Goal: Task Accomplishment & Management: Manage account settings

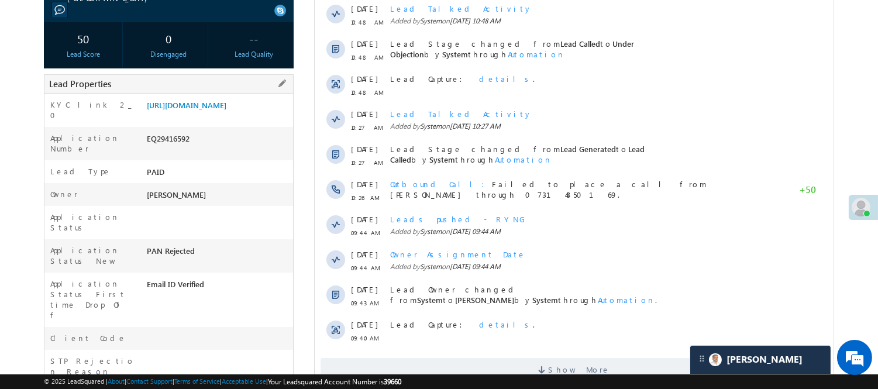
scroll to position [228, 0]
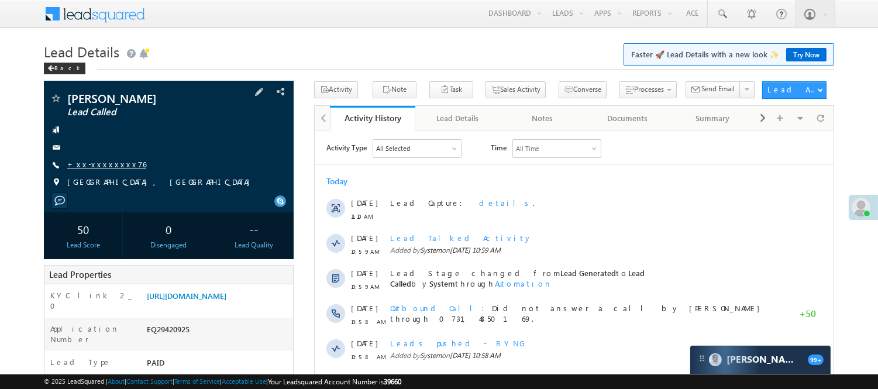
click at [115, 164] on link "+xx-xxxxxxxx76" at bounding box center [106, 164] width 79 height 10
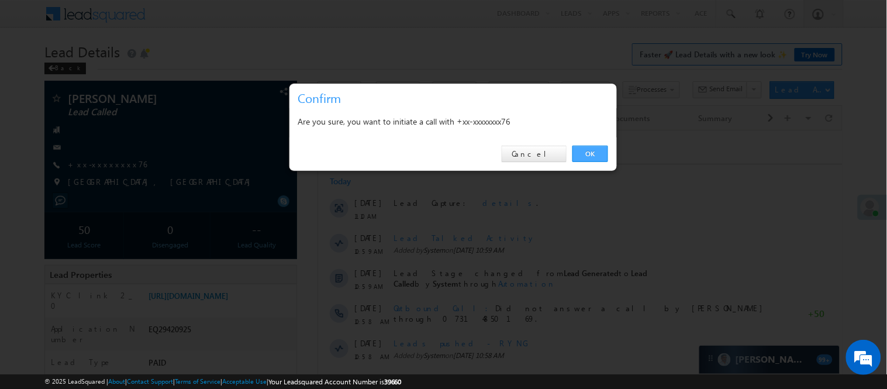
click at [591, 150] on link "OK" at bounding box center [591, 154] width 36 height 16
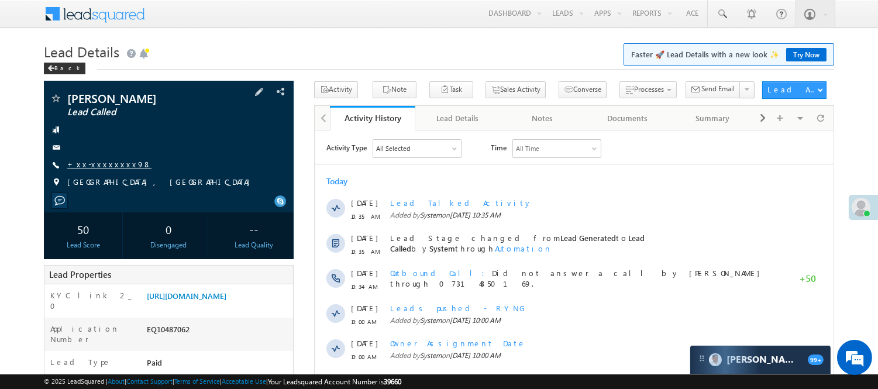
click at [97, 162] on link "+xx-xxxxxxxx98" at bounding box center [109, 164] width 84 height 10
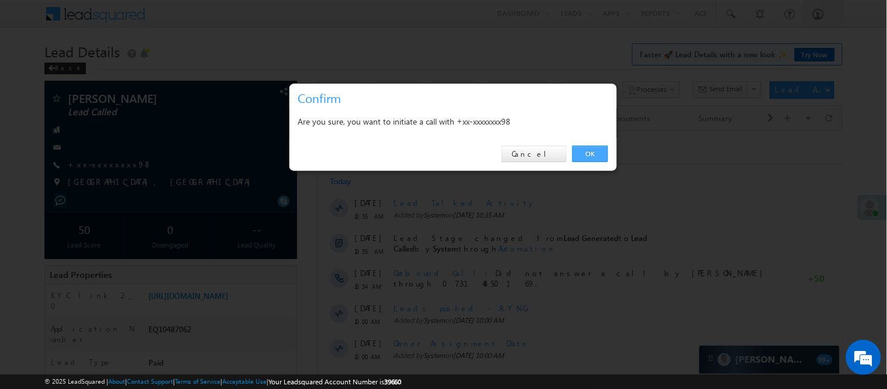
click at [587, 155] on link "OK" at bounding box center [591, 154] width 36 height 16
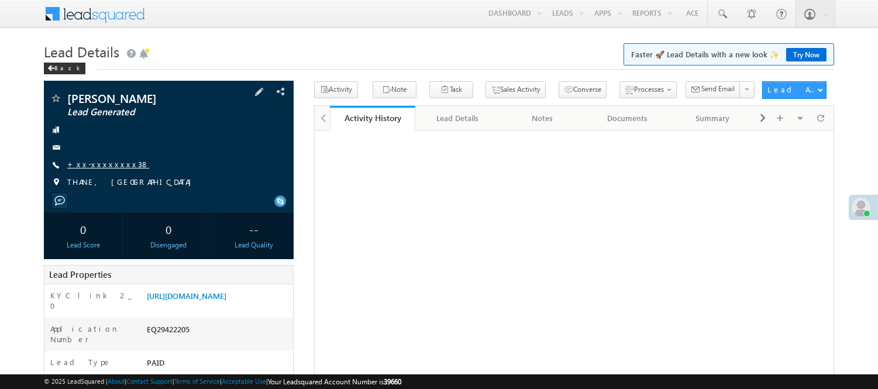
click at [88, 168] on link "+xx-xxxxxxxx38" at bounding box center [108, 164] width 82 height 10
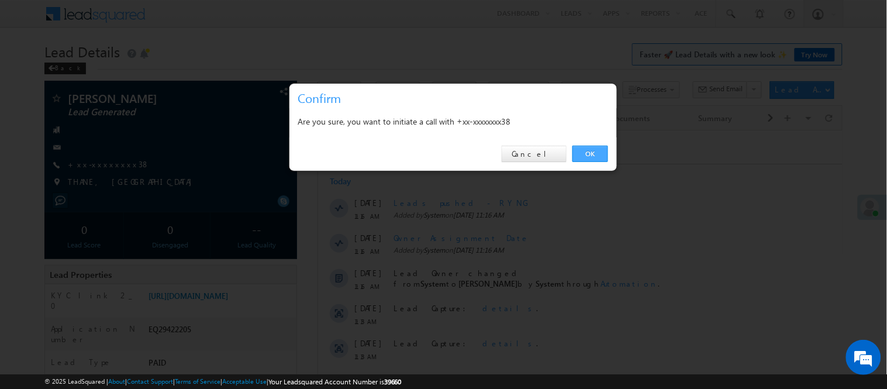
click at [585, 154] on link "OK" at bounding box center [591, 154] width 36 height 16
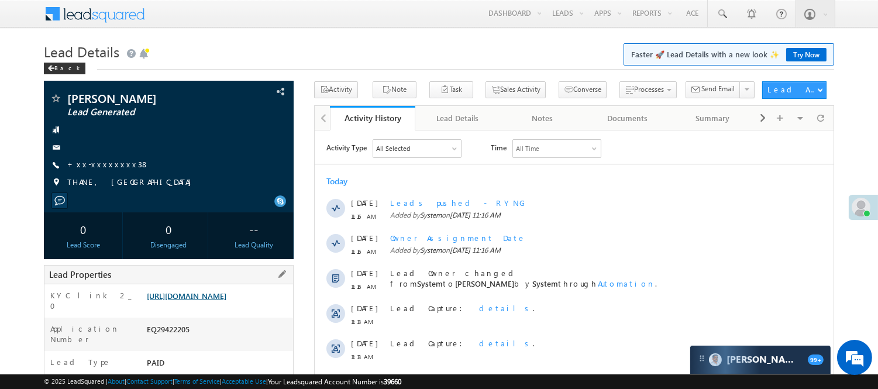
click at [198, 301] on link "https://angelbroking1-pk3em7sa.customui-test.leadsquared.com?leadId=47dd6a27-f0…" at bounding box center [187, 296] width 80 height 10
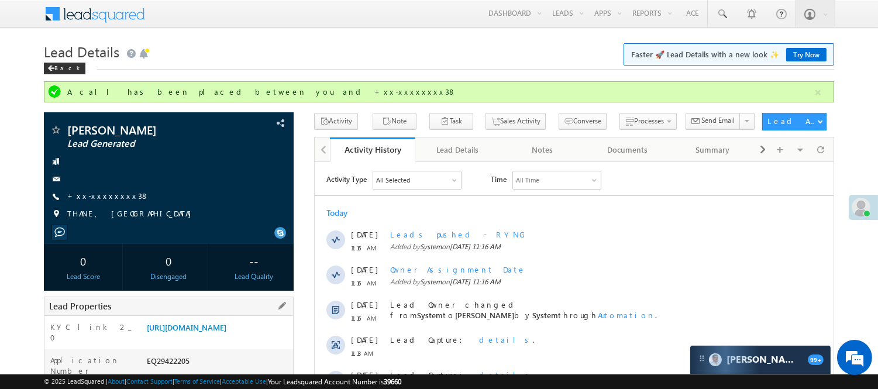
click at [172, 371] on div "EQ29422205" at bounding box center [218, 363] width 149 height 16
copy div "EQ29422205"
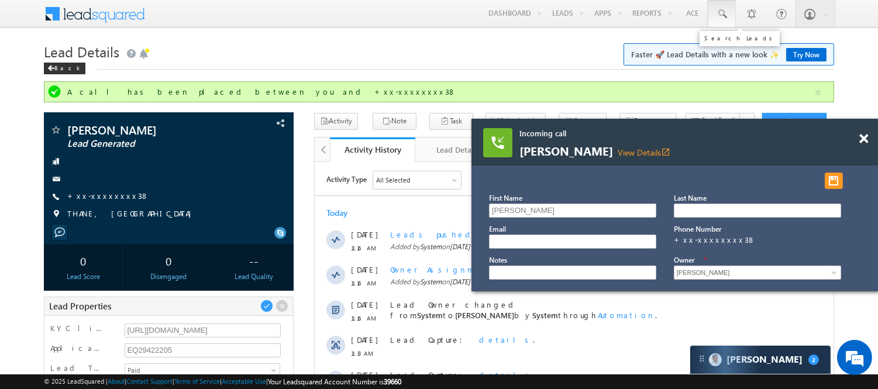
click at [728, 13] on link at bounding box center [722, 13] width 28 height 27
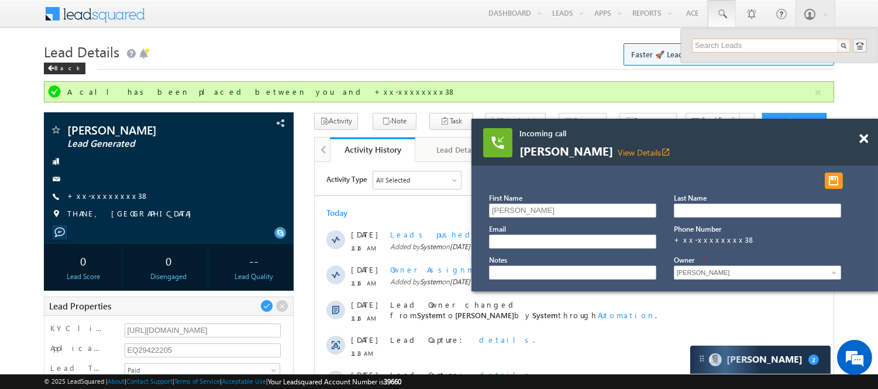
drag, startPoint x: 725, startPoint y: 44, endPoint x: 698, endPoint y: 67, distance: 35.7
click at [725, 44] on input "text" at bounding box center [771, 46] width 158 height 14
paste input "9987055238"
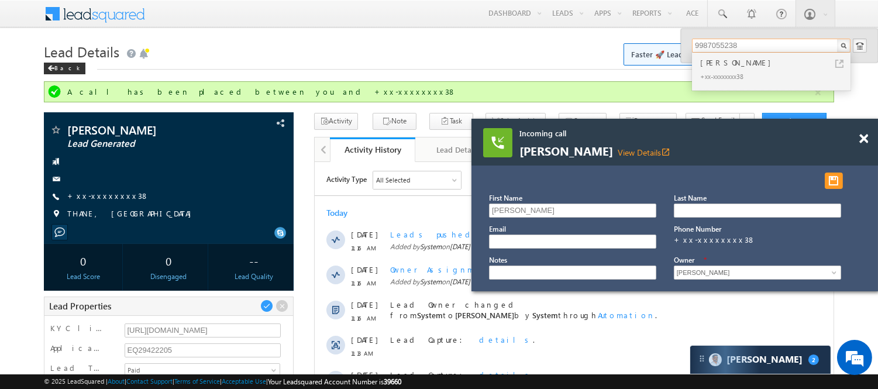
type input "9987055238"
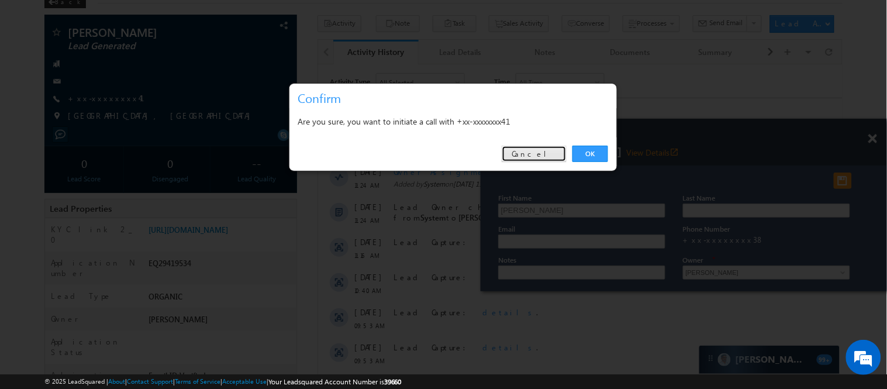
click at [550, 152] on link "Cancel" at bounding box center [534, 154] width 65 height 16
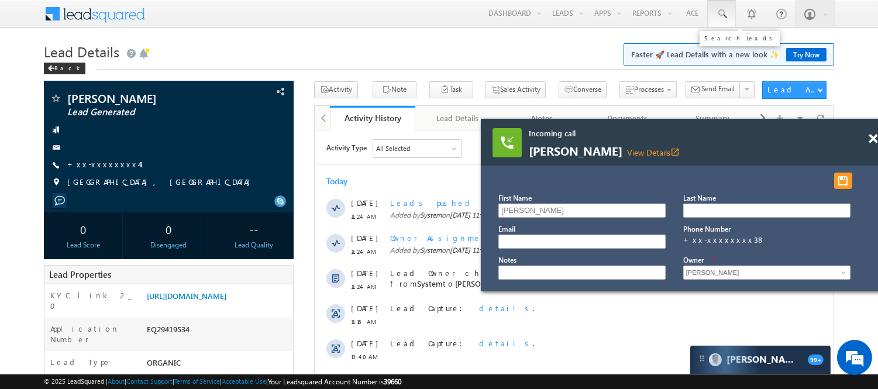
click at [728, 13] on link at bounding box center [722, 13] width 28 height 27
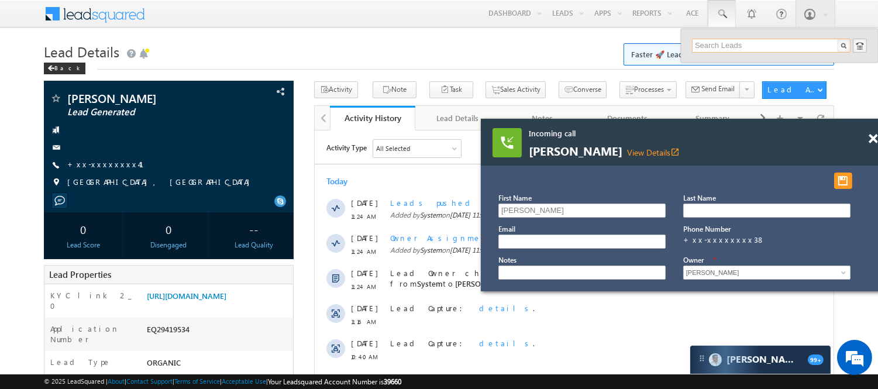
click at [729, 49] on input "text" at bounding box center [771, 46] width 158 height 14
click at [740, 44] on input "text" at bounding box center [771, 46] width 158 height 14
click at [711, 43] on input "9987055238" at bounding box center [771, 46] width 158 height 14
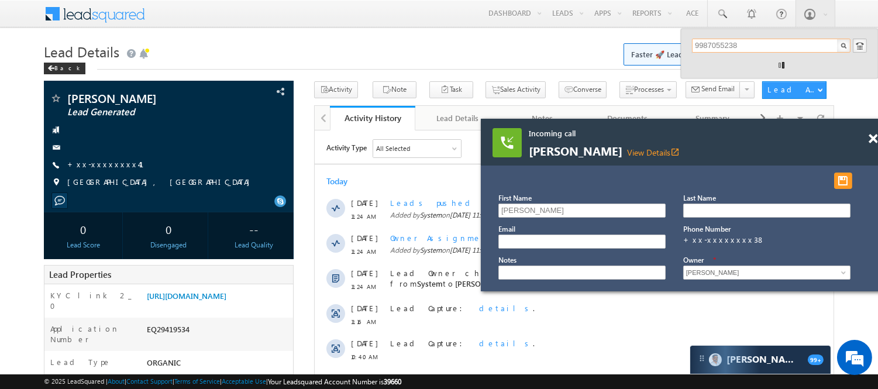
click at [711, 43] on input "9987055238" at bounding box center [771, 46] width 158 height 14
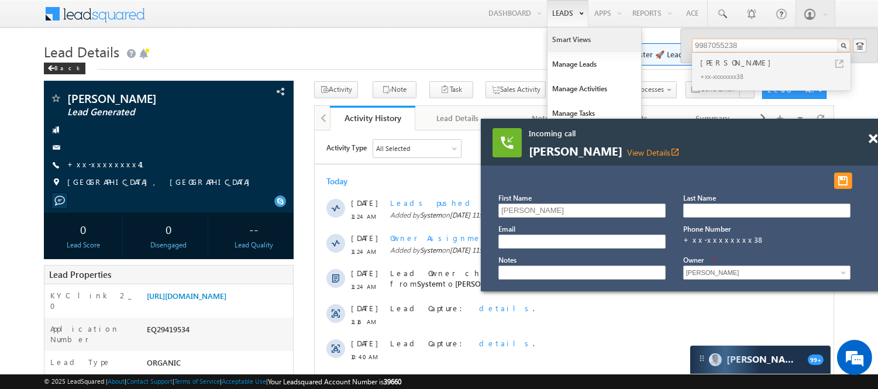
type input "9987055238"
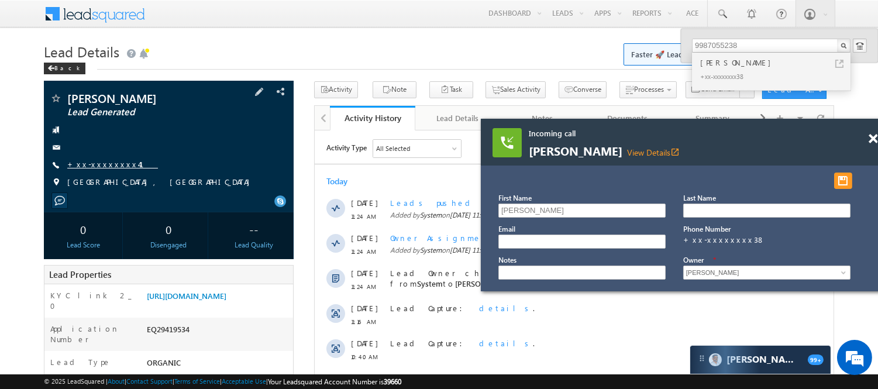
click at [99, 164] on link "+xx-xxxxxxxx41" at bounding box center [112, 164] width 91 height 10
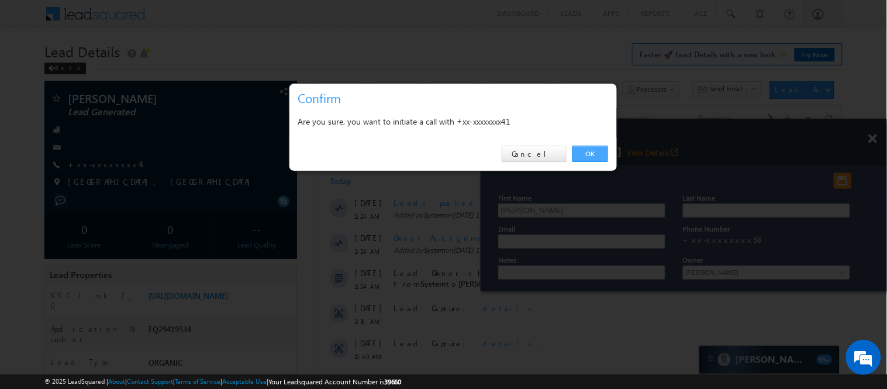
click at [591, 152] on link "OK" at bounding box center [591, 154] width 36 height 16
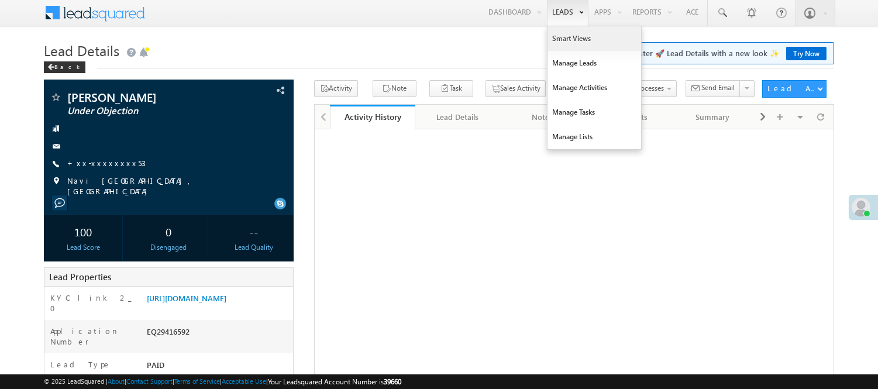
scroll to position [1, 0]
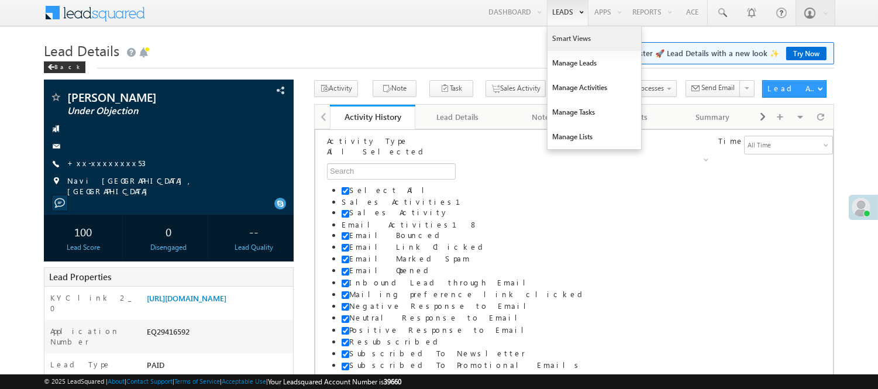
click at [563, 42] on link "Smart Views" at bounding box center [594, 38] width 94 height 25
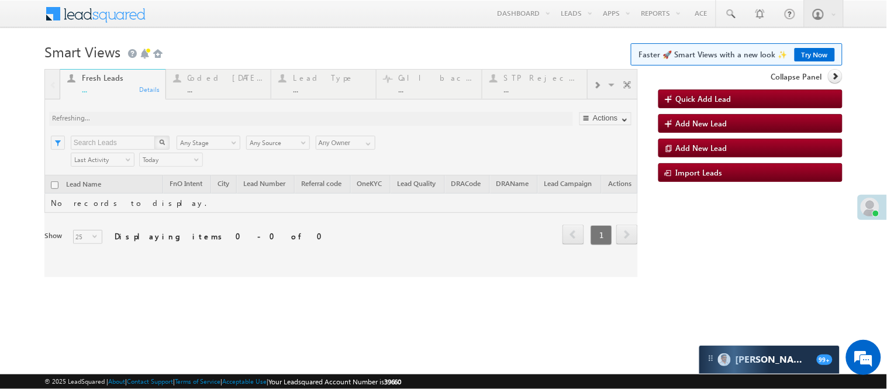
drag, startPoint x: 221, startPoint y: 73, endPoint x: 218, endPoint y: 92, distance: 20.2
click at [221, 73] on div at bounding box center [341, 173] width 594 height 208
click at [219, 85] on div at bounding box center [341, 173] width 594 height 208
click at [213, 88] on div at bounding box center [341, 173] width 594 height 208
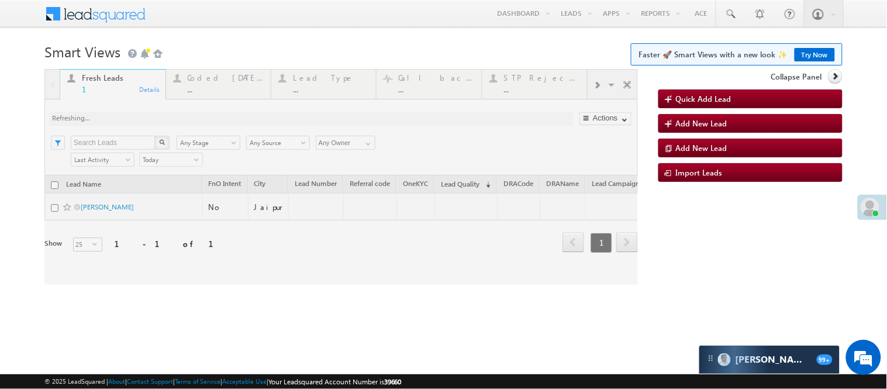
click at [213, 88] on div at bounding box center [341, 177] width 594 height 216
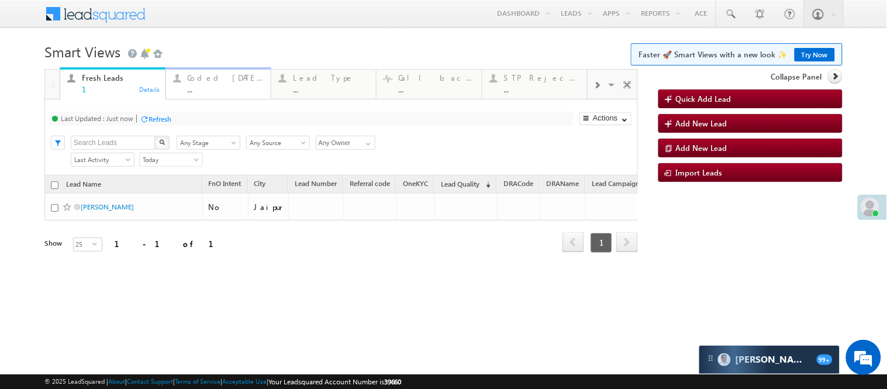
click at [213, 87] on div "..." at bounding box center [226, 89] width 76 height 9
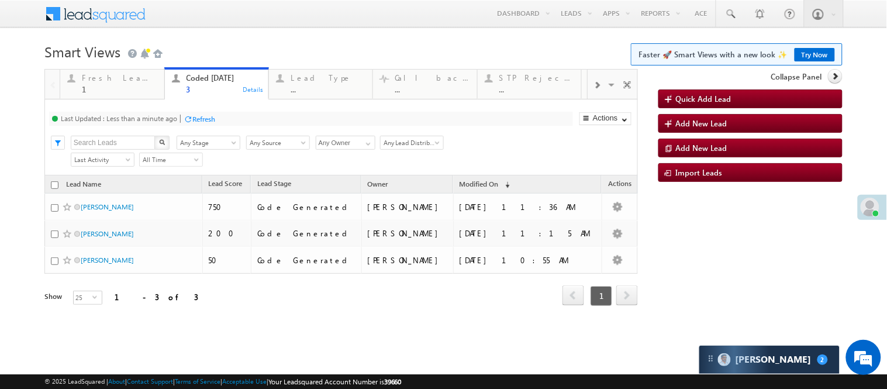
click at [268, 44] on h1 "Smart Views Getting Started Faster 🚀 Smart Views with a new look ✨ Try Now" at bounding box center [443, 50] width 798 height 23
click at [284, 37] on body "Menu Nisha Anand Yadav Nisha .Yada v@ang elbro king. com" at bounding box center [443, 169] width 887 height 338
click at [267, 49] on h1 "Smart Views Getting Started Faster 🚀 Smart Views with a new look ✨ Try Now" at bounding box center [443, 50] width 798 height 23
click at [271, 51] on h1 "Smart Views Getting Started Faster 🚀 Smart Views with a new look ✨ Try Now" at bounding box center [443, 50] width 798 height 23
click at [318, 54] on h1 "Smart Views Getting Started Faster 🚀 Smart Views with a new look ✨ Try Now" at bounding box center [443, 50] width 798 height 23
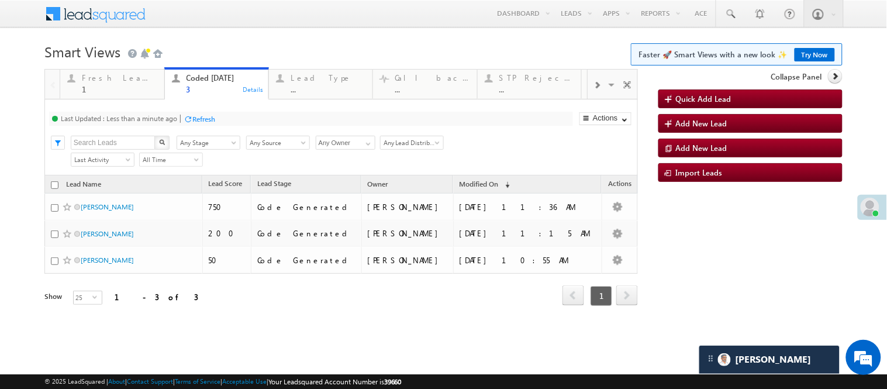
click at [262, 55] on h1 "Smart Views Getting Started Faster 🚀 Smart Views with a new look ✨ Try Now" at bounding box center [443, 50] width 798 height 23
click at [244, 47] on h1 "Smart Views Getting Started Faster 🚀 Smart Views with a new look ✨ Try Now" at bounding box center [443, 50] width 798 height 23
click at [257, 47] on h1 "Smart Views Getting Started Faster 🚀 Smart Views with a new look ✨ Try Now" at bounding box center [443, 50] width 798 height 23
click at [271, 56] on h1 "Smart Views Getting Started Faster 🚀 Smart Views with a new look ✨ Try Now" at bounding box center [443, 50] width 798 height 23
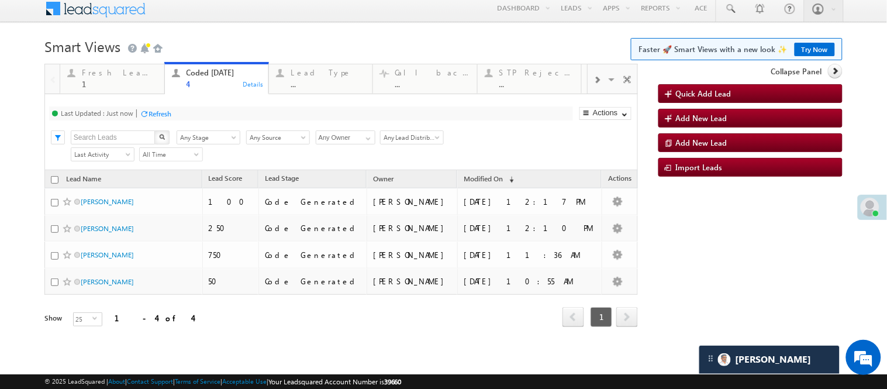
click at [285, 26] on body "Menu Nisha Anand Yadav Nisha .Yada v@ang elbro king. com" at bounding box center [443, 177] width 887 height 365
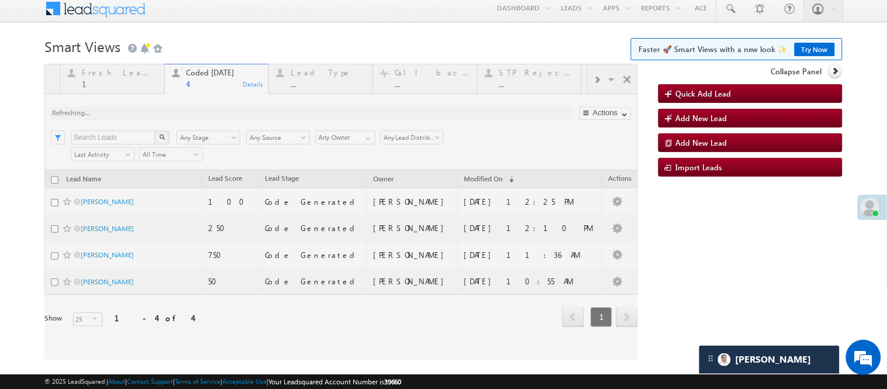
scroll to position [35, 0]
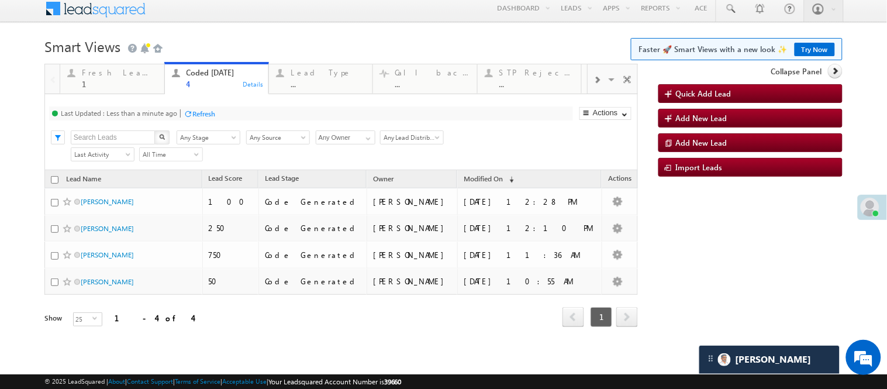
click at [285, 34] on h1 "Smart Views Getting Started Faster 🚀 Smart Views with a new look ✨ Try Now" at bounding box center [443, 45] width 798 height 23
click at [361, 34] on h1 "Smart Views Getting Started Faster 🚀 Smart Views with a new look ✨ Try Now" at bounding box center [443, 45] width 798 height 23
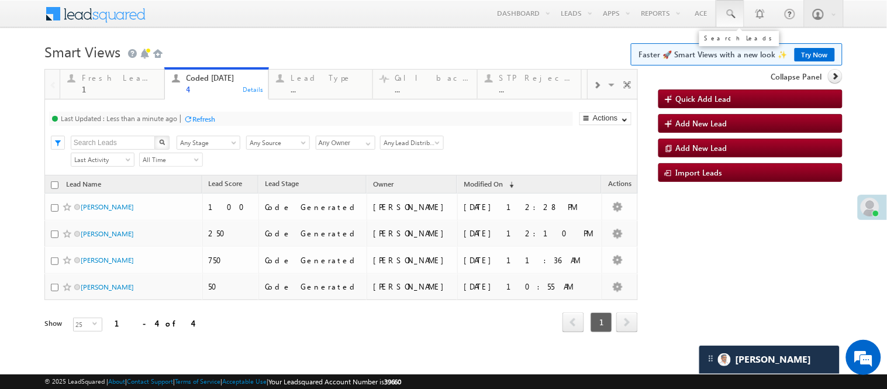
click at [725, 16] on span at bounding box center [731, 14] width 12 height 12
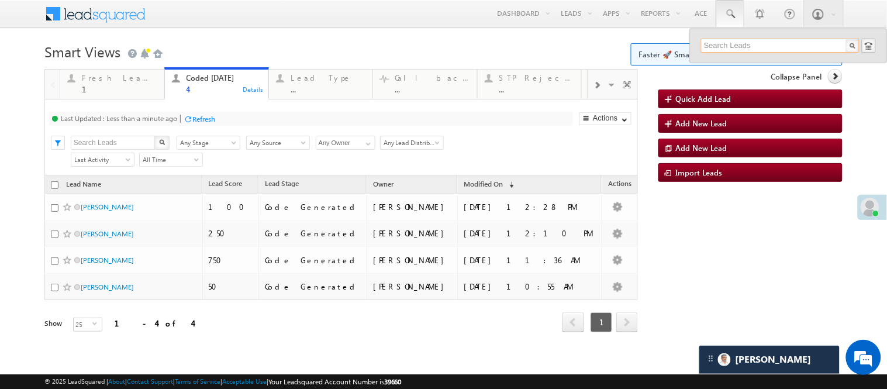
click at [745, 48] on input "text" at bounding box center [780, 46] width 158 height 14
click at [746, 47] on input "text" at bounding box center [780, 46] width 158 height 14
click at [746, 45] on input "text" at bounding box center [780, 46] width 158 height 14
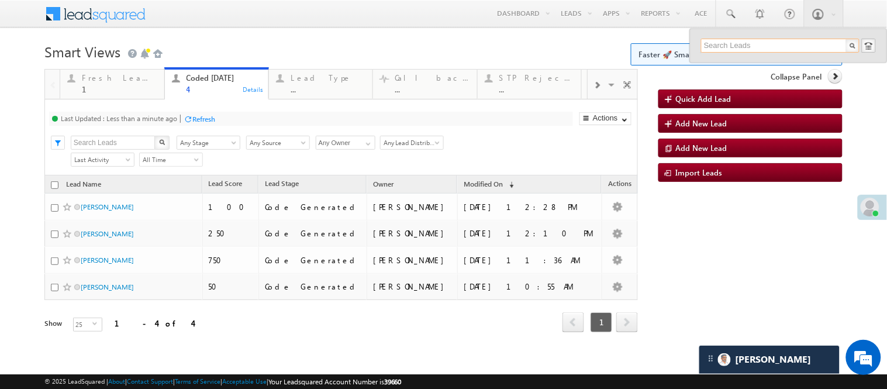
click at [746, 45] on input "text" at bounding box center [780, 46] width 158 height 14
click at [747, 46] on input "text" at bounding box center [780, 46] width 158 height 14
drag, startPoint x: 737, startPoint y: 43, endPoint x: 688, endPoint y: 43, distance: 48.5
click at [690, 43] on div "954992150 No results found." at bounding box center [788, 46] width 197 height 34
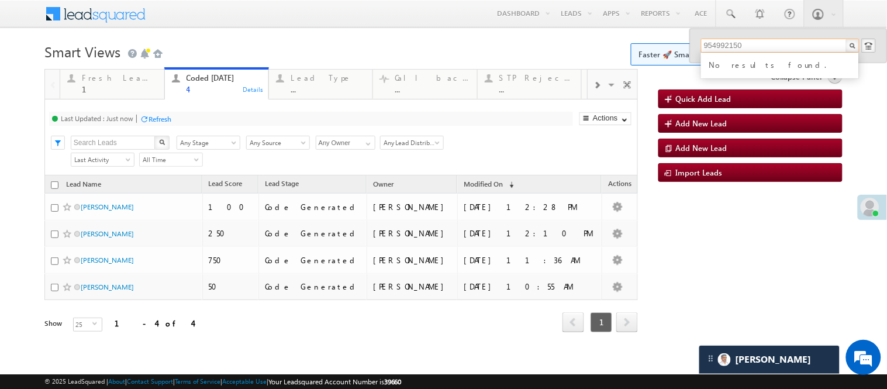
click at [740, 47] on input "954992150" at bounding box center [780, 46] width 158 height 14
drag, startPoint x: 740, startPoint y: 46, endPoint x: 693, endPoint y: 42, distance: 47.0
click at [701, 42] on input "954992150" at bounding box center [780, 46] width 158 height 14
click at [734, 47] on input "954992150" at bounding box center [780, 46] width 158 height 14
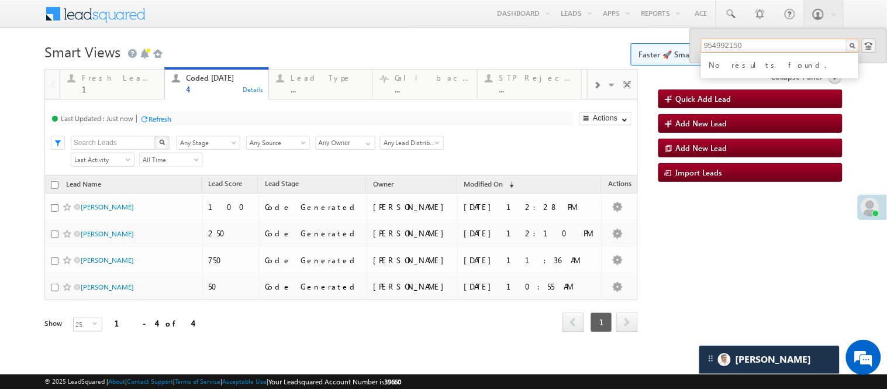
drag, startPoint x: 737, startPoint y: 42, endPoint x: 694, endPoint y: 39, distance: 42.8
click at [701, 39] on input "954992150" at bounding box center [780, 46] width 158 height 14
click at [739, 43] on input "954992150" at bounding box center [780, 46] width 158 height 14
drag, startPoint x: 739, startPoint y: 43, endPoint x: 694, endPoint y: 44, distance: 45.0
click at [701, 44] on input "954992150" at bounding box center [780, 46] width 158 height 14
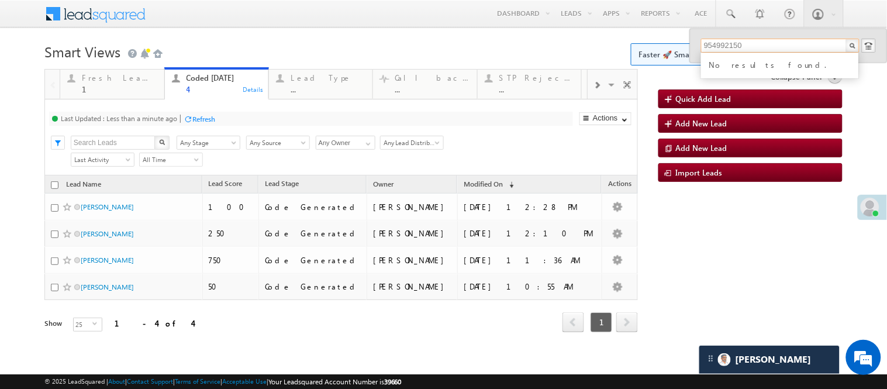
click at [749, 47] on input "954992150" at bounding box center [780, 46] width 158 height 14
drag, startPoint x: 739, startPoint y: 41, endPoint x: 680, endPoint y: 34, distance: 59.5
click at [690, 34] on div "954992150 No results found." at bounding box center [788, 46] width 197 height 34
click at [739, 44] on input "954992150" at bounding box center [780, 46] width 158 height 14
drag, startPoint x: 739, startPoint y: 44, endPoint x: 674, endPoint y: 39, distance: 65.7
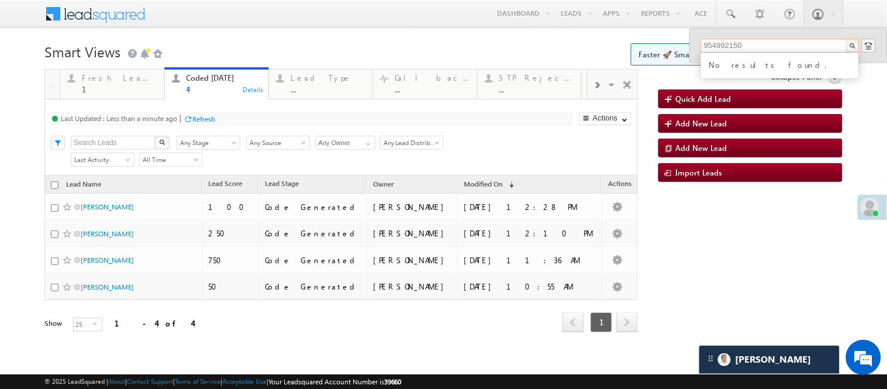
click at [674, 39] on body "Menu Nisha Anand Yadav Nisha .Yada v@ang elbro king. com" at bounding box center [443, 182] width 887 height 365
type input "954992150"
click at [303, 38] on body "Menu Nisha Anand Yadav Nisha .Yada v@ang elbro king. com" at bounding box center [443, 182] width 887 height 365
click at [560, 42] on h1 "Smart Views Getting Started Faster 🚀 Smart Views with a new look ✨ Try Now" at bounding box center [443, 50] width 798 height 23
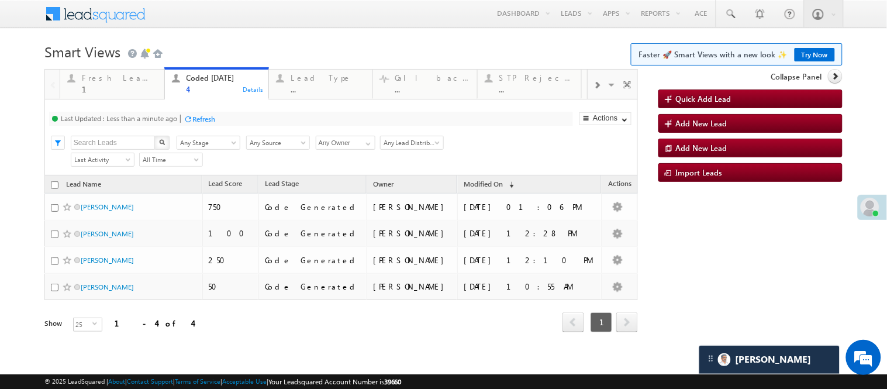
click at [806, 51] on link "Try Now" at bounding box center [815, 54] width 40 height 13
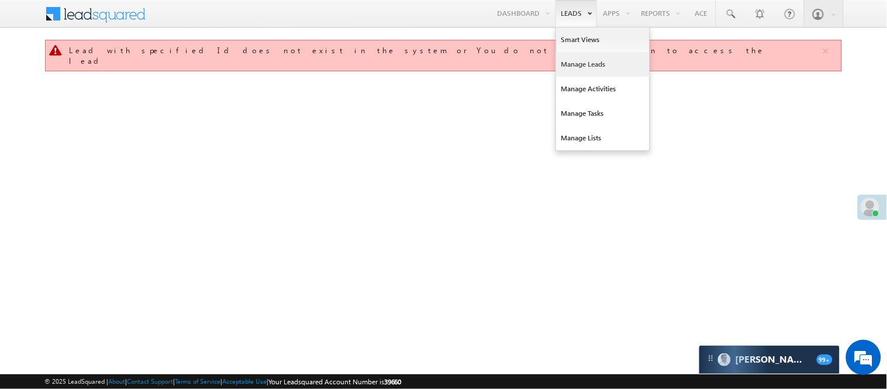
click at [574, 68] on link "Manage Leads" at bounding box center [603, 64] width 94 height 25
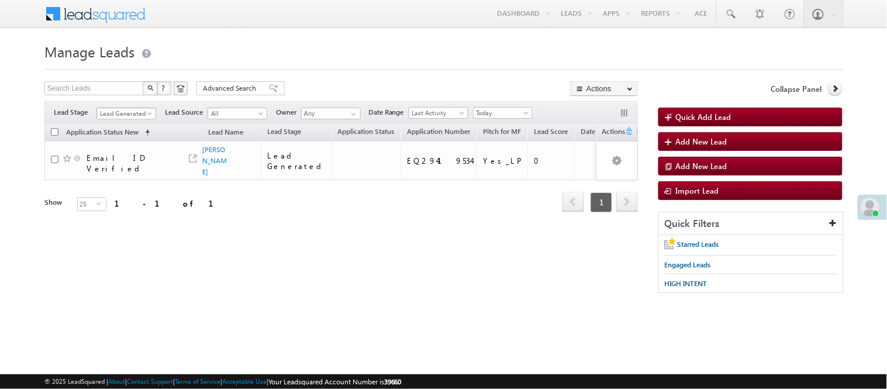
click at [136, 117] on span "Lead Generated" at bounding box center [125, 113] width 56 height 11
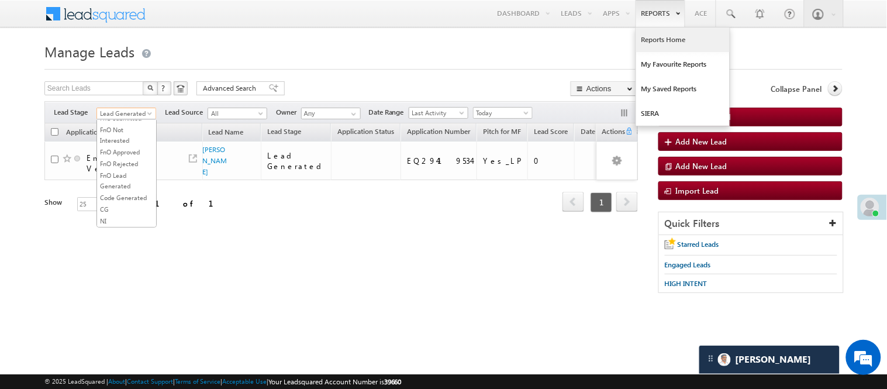
click at [659, 36] on link "Reports Home" at bounding box center [683, 39] width 94 height 25
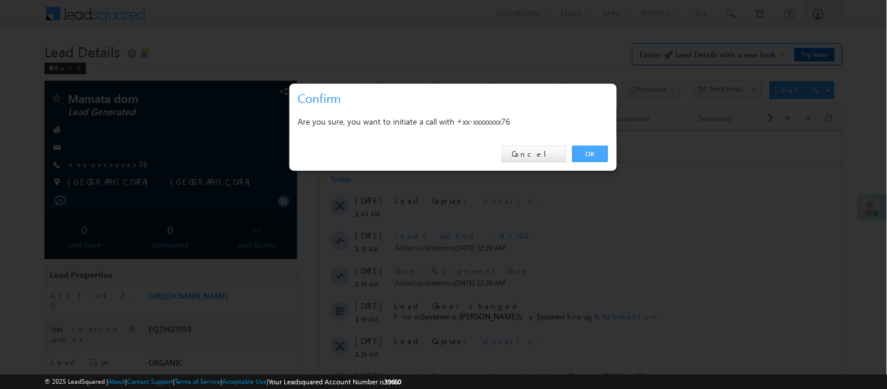
click at [597, 153] on link "OK" at bounding box center [591, 154] width 36 height 16
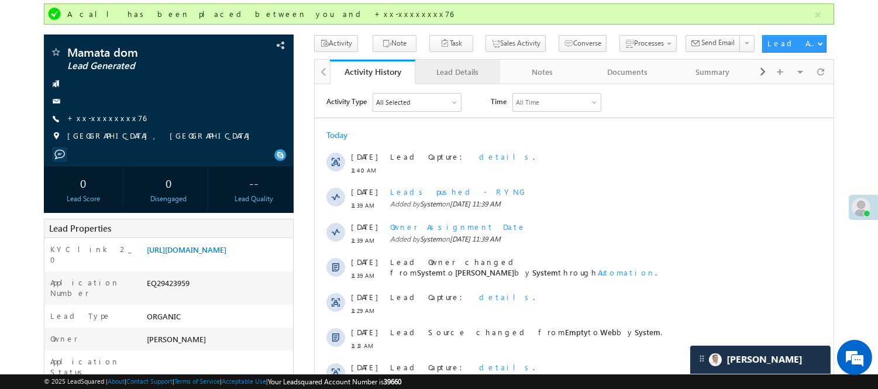
scroll to position [65, 0]
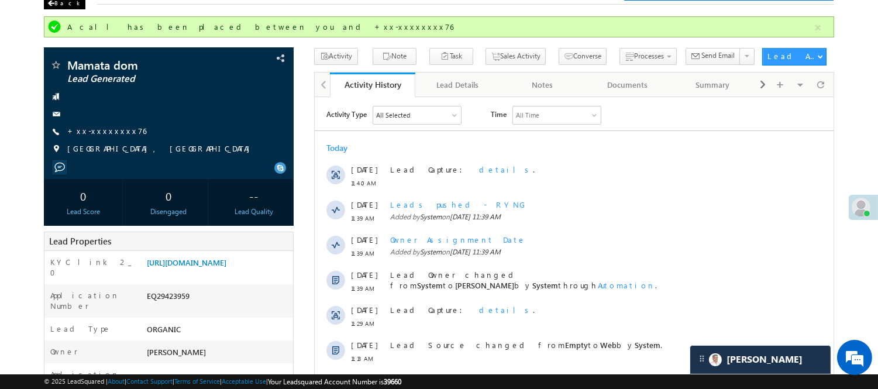
click at [70, 6] on div "Back" at bounding box center [65, 4] width 42 height 12
click at [66, 2] on div "Back" at bounding box center [65, 4] width 42 height 12
click at [66, 1] on div "Back" at bounding box center [65, 4] width 42 height 12
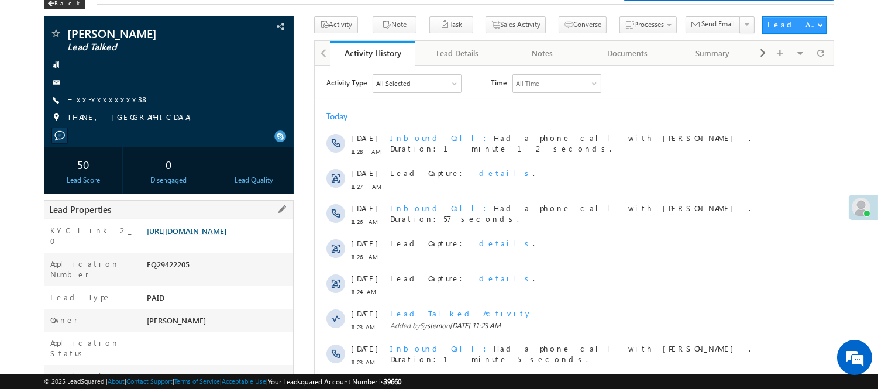
click at [209, 236] on link "[URL][DOMAIN_NAME]" at bounding box center [187, 231] width 80 height 10
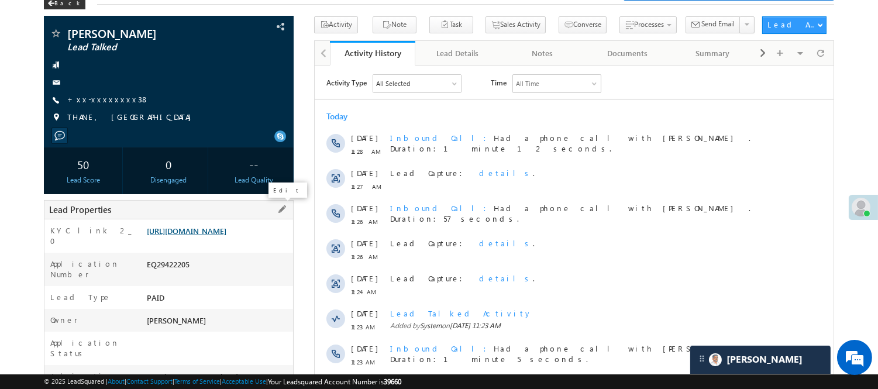
click at [207, 236] on link "[URL][DOMAIN_NAME]" at bounding box center [187, 231] width 80 height 10
click at [226, 236] on link "[URL][DOMAIN_NAME]" at bounding box center [187, 231] width 80 height 10
click at [198, 232] on link "[URL][DOMAIN_NAME]" at bounding box center [187, 231] width 80 height 10
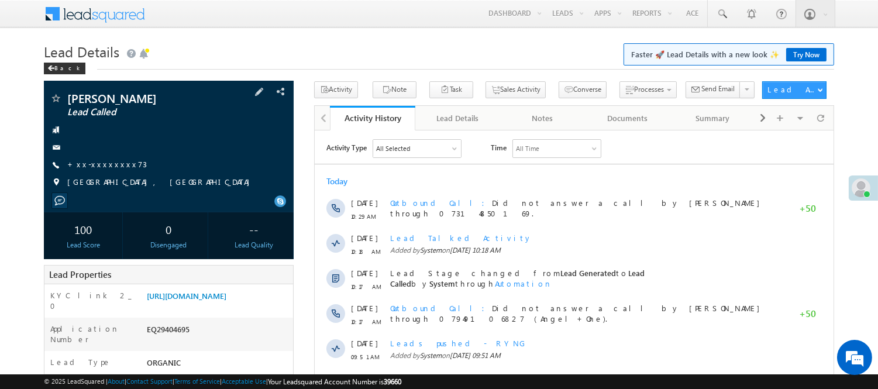
click at [82, 156] on div "Sarang singh tomar Lead Called +xx-xxxxxxxx73" at bounding box center [169, 143] width 238 height 102
click at [89, 166] on link "+xx-xxxxxxxx73" at bounding box center [107, 164] width 80 height 10
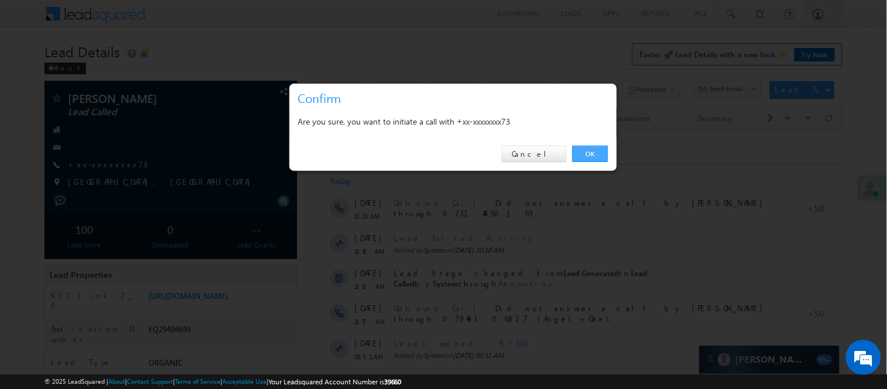
click at [590, 147] on link "OK" at bounding box center [591, 154] width 36 height 16
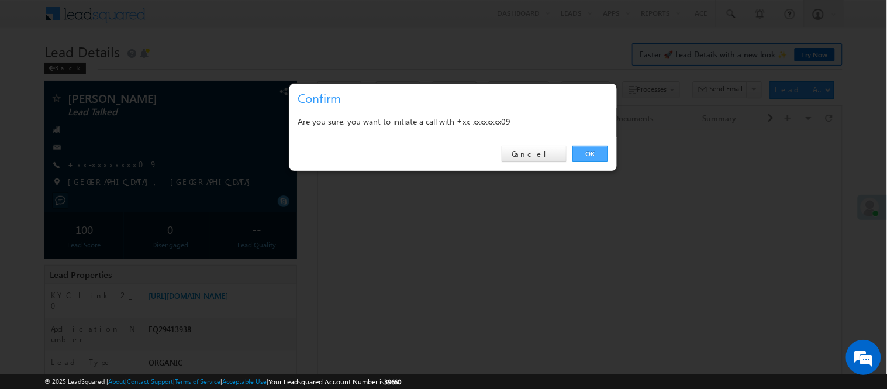
click at [593, 151] on link "OK" at bounding box center [591, 154] width 36 height 16
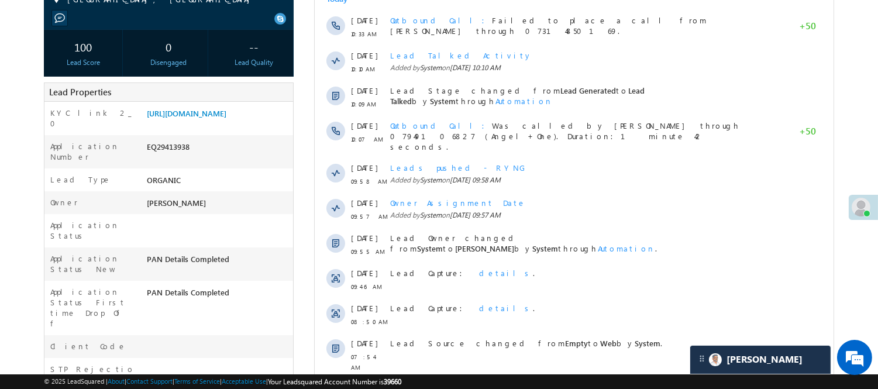
scroll to position [65, 0]
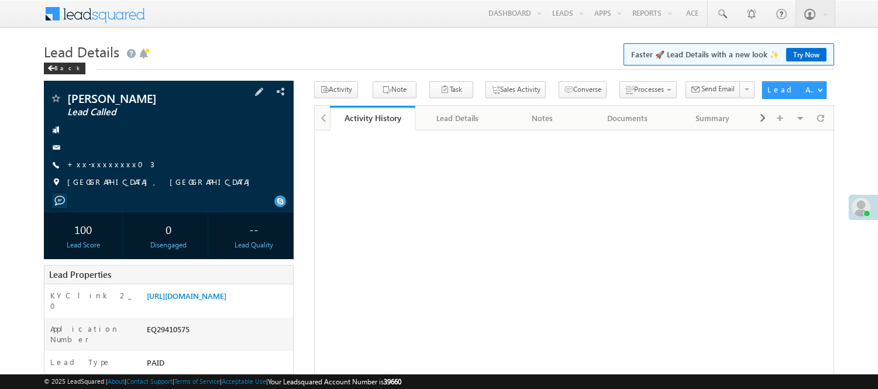
click at [94, 158] on div "[PERSON_NAME] Lead Called +xx-xxxxxxxx03" at bounding box center [169, 143] width 238 height 102
click at [96, 166] on link "+xx-xxxxxxxx03" at bounding box center [110, 164] width 87 height 10
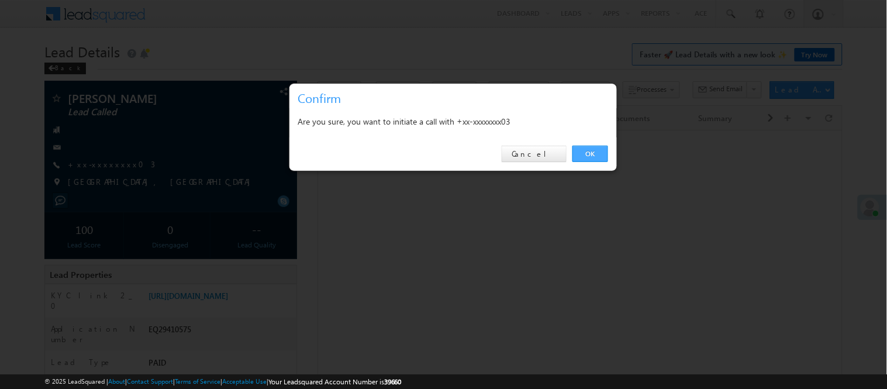
click at [587, 147] on link "OK" at bounding box center [591, 154] width 36 height 16
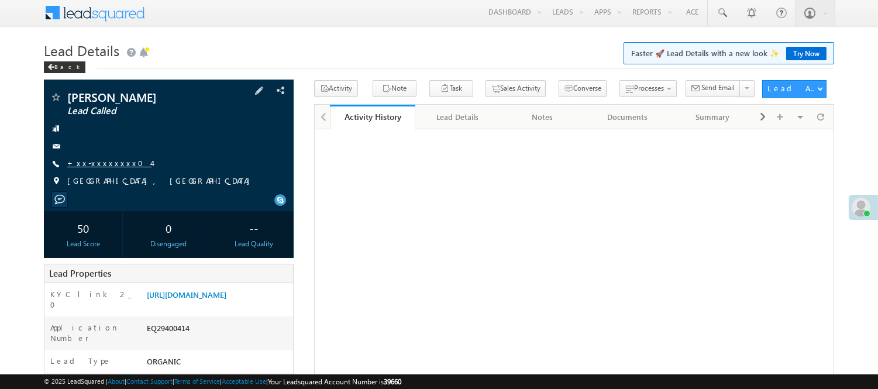
scroll to position [1, 0]
click at [104, 161] on link "+xx-xxxxxxxx04" at bounding box center [109, 163] width 84 height 10
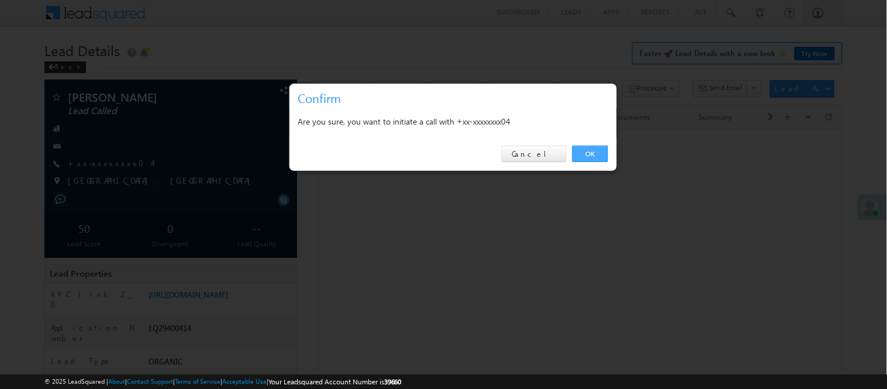
click at [587, 149] on link "OK" at bounding box center [591, 154] width 36 height 16
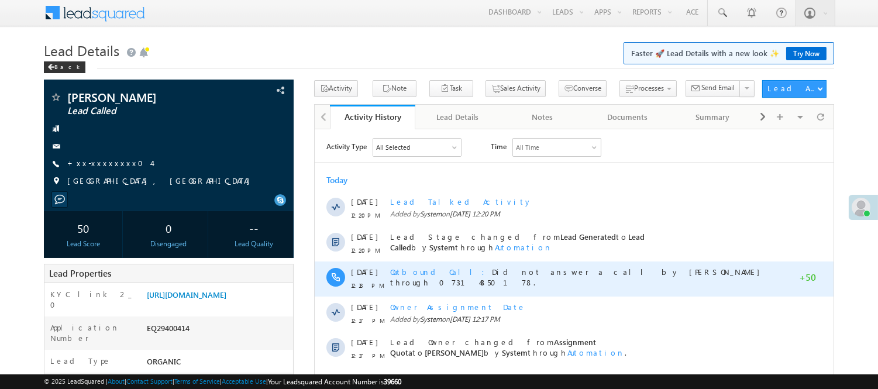
scroll to position [0, 0]
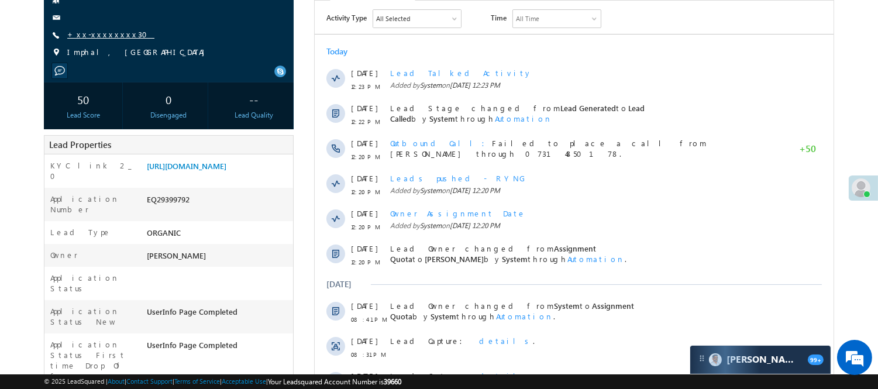
click at [92, 39] on link "+xx-xxxxxxxx30" at bounding box center [110, 34] width 87 height 10
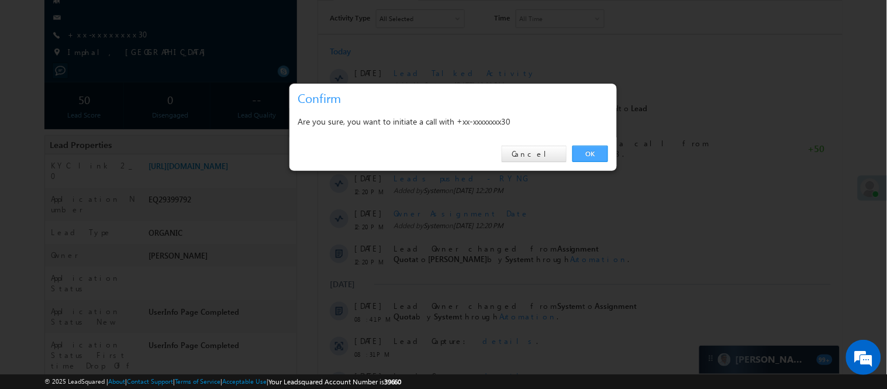
click at [594, 147] on link "OK" at bounding box center [591, 154] width 36 height 16
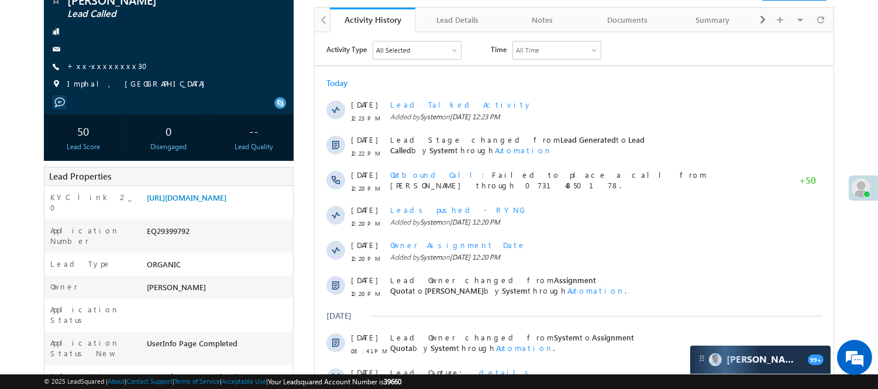
scroll to position [161, 0]
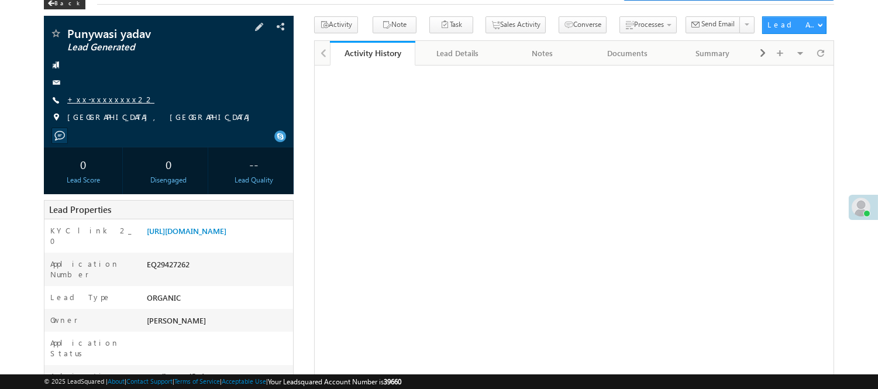
click at [97, 101] on link "+xx-xxxxxxxx22" at bounding box center [110, 99] width 87 height 10
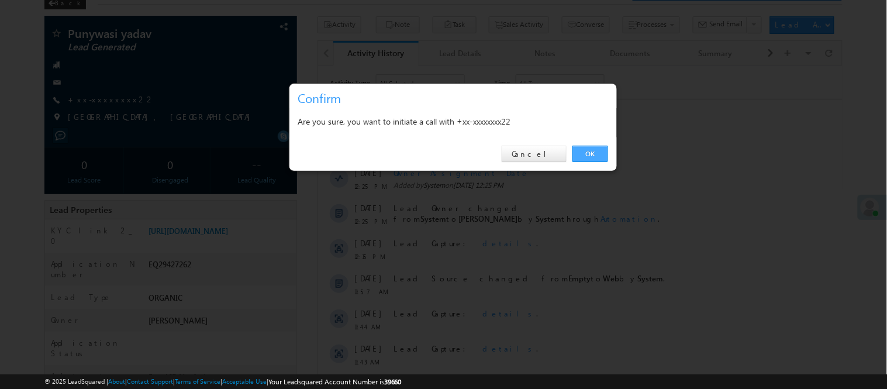
click at [595, 156] on link "OK" at bounding box center [591, 154] width 36 height 16
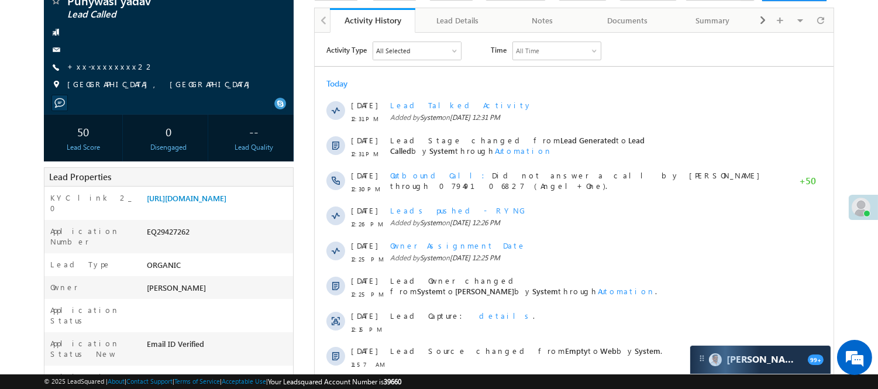
scroll to position [130, 0]
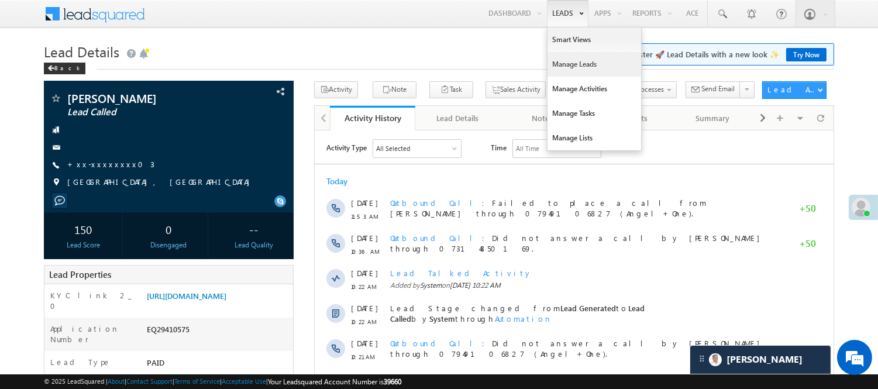
click at [571, 61] on link "Manage Leads" at bounding box center [594, 64] width 94 height 25
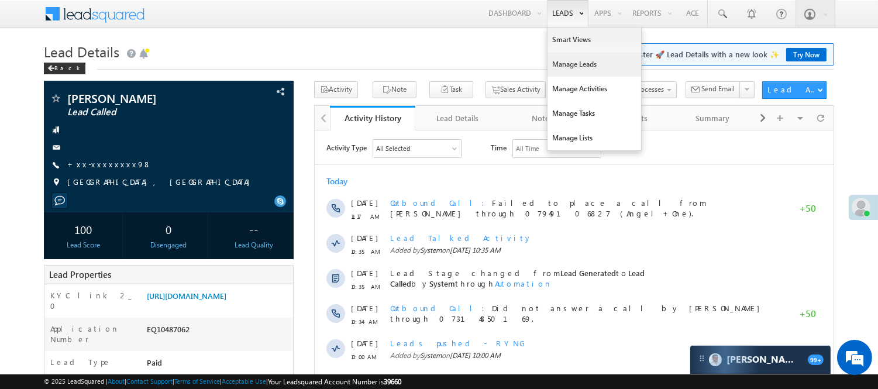
click at [583, 63] on link "Manage Leads" at bounding box center [594, 64] width 94 height 25
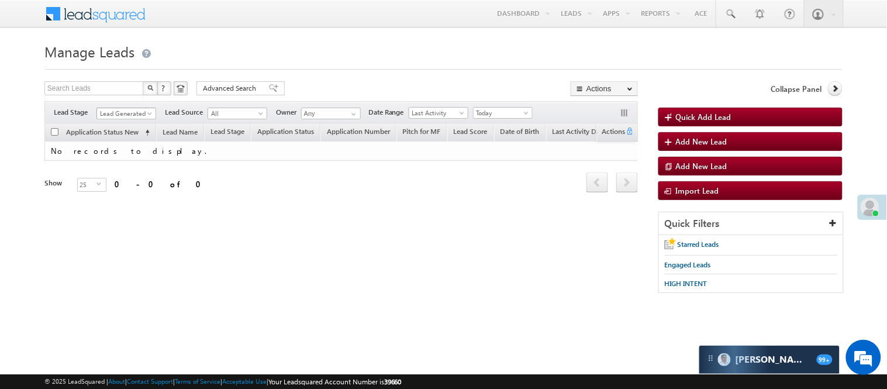
click at [142, 110] on span "Lead Generated" at bounding box center [125, 113] width 56 height 11
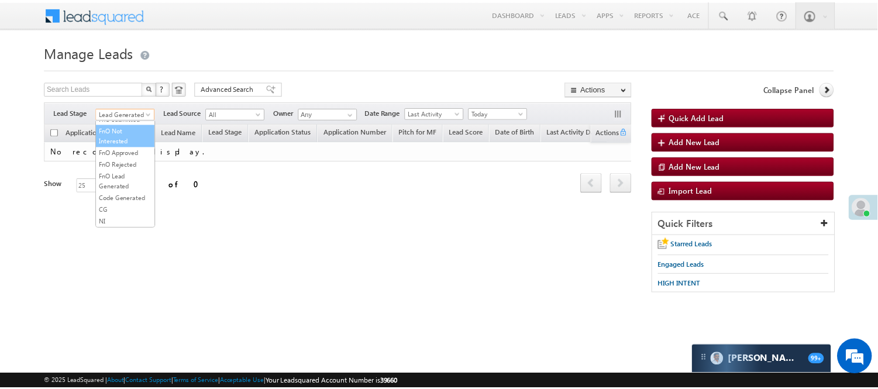
scroll to position [160, 0]
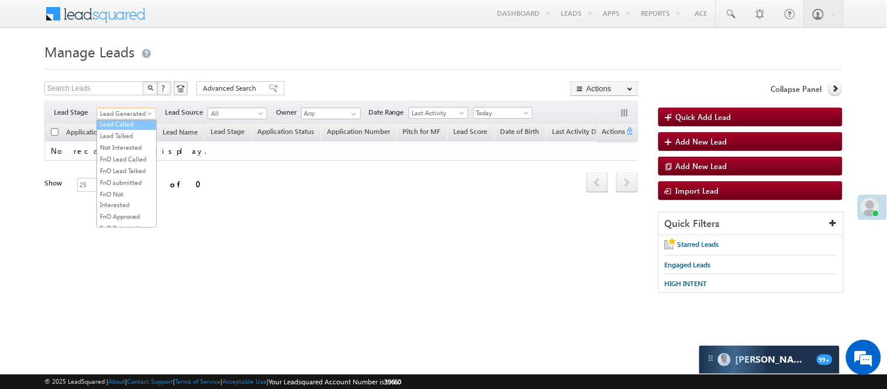
click at [120, 129] on link "Lead Called" at bounding box center [126, 124] width 59 height 11
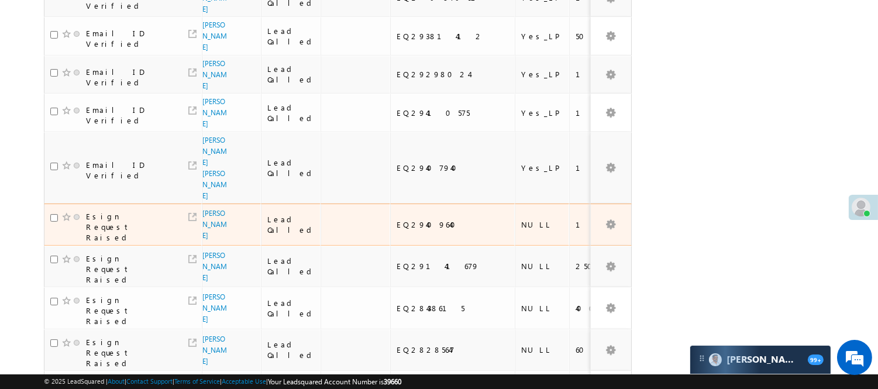
scroll to position [454, 0]
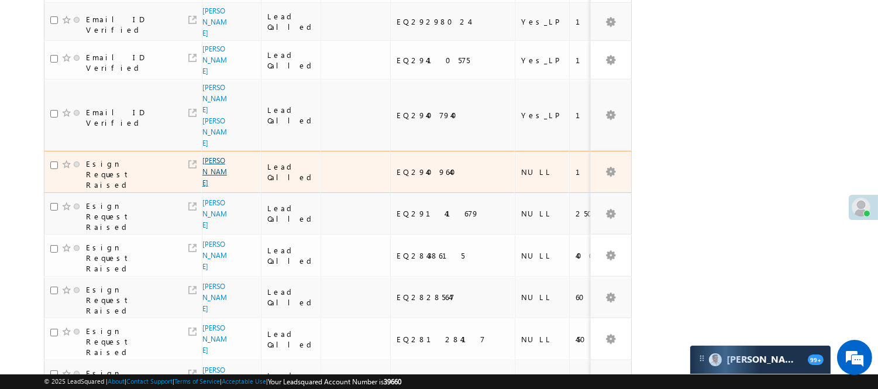
click at [213, 156] on link "Deepak Arora" at bounding box center [214, 171] width 25 height 31
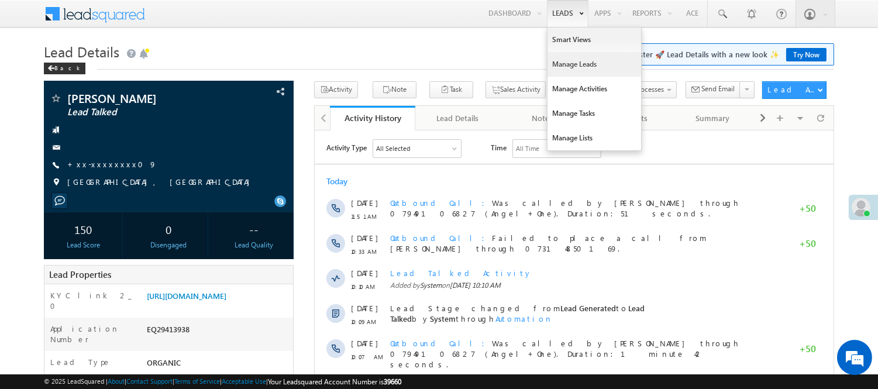
click at [576, 55] on link "Manage Leads" at bounding box center [594, 64] width 94 height 25
click at [577, 61] on link "Manage Leads" at bounding box center [594, 64] width 94 height 25
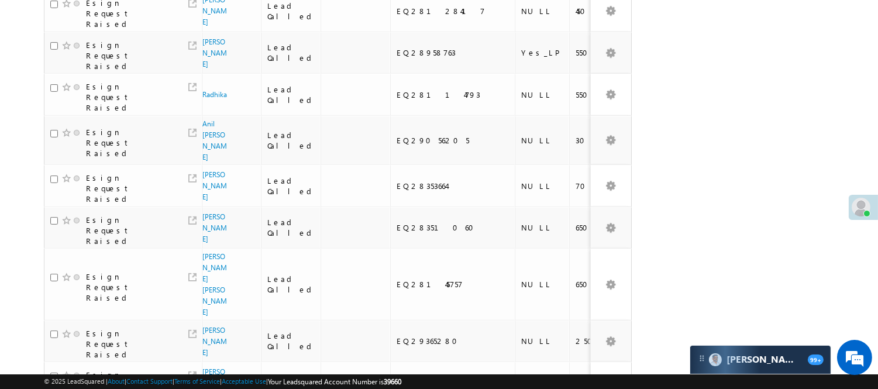
scroll to position [848, 0]
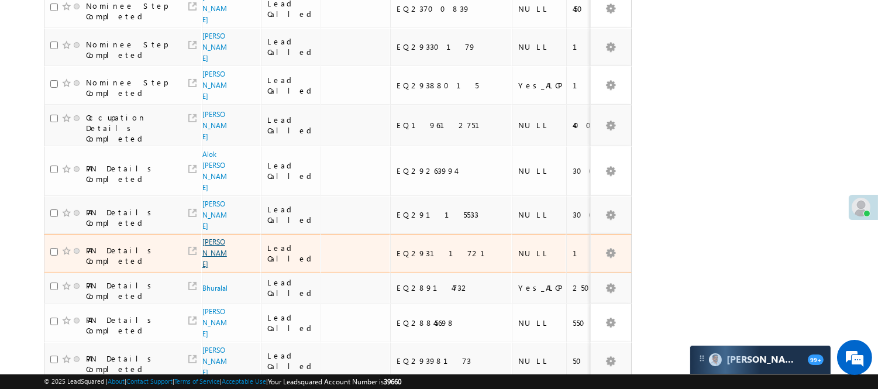
scroll to position [133, 0]
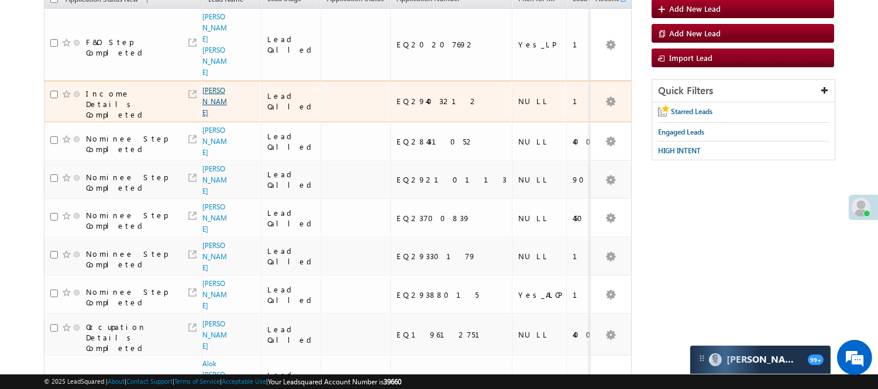
click at [214, 97] on link "[PERSON_NAME]" at bounding box center [214, 101] width 25 height 31
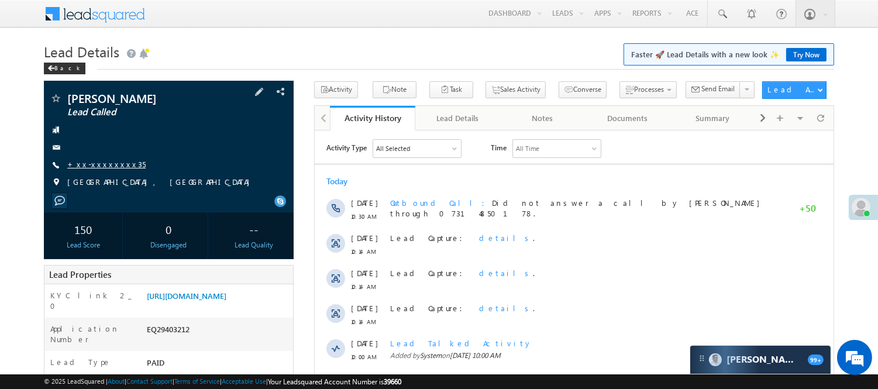
click at [109, 161] on link "+xx-xxxxxxxx35" at bounding box center [106, 164] width 78 height 10
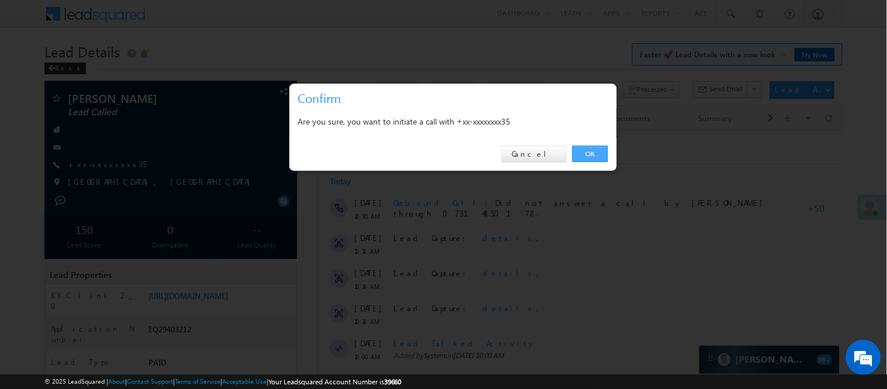
click at [586, 150] on link "OK" at bounding box center [591, 154] width 36 height 16
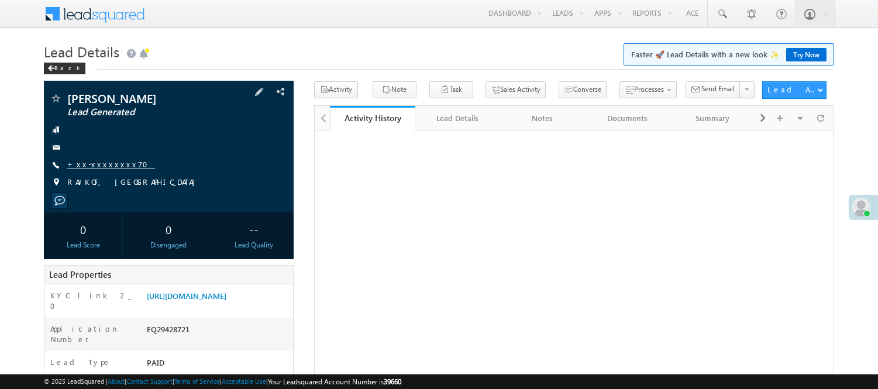
click at [111, 160] on link "+xx-xxxxxxxx70" at bounding box center [111, 164] width 88 height 10
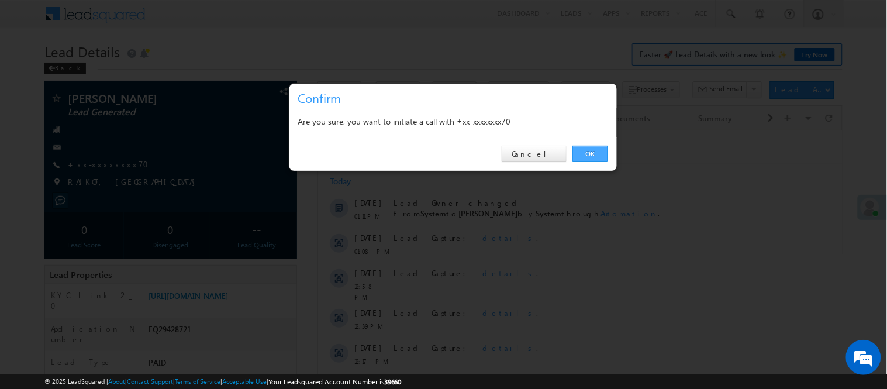
click at [579, 146] on link "OK" at bounding box center [591, 154] width 36 height 16
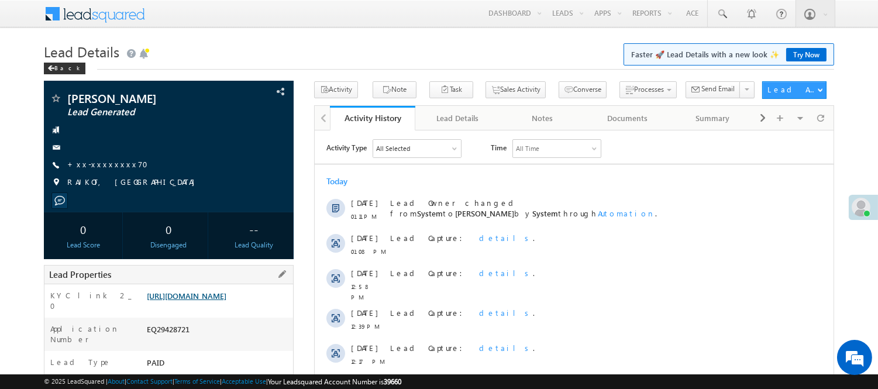
click at [226, 301] on link "https://angelbroking1-pk3em7sa.customui-test.leadsquared.com?leadId=0f86f38a-bc…" at bounding box center [187, 296] width 80 height 10
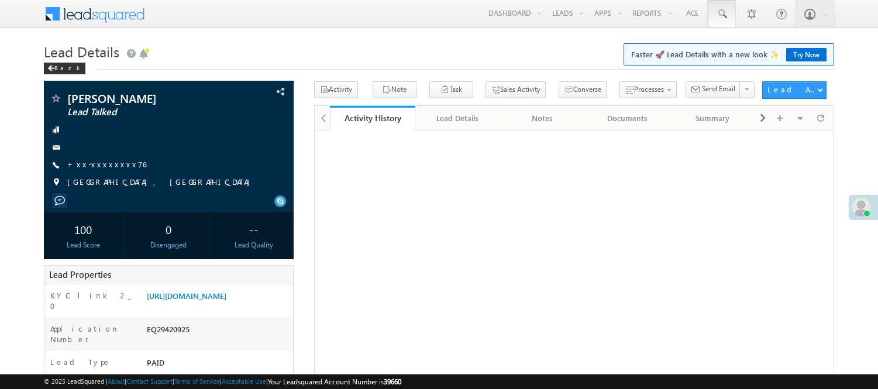
click at [719, 11] on span at bounding box center [722, 14] width 12 height 12
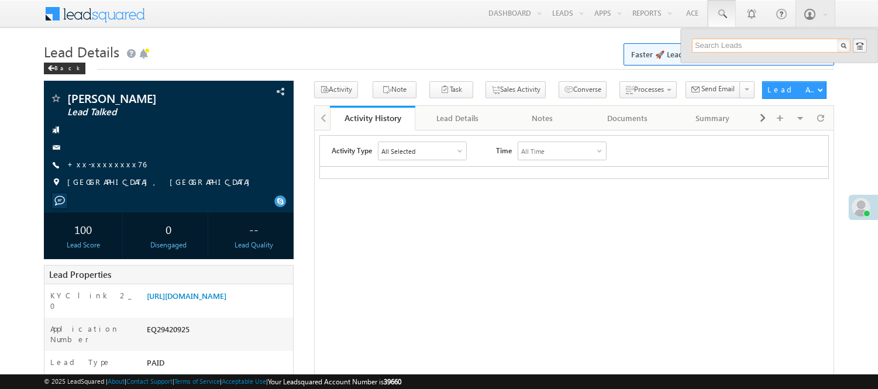
click at [735, 45] on input "text" at bounding box center [771, 46] width 158 height 14
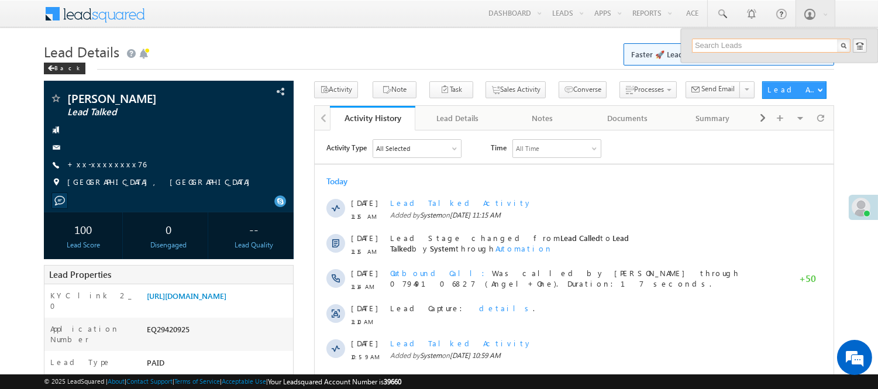
paste input "9588665062"
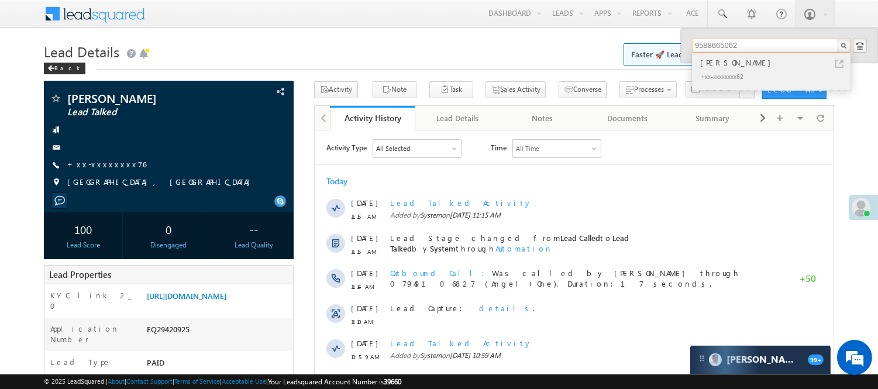
type input "9588665062"
click at [726, 62] on div "[PERSON_NAME]" at bounding box center [776, 62] width 157 height 13
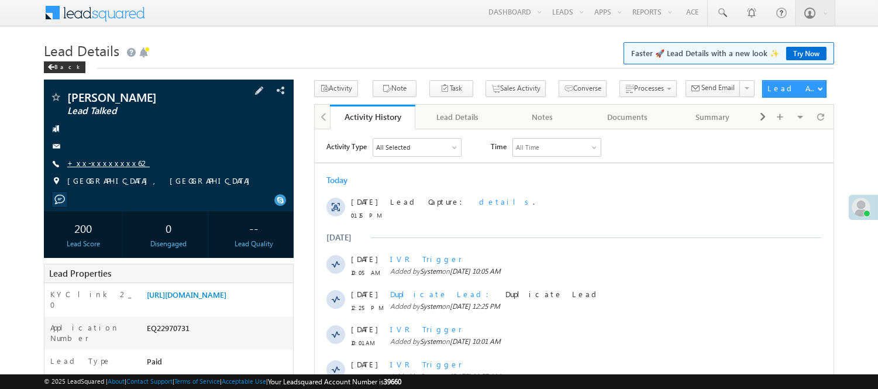
click at [100, 162] on link "+xx-xxxxxxxx62" at bounding box center [108, 163] width 82 height 10
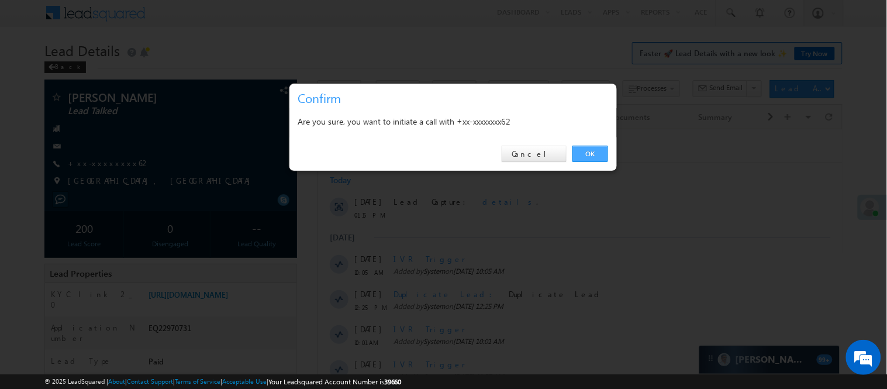
click at [581, 153] on link "OK" at bounding box center [591, 154] width 36 height 16
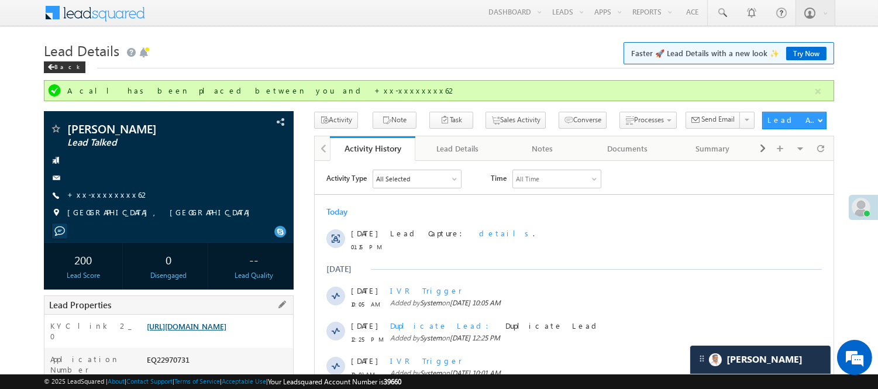
click at [226, 331] on link "https://angelbroking1-pk3em7sa.customui-test.leadsquared.com?leadId=f712e81c-43…" at bounding box center [187, 326] width 80 height 10
click at [218, 331] on link "https://angelbroking1-pk3em7sa.customui-test.leadsquared.com?leadId=f712e81c-43…" at bounding box center [187, 326] width 80 height 10
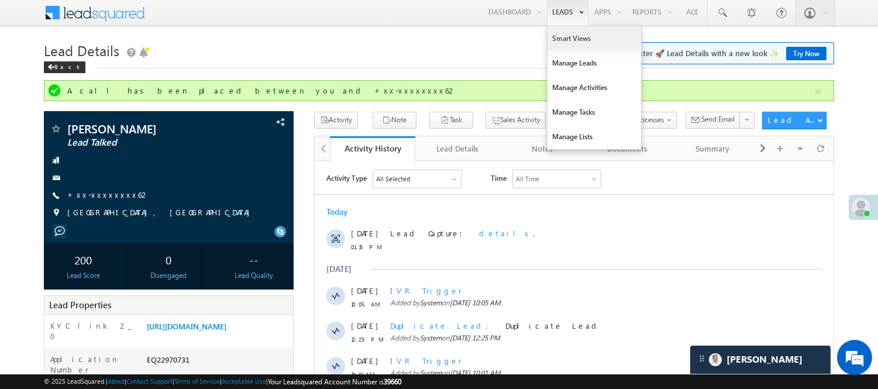
click at [587, 49] on link "Smart Views" at bounding box center [594, 38] width 94 height 25
click at [575, 36] on link "Smart Views" at bounding box center [594, 38] width 94 height 25
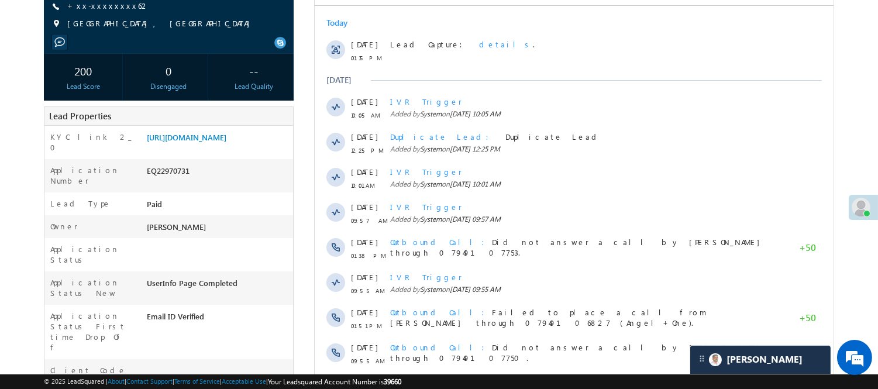
scroll to position [196, 0]
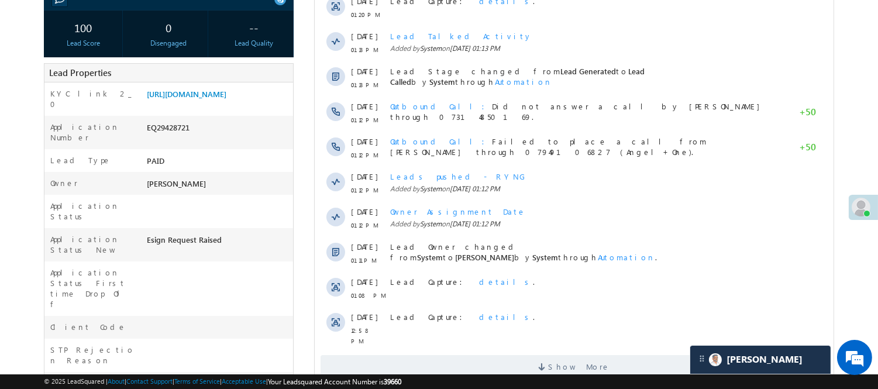
scroll to position [130, 0]
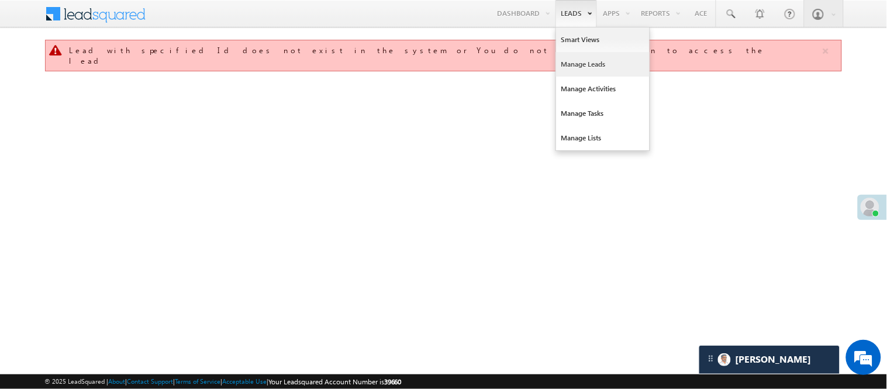
click at [586, 69] on link "Manage Leads" at bounding box center [603, 64] width 94 height 25
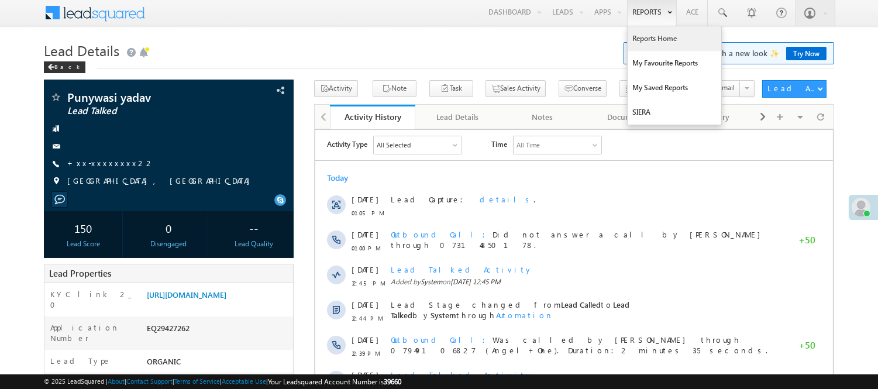
click at [648, 36] on link "Reports Home" at bounding box center [675, 38] width 94 height 25
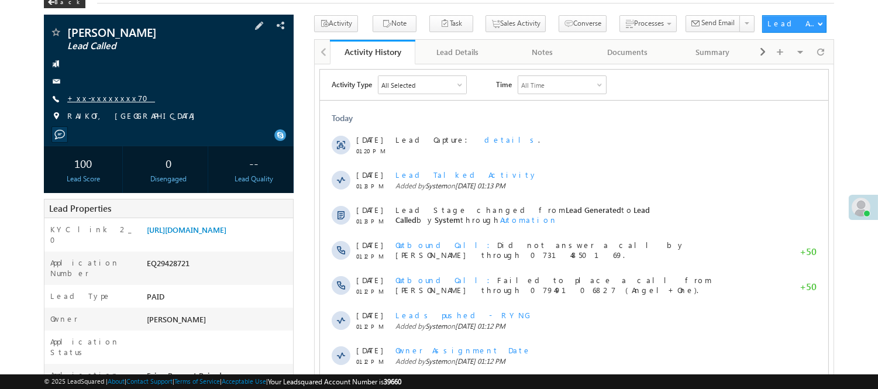
click at [104, 95] on link "+xx-xxxxxxxx70" at bounding box center [111, 98] width 88 height 10
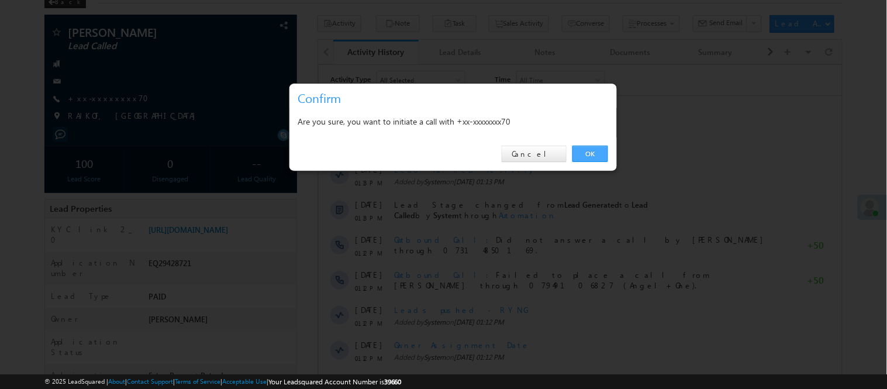
drag, startPoint x: 594, startPoint y: 156, endPoint x: 281, endPoint y: 91, distance: 318.9
click at [594, 156] on link "OK" at bounding box center [591, 154] width 36 height 16
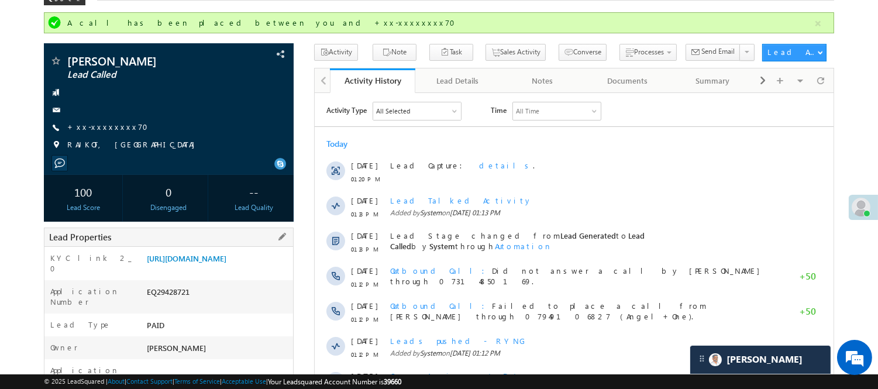
scroll to position [261, 0]
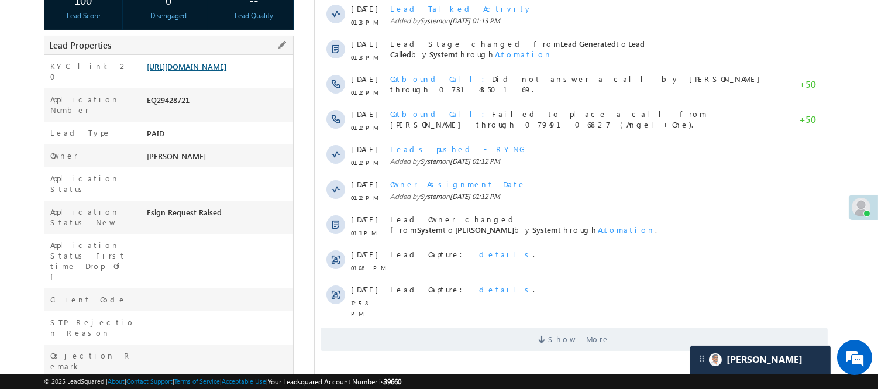
click at [195, 71] on link "[URL][DOMAIN_NAME]" at bounding box center [187, 66] width 80 height 10
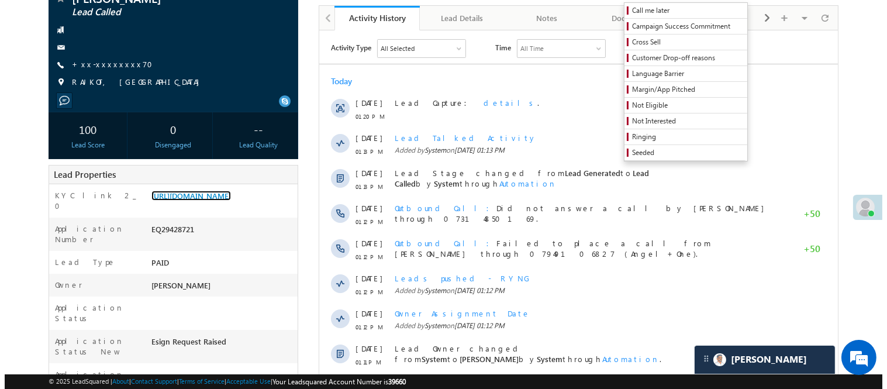
scroll to position [65, 0]
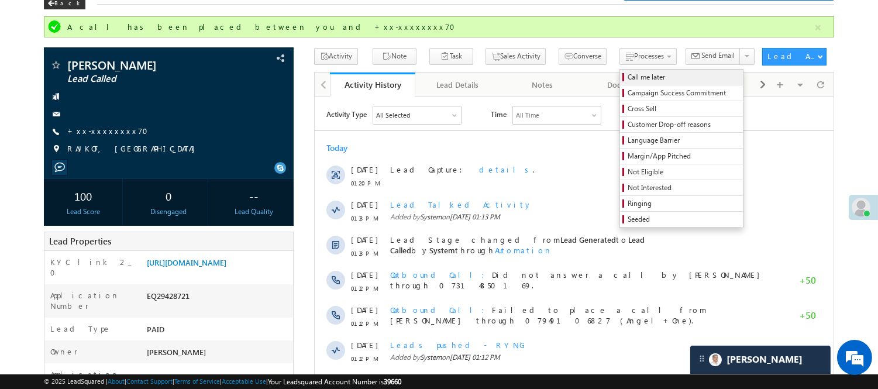
click at [628, 77] on span "Call me later" at bounding box center [683, 77] width 111 height 11
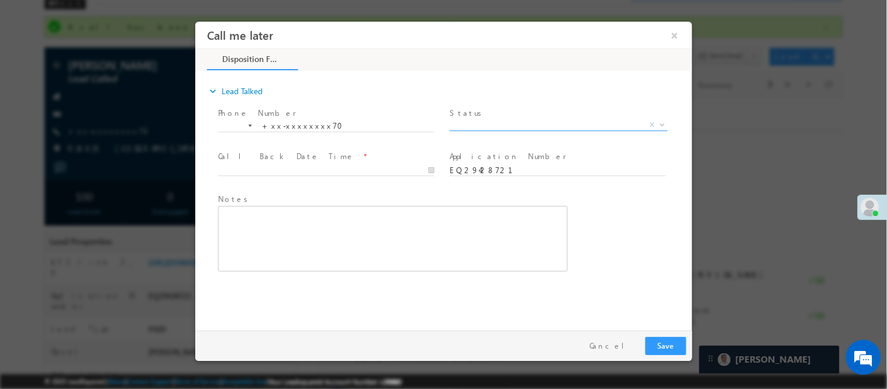
click at [521, 121] on span "X" at bounding box center [558, 125] width 218 height 12
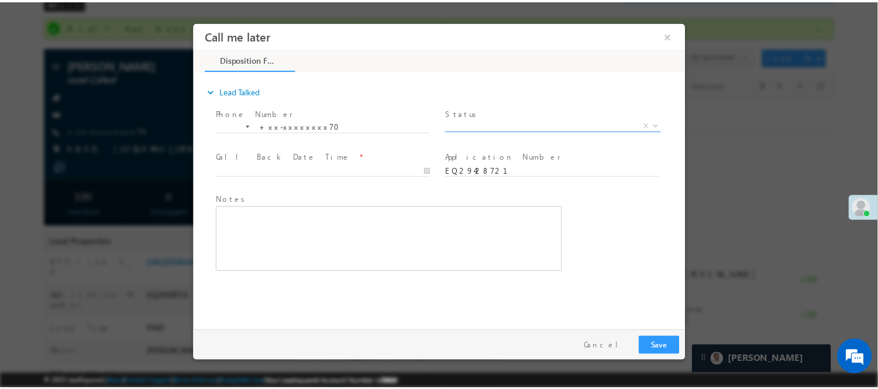
scroll to position [0, 0]
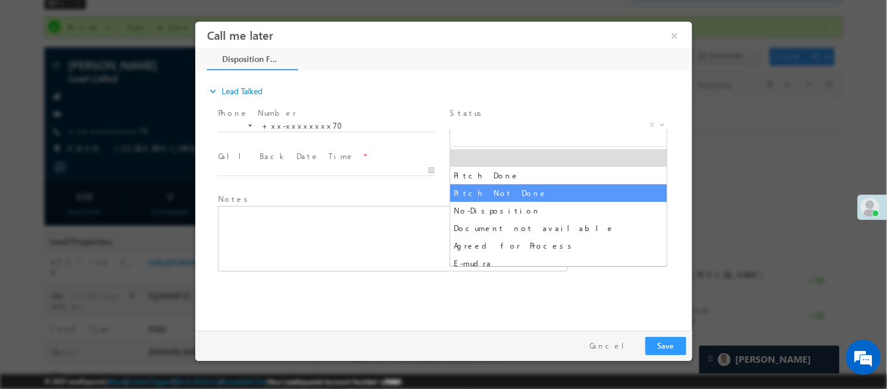
select select "Pitch Not Done"
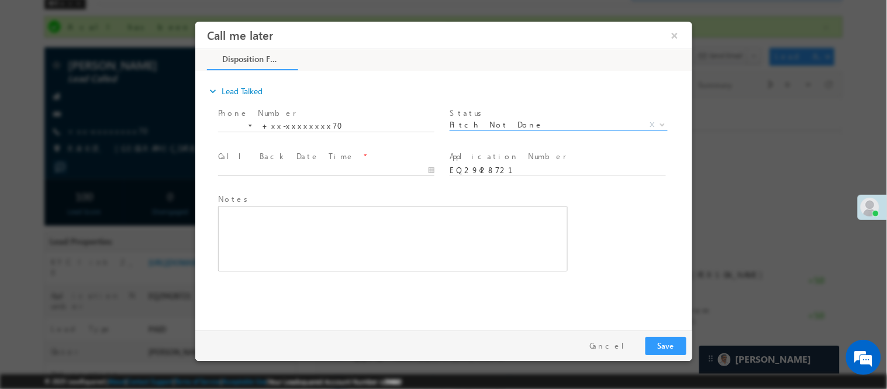
type input "09/23/25 1:32 PM"
click at [391, 169] on input "09/23/25 1:32 PM" at bounding box center [326, 170] width 216 height 12
click at [666, 348] on button "Save" at bounding box center [665, 345] width 41 height 18
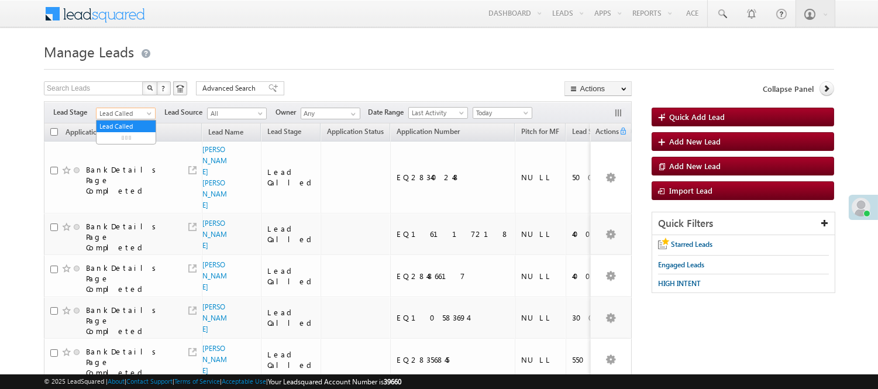
click at [131, 113] on span "Lead Called" at bounding box center [125, 113] width 56 height 11
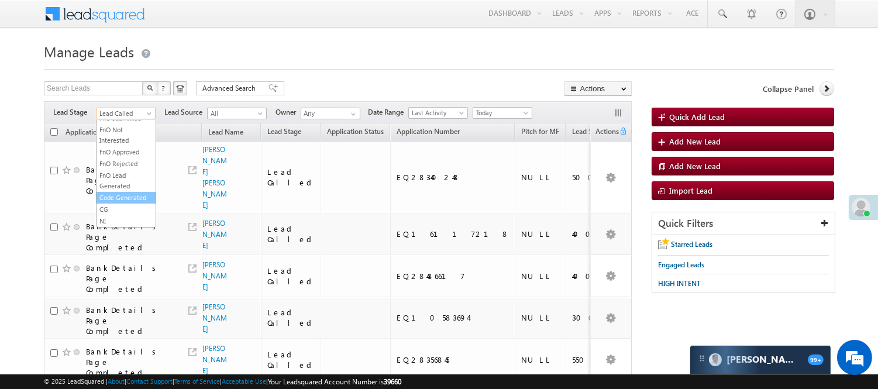
scroll to position [290, 0]
click at [130, 200] on link "Code Generated" at bounding box center [126, 197] width 59 height 11
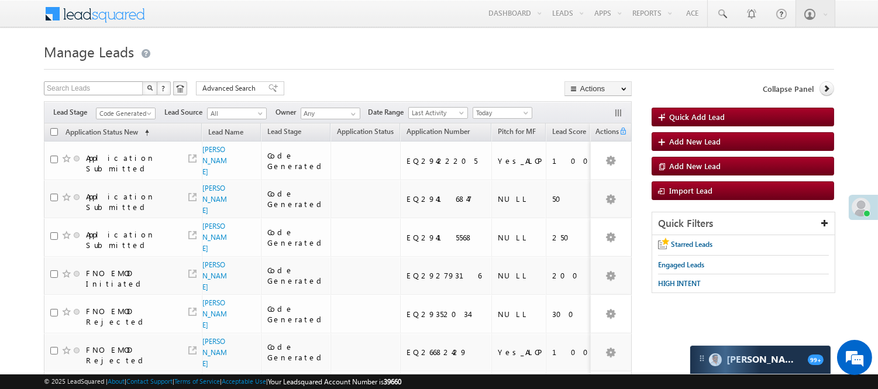
scroll to position [0, 0]
click at [113, 113] on span "Code Generated" at bounding box center [125, 113] width 56 height 11
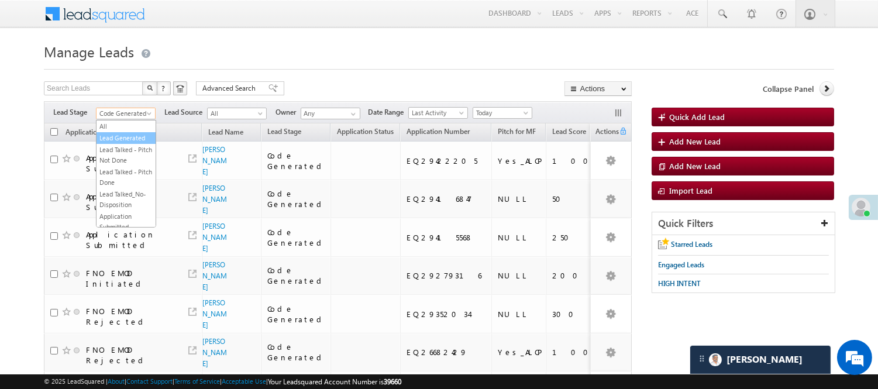
click at [123, 143] on link "Lead Generated" at bounding box center [126, 138] width 59 height 11
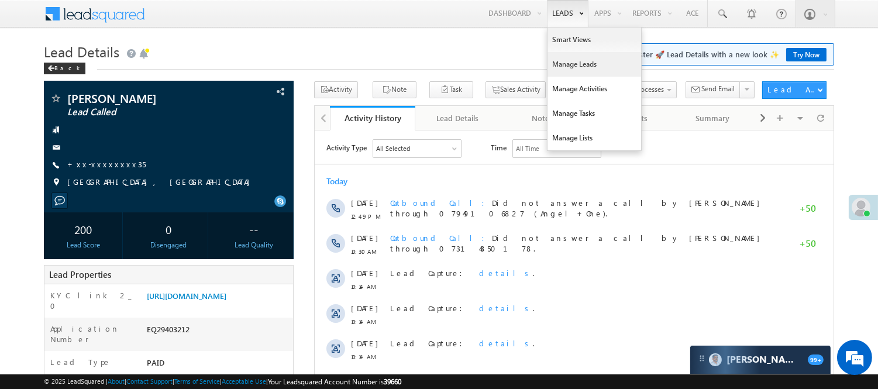
click at [575, 66] on link "Manage Leads" at bounding box center [594, 64] width 94 height 25
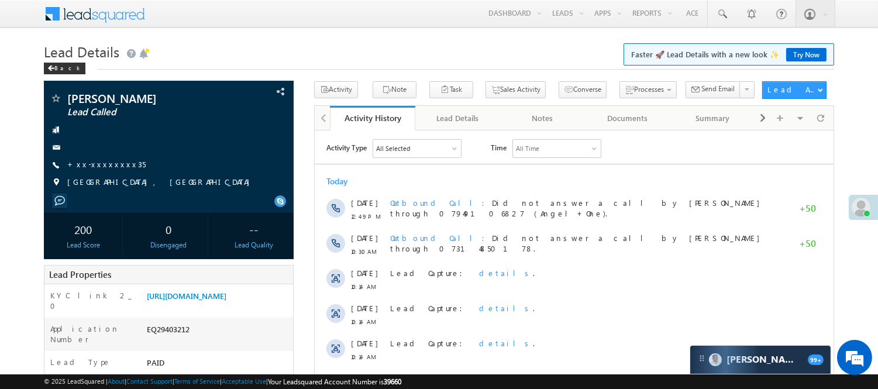
scroll to position [340, 0]
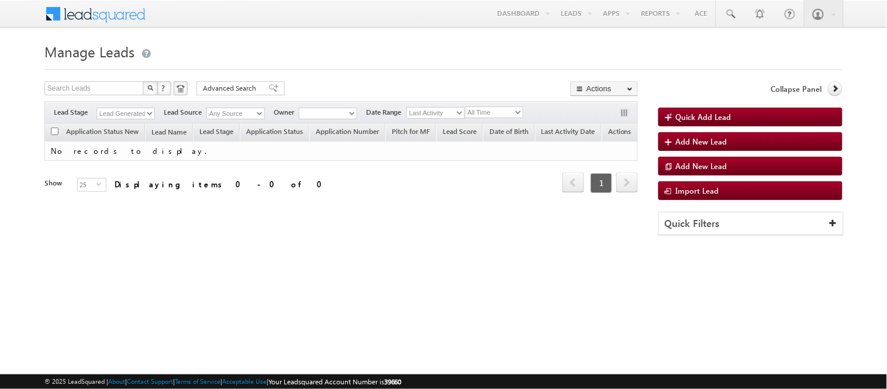
click at [108, 113] on select "Lead Generated" at bounding box center [126, 114] width 58 height 12
drag, startPoint x: 0, startPoint y: 0, endPoint x: 108, endPoint y: 113, distance: 156.8
click at [108, 113] on select "Lead Generated" at bounding box center [126, 114] width 58 height 12
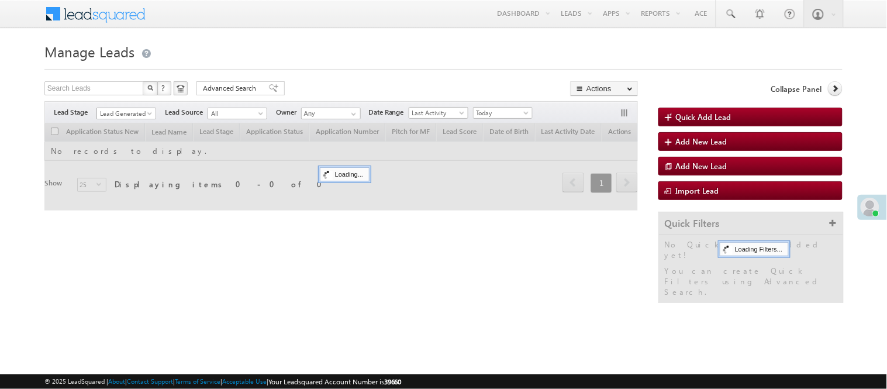
click at [108, 113] on span "Lead Generated" at bounding box center [125, 113] width 56 height 11
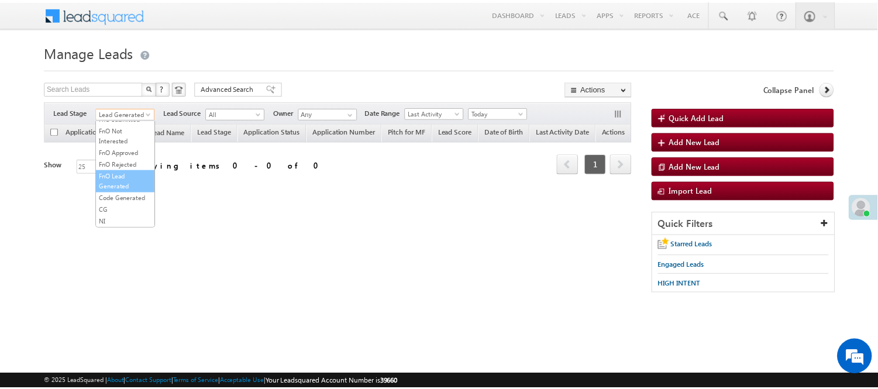
scroll to position [290, 0]
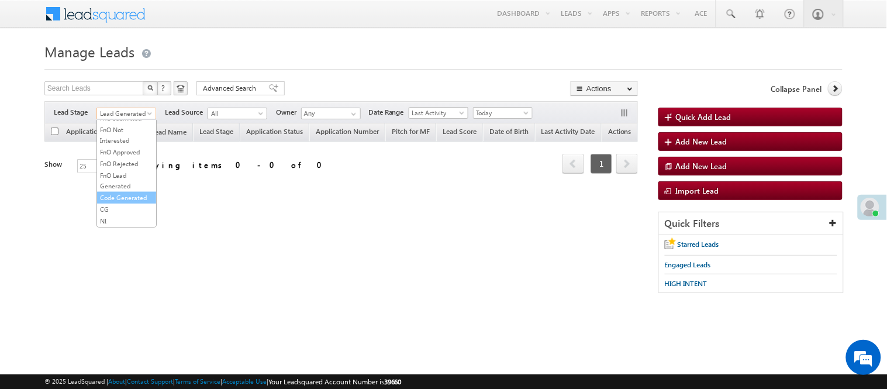
click at [124, 194] on link "Code Generated" at bounding box center [126, 197] width 59 height 11
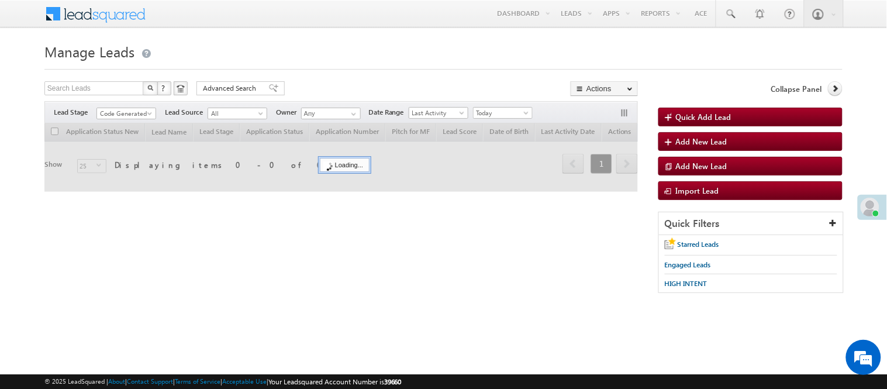
click at [335, 84] on div "Search Leads X ? 0 results found Advanced Search Advanced Search Advanced searc…" at bounding box center [341, 89] width 594 height 17
click at [123, 112] on span "Code Generated" at bounding box center [125, 113] width 56 height 11
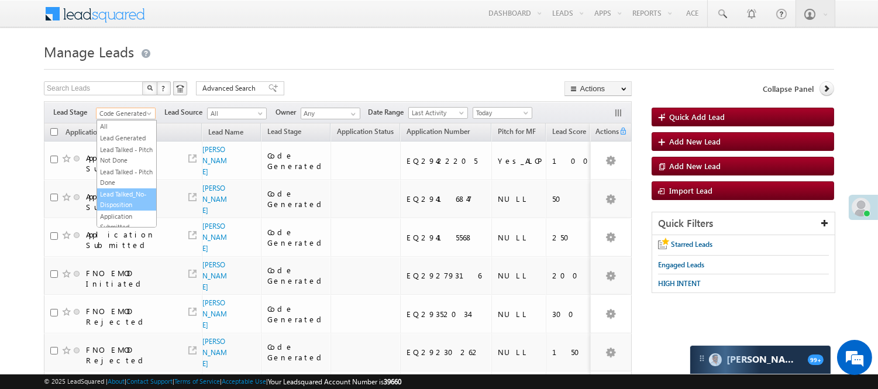
scroll to position [0, 0]
click at [119, 143] on link "Lead Generated" at bounding box center [126, 138] width 59 height 11
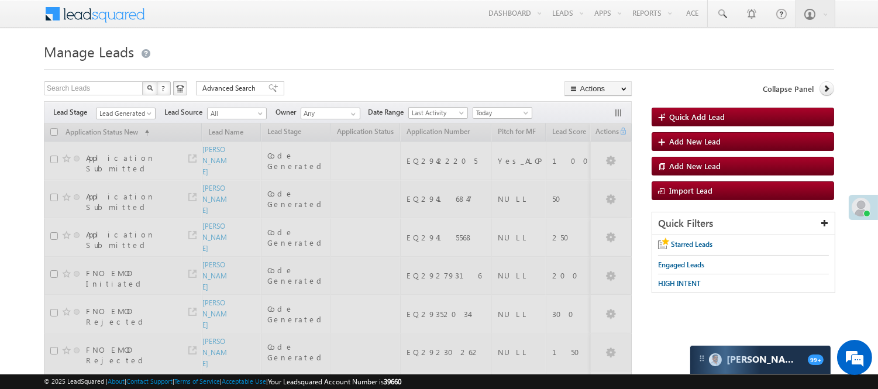
click at [373, 54] on h1 "Manage Leads" at bounding box center [439, 50] width 790 height 23
click at [132, 113] on span "Lead Generated" at bounding box center [125, 113] width 56 height 11
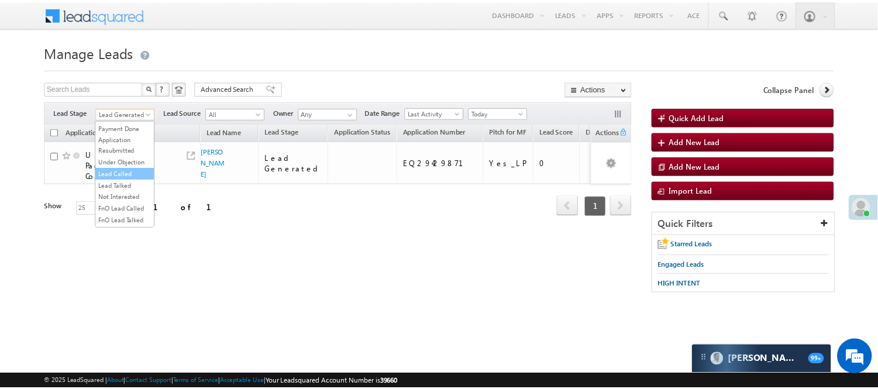
scroll to position [130, 0]
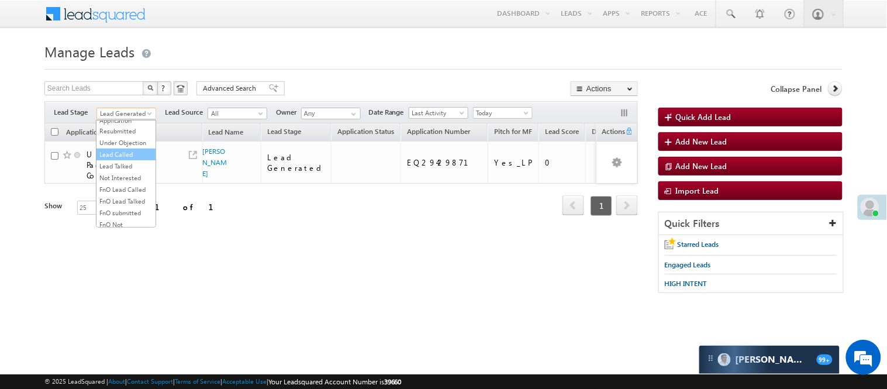
click at [129, 160] on link "Lead Called" at bounding box center [126, 154] width 59 height 11
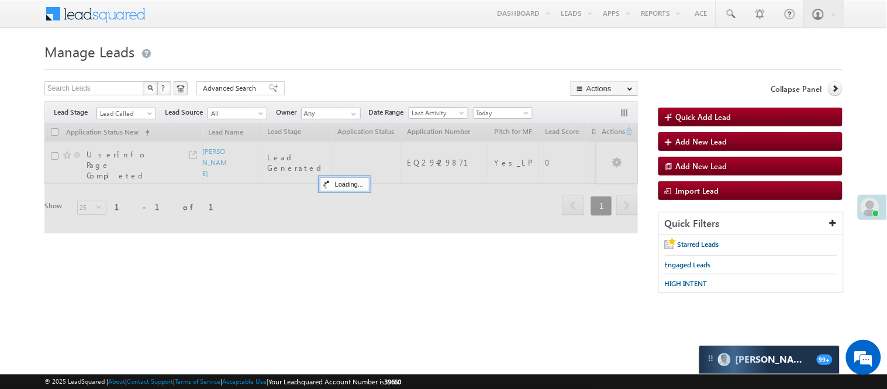
click at [367, 50] on h1 "Manage Leads" at bounding box center [443, 50] width 798 height 23
click at [139, 112] on span "Lead Called" at bounding box center [125, 113] width 56 height 11
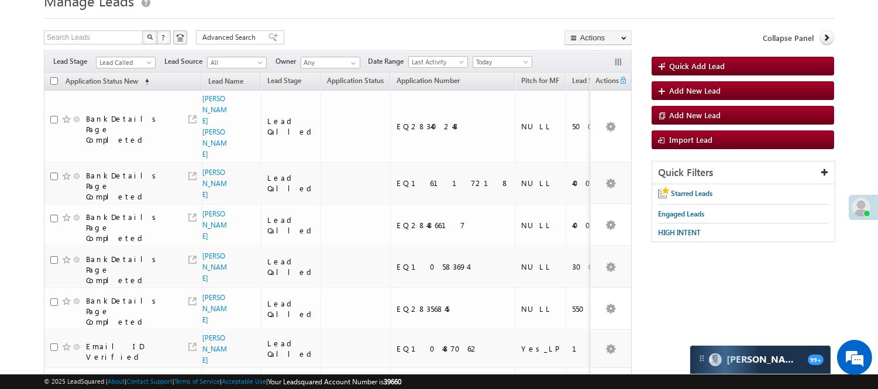
scroll to position [0, 0]
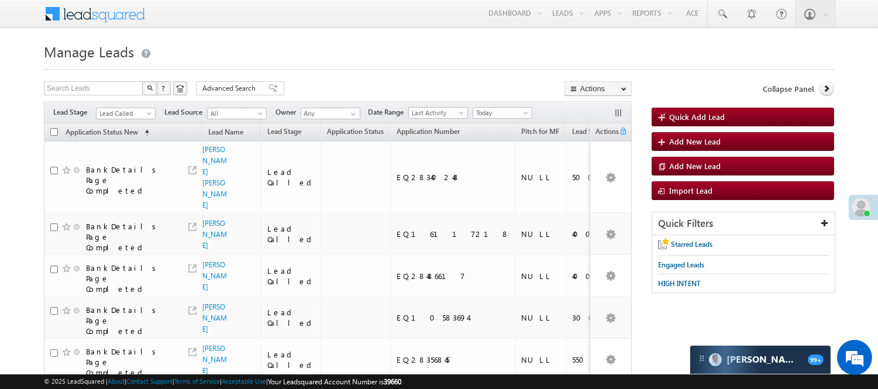
click at [132, 116] on span "Lead Called" at bounding box center [125, 113] width 56 height 11
click at [113, 142] on link "Lead Generated" at bounding box center [126, 138] width 59 height 11
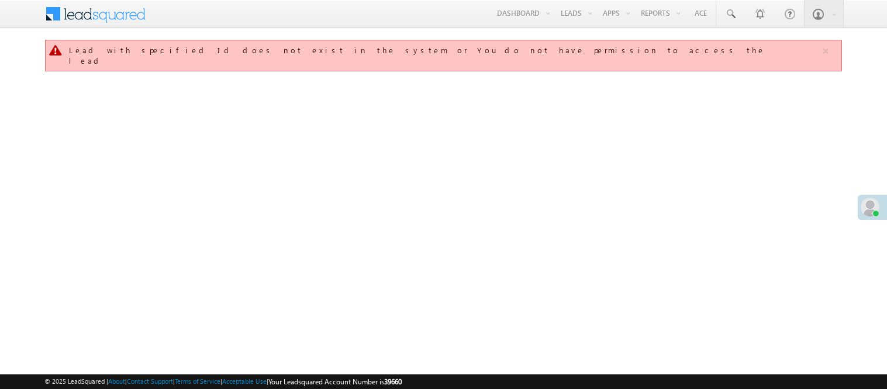
click at [0, 0] on link "Manage Leads" at bounding box center [0, 0] width 0 height 0
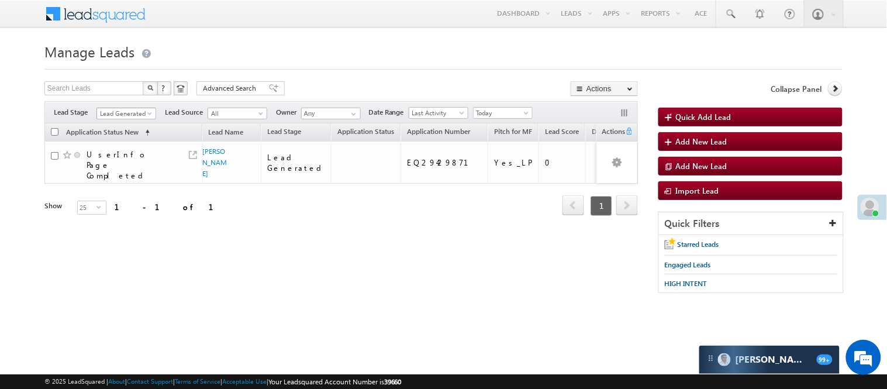
click at [132, 113] on span "Lead Generated" at bounding box center [125, 113] width 56 height 11
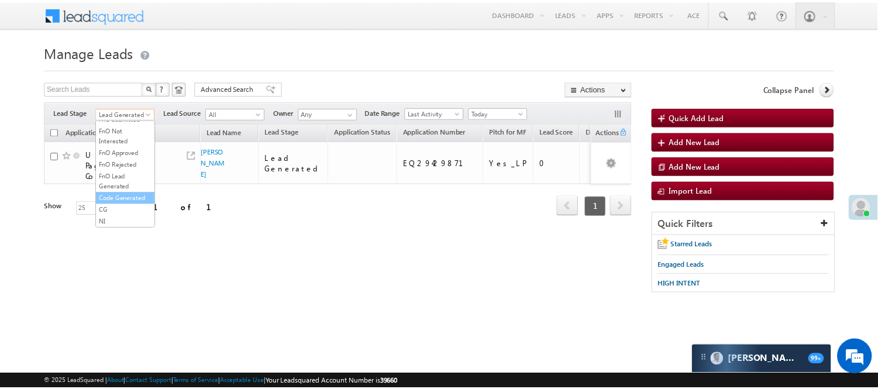
scroll to position [290, 0]
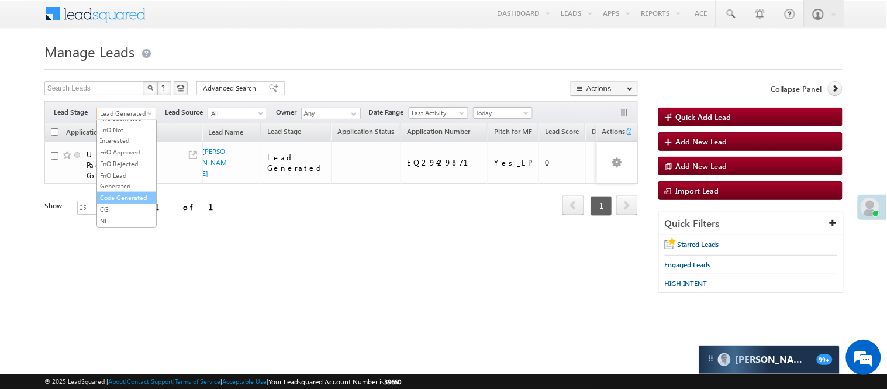
click at [120, 195] on link "Code Generated" at bounding box center [126, 197] width 59 height 11
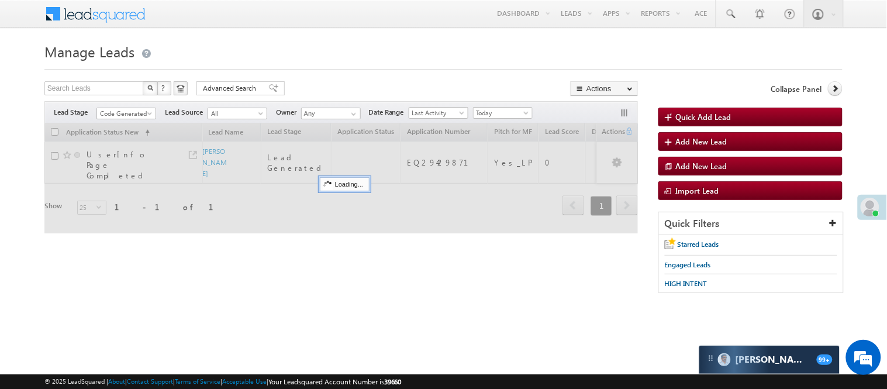
click at [370, 70] on form "Manage Leads Quick Add Lead Search Leads X ? 1 results found Advanced Search Ad…" at bounding box center [443, 172] width 798 height 266
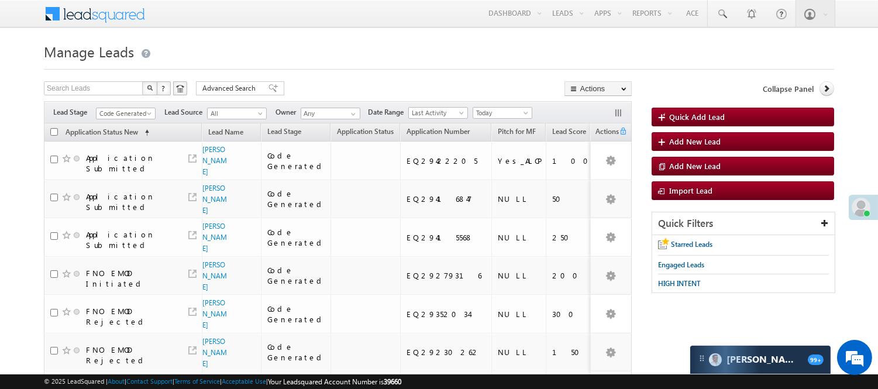
scroll to position [0, 0]
click at [135, 114] on span "Code Generated" at bounding box center [125, 113] width 56 height 11
click at [125, 142] on link "Lead Generated" at bounding box center [126, 138] width 59 height 11
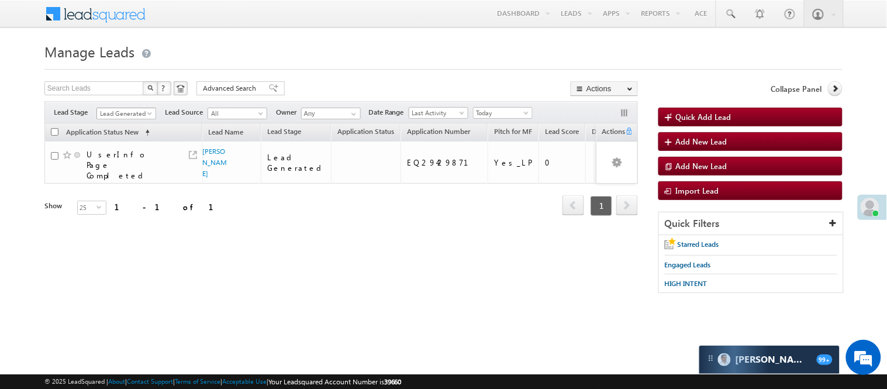
click at [132, 104] on div "Filters Lead Stage All Lead Generated Lead Talked - Pitch Not Done Lead Talked …" at bounding box center [341, 112] width 594 height 22
click at [141, 118] on span "Lead Generated" at bounding box center [125, 113] width 56 height 11
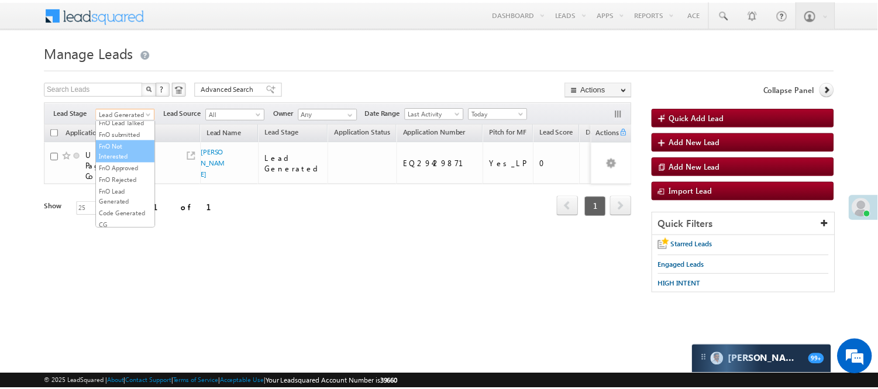
scroll to position [195, 0]
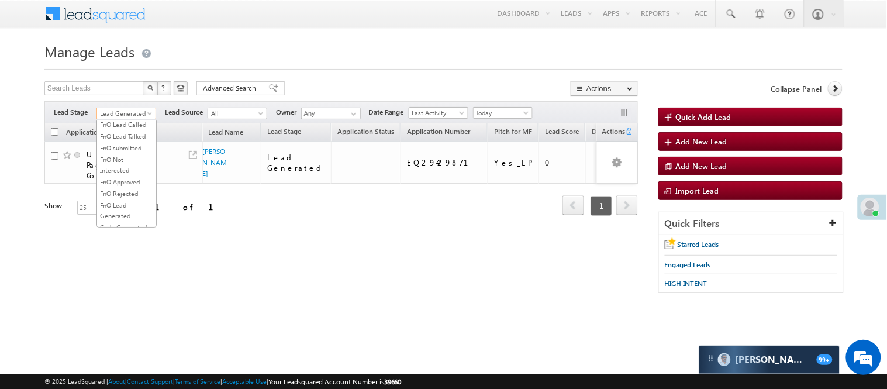
click at [126, 106] on link "Lead Talked" at bounding box center [126, 101] width 59 height 11
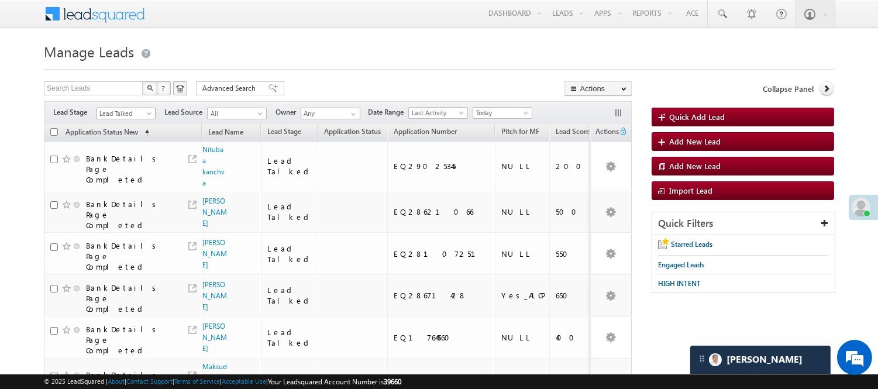
drag, startPoint x: 121, startPoint y: 109, endPoint x: 121, endPoint y: 129, distance: 20.5
click at [121, 109] on span "Lead Talked" at bounding box center [125, 113] width 56 height 11
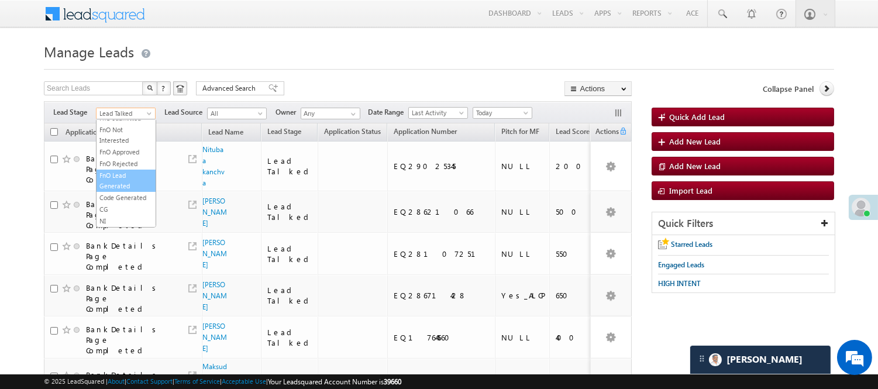
scroll to position [290, 0]
click at [125, 201] on link "Code Generated" at bounding box center [126, 197] width 59 height 11
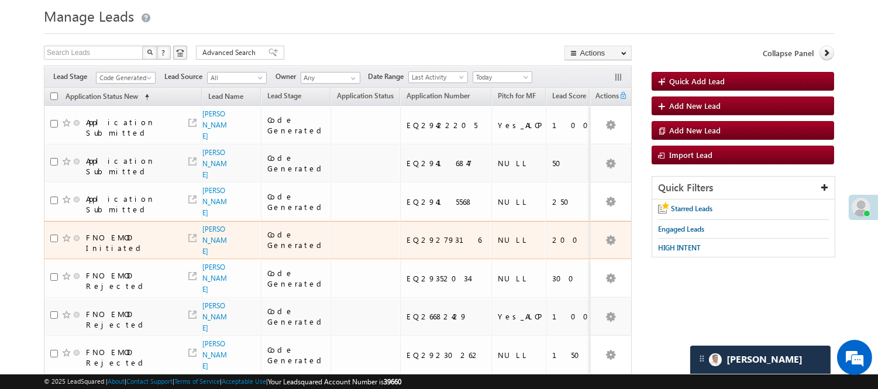
scroll to position [65, 0]
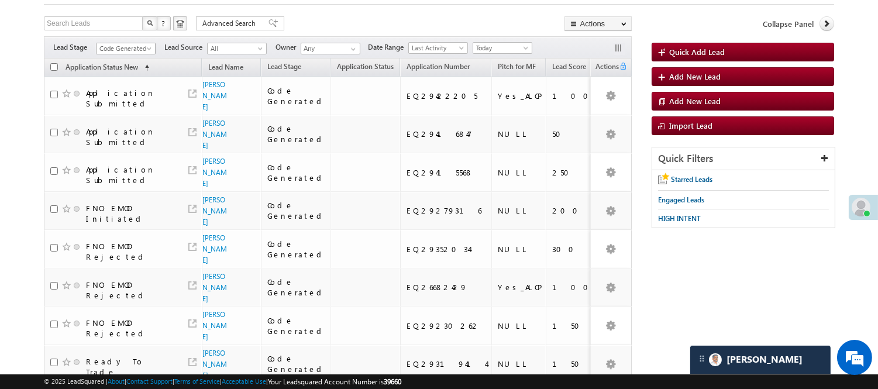
click at [124, 47] on span "Code Generated" at bounding box center [125, 48] width 56 height 11
click at [127, 78] on link "Lead Generated" at bounding box center [126, 73] width 59 height 11
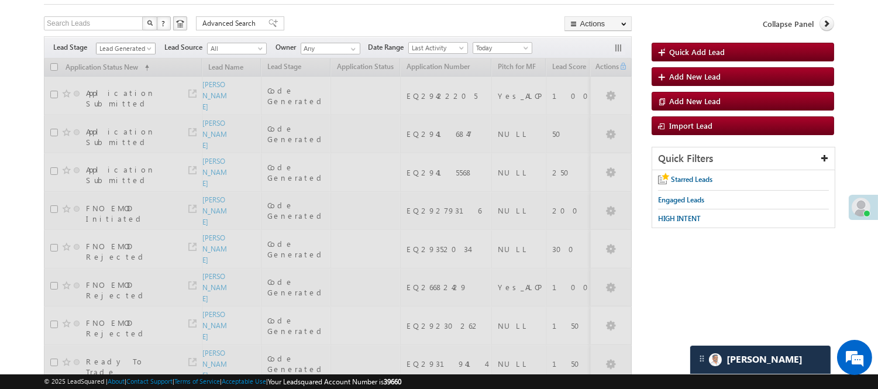
click at [127, 45] on span "Lead Generated" at bounding box center [125, 48] width 56 height 11
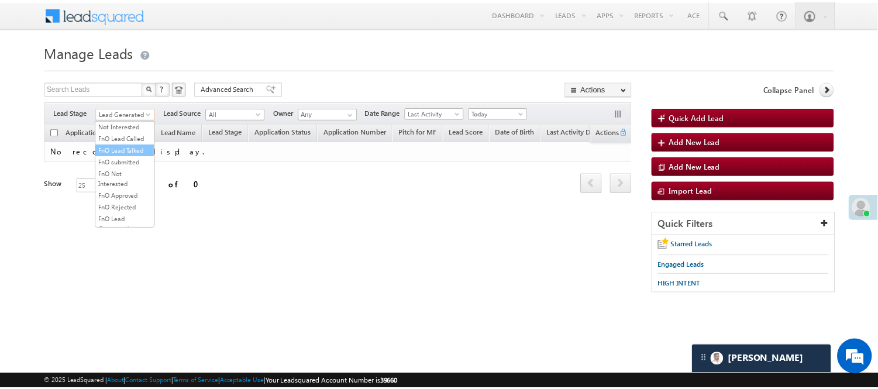
scroll to position [160, 0]
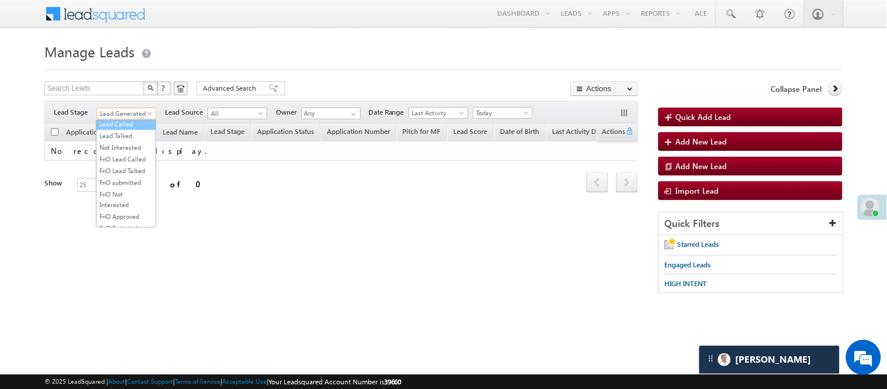
click at [129, 129] on link "Lead Called" at bounding box center [126, 124] width 59 height 11
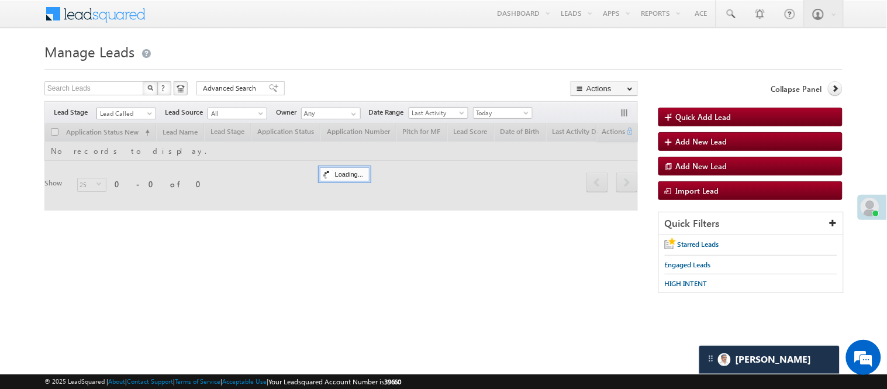
click at [147, 111] on span at bounding box center [150, 115] width 9 height 9
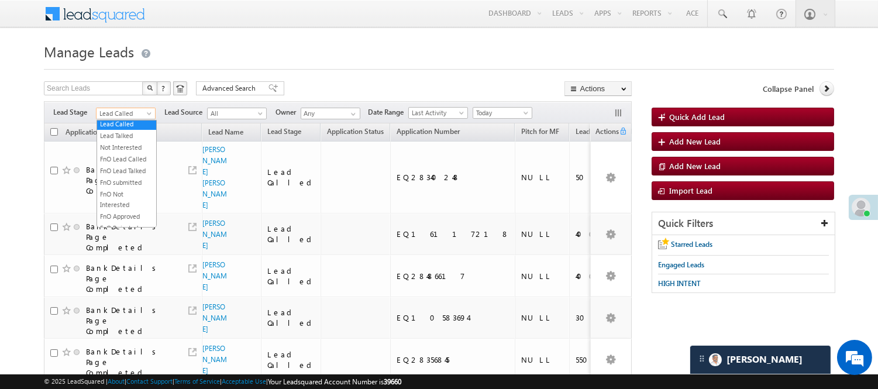
click at [120, 118] on link "Under Objection" at bounding box center [126, 112] width 59 height 11
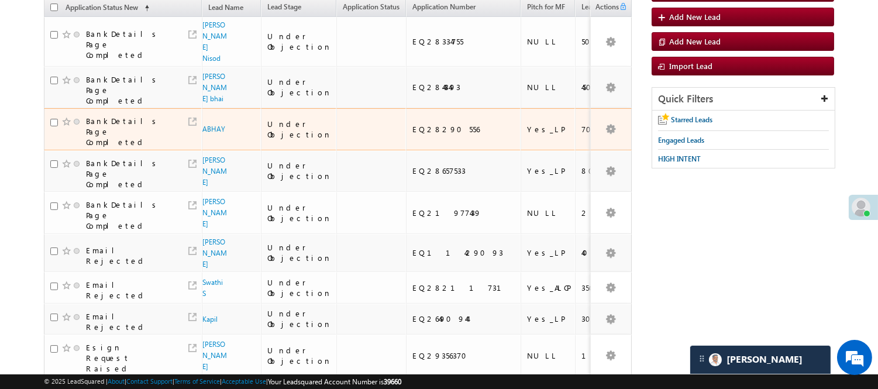
scroll to position [0, 0]
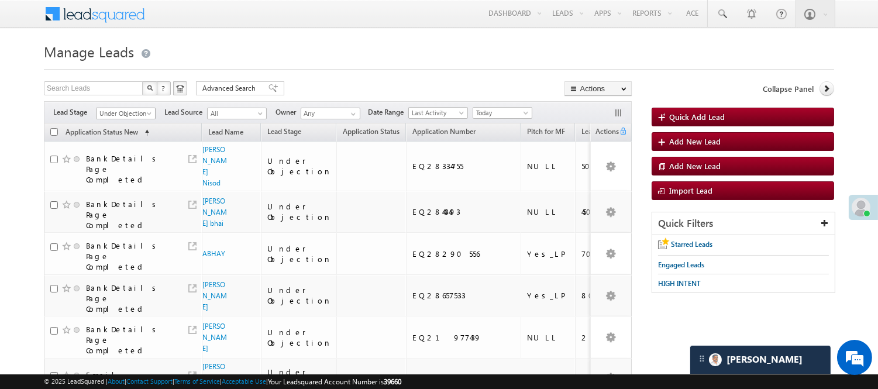
click at [136, 116] on span "Under Objection" at bounding box center [125, 113] width 56 height 11
click at [126, 129] on link "Lead Called" at bounding box center [126, 124] width 59 height 11
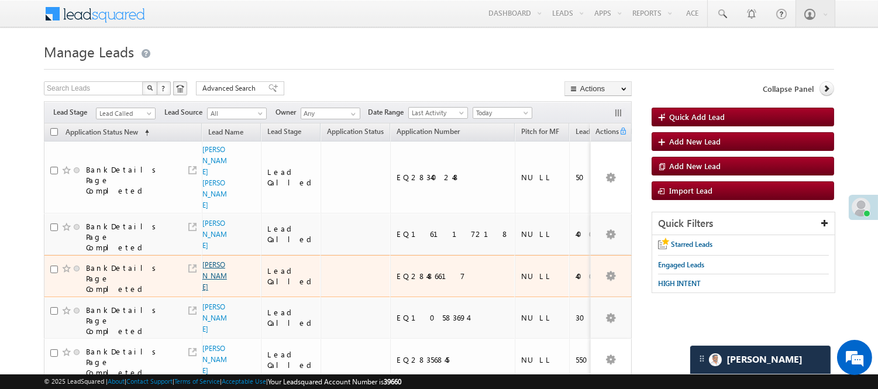
click at [212, 260] on link "[PERSON_NAME]" at bounding box center [214, 275] width 25 height 31
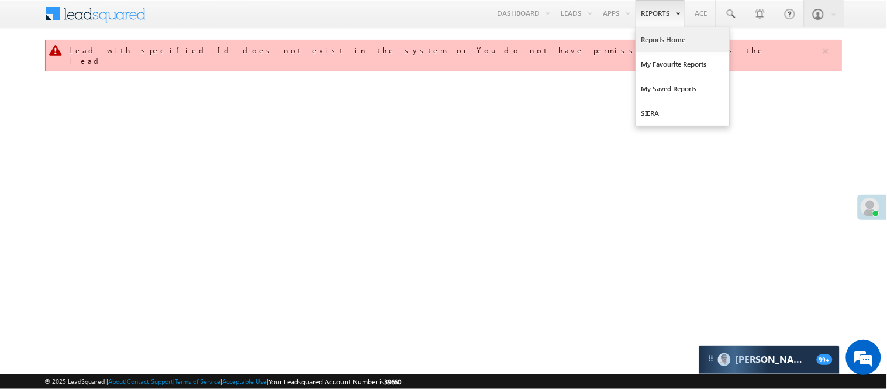
click at [671, 37] on link "Reports Home" at bounding box center [683, 39] width 94 height 25
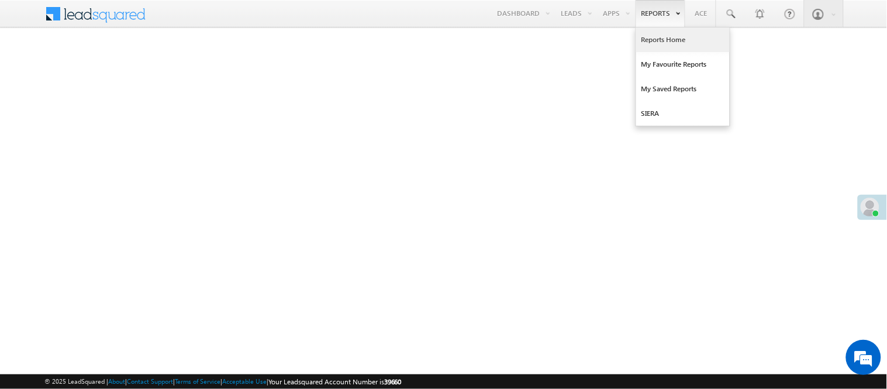
click at [646, 45] on link "Reports Home" at bounding box center [683, 39] width 94 height 25
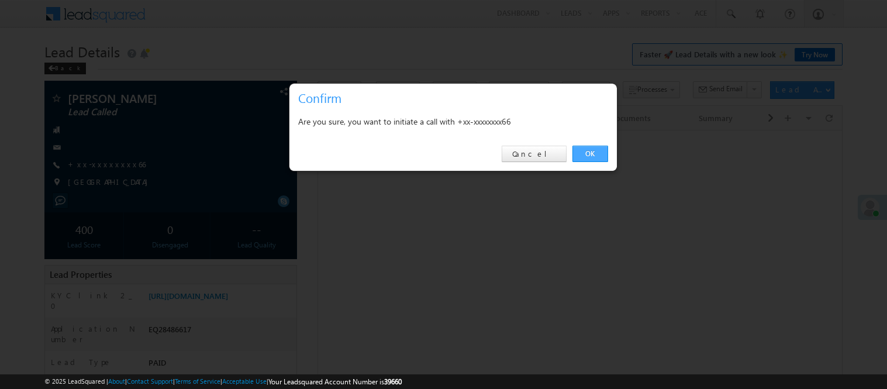
click at [594, 148] on link "OK" at bounding box center [591, 154] width 36 height 16
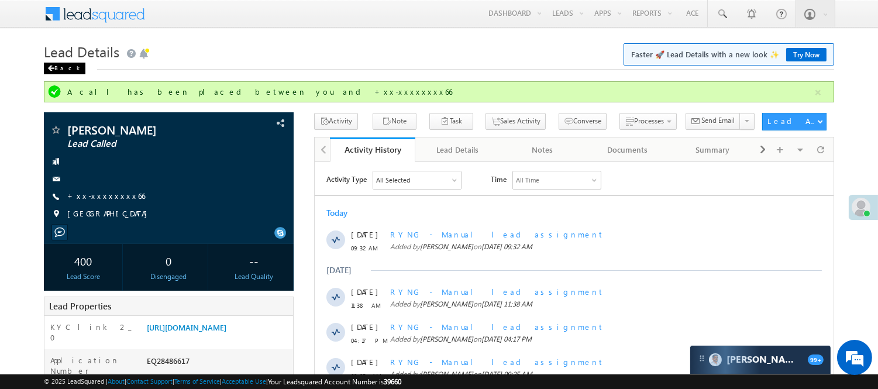
click at [64, 71] on div "Back" at bounding box center [65, 69] width 42 height 12
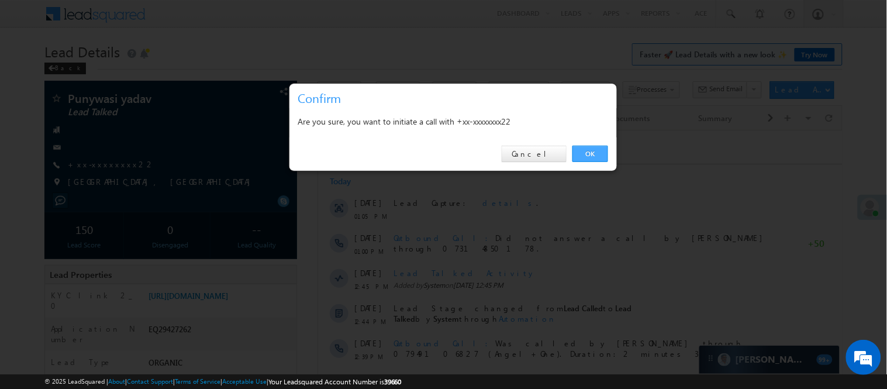
drag, startPoint x: 595, startPoint y: 153, endPoint x: 279, endPoint y: 21, distance: 342.4
click at [595, 153] on link "OK" at bounding box center [591, 154] width 36 height 16
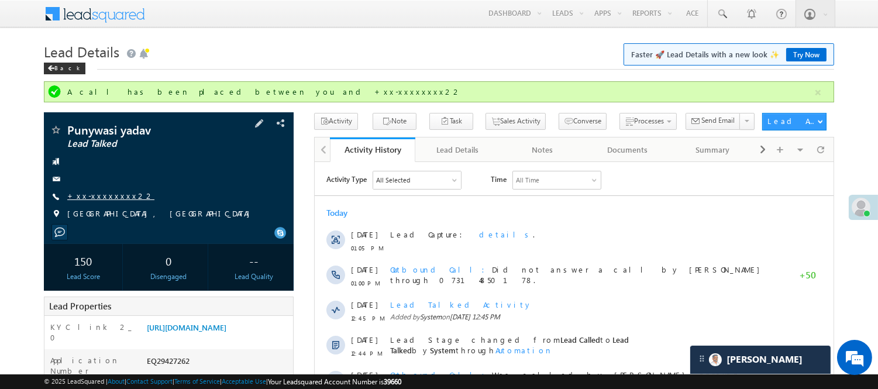
click at [109, 197] on link "+xx-xxxxxxxx22" at bounding box center [110, 196] width 87 height 10
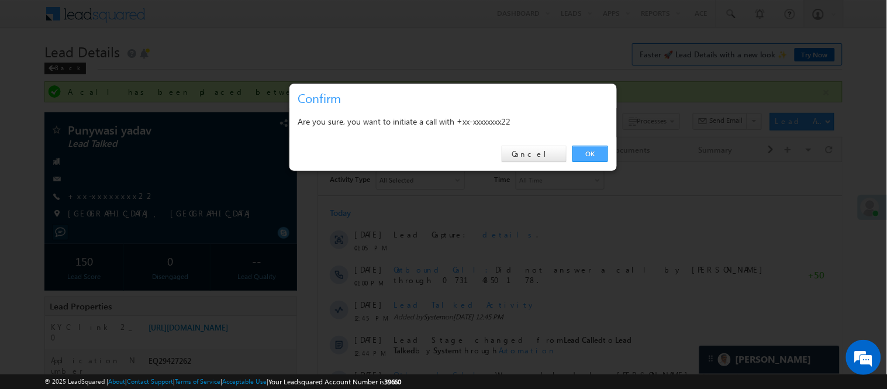
click at [585, 159] on link "OK" at bounding box center [591, 154] width 36 height 16
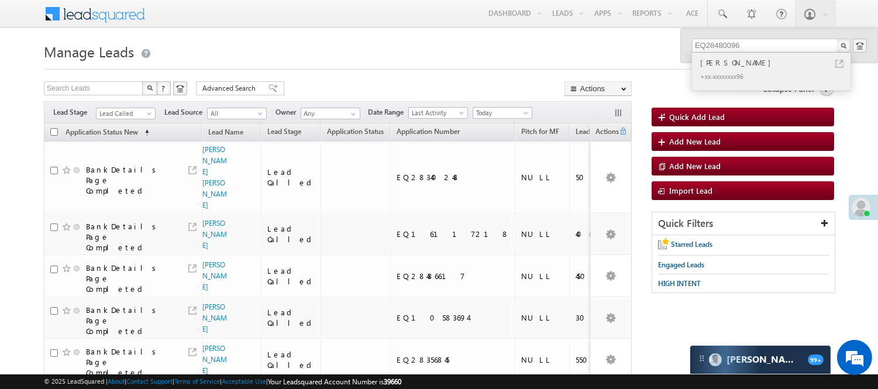
type input "EQ28480096"
click at [743, 71] on div "+xx-xxxxxxxx96" at bounding box center [776, 76] width 157 height 14
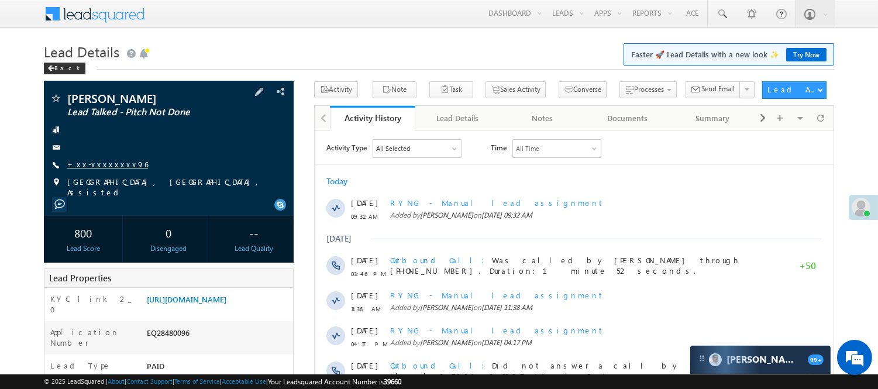
click at [102, 163] on link "+xx-xxxxxxxx96" at bounding box center [107, 164] width 81 height 10
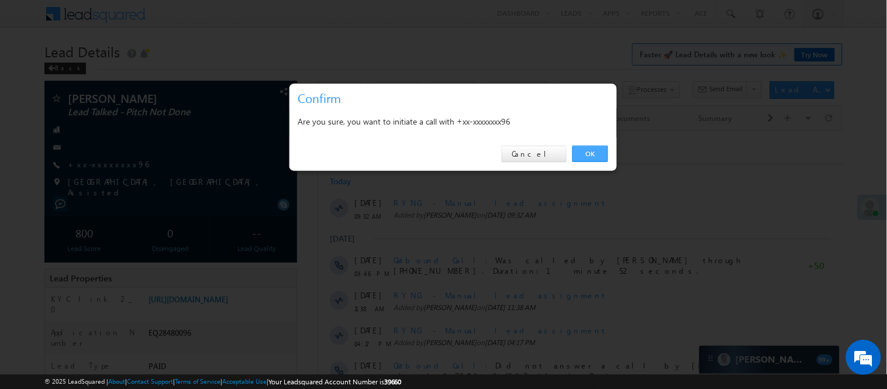
click at [586, 155] on link "OK" at bounding box center [591, 154] width 36 height 16
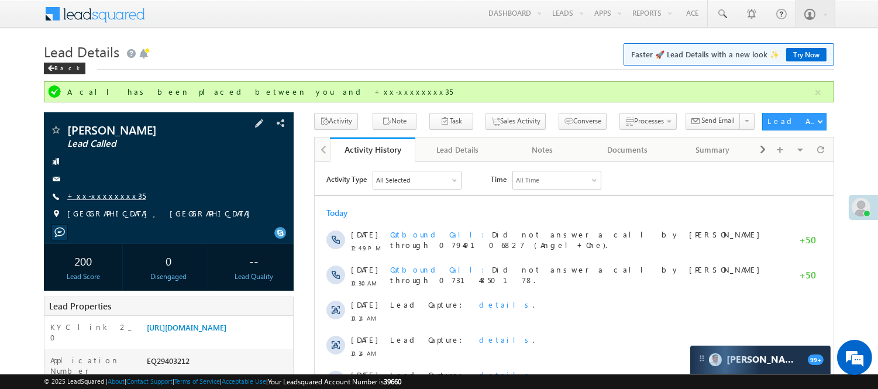
click at [99, 195] on link "+xx-xxxxxxxx35" at bounding box center [106, 196] width 78 height 10
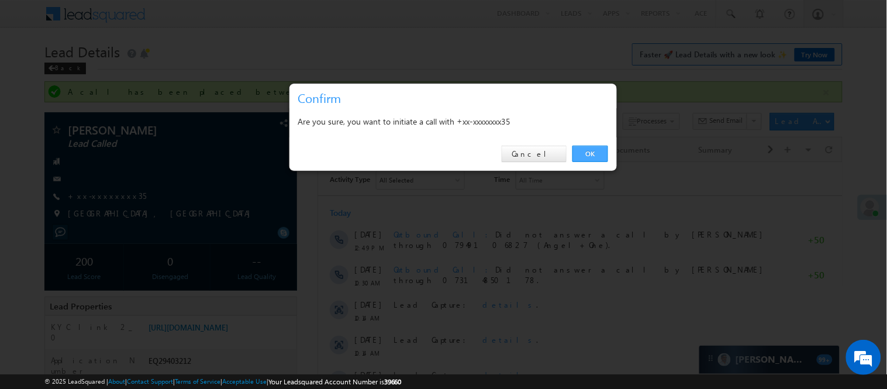
click at [576, 154] on link "OK" at bounding box center [591, 154] width 36 height 16
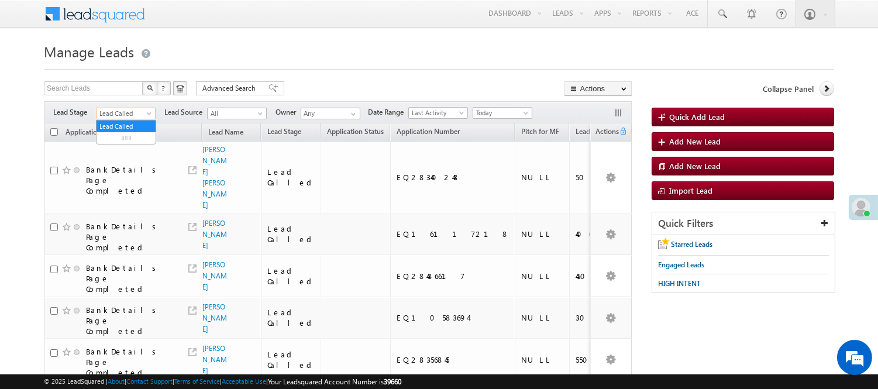
click at [120, 112] on span "Lead Called" at bounding box center [125, 113] width 56 height 11
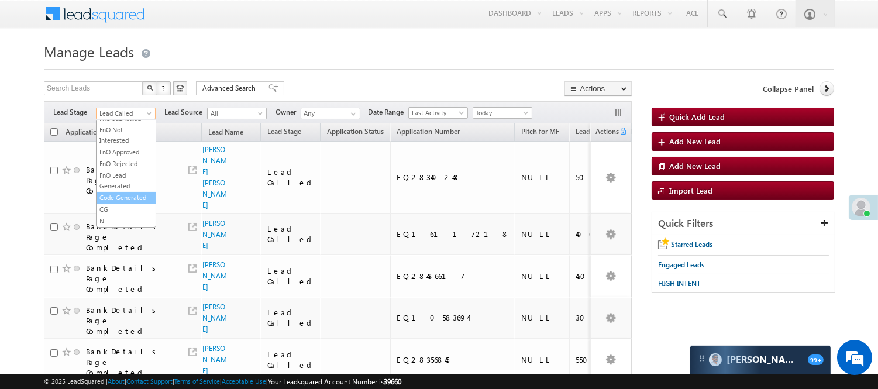
scroll to position [290, 0]
click at [112, 198] on link "Code Generated" at bounding box center [126, 197] width 59 height 11
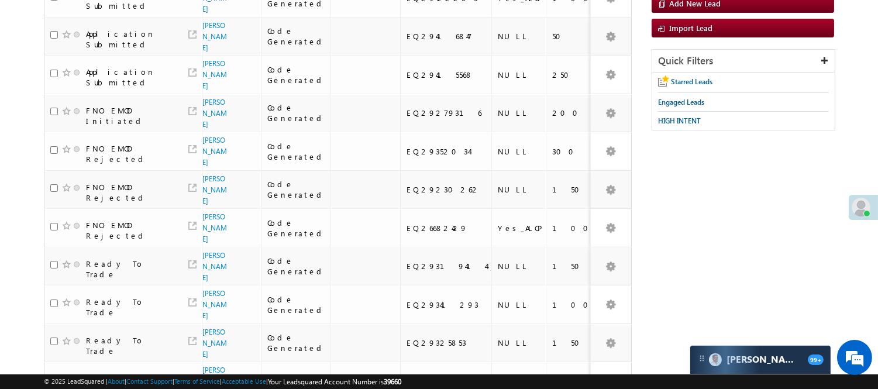
scroll to position [0, 0]
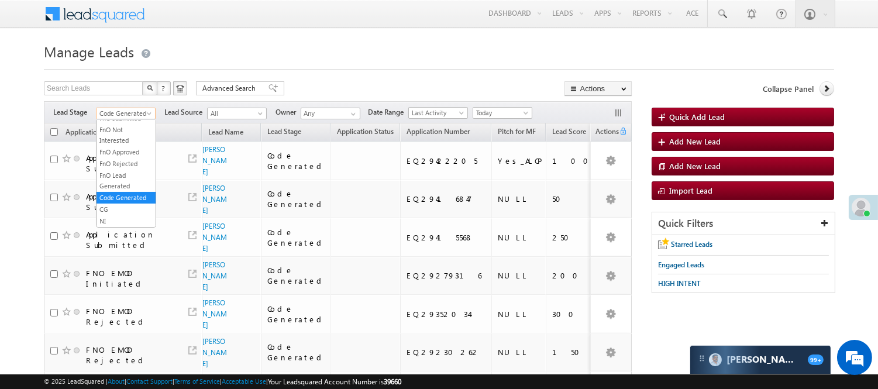
click at [124, 114] on span "Code Generated" at bounding box center [125, 113] width 56 height 11
click at [126, 143] on link "Lead Generated" at bounding box center [126, 138] width 59 height 11
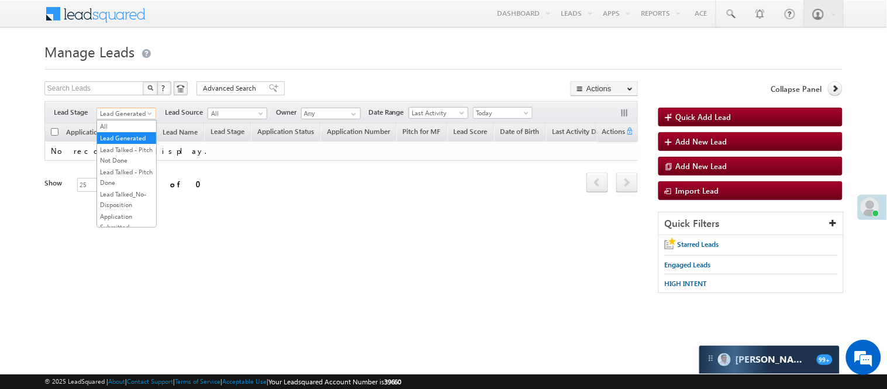
click at [137, 113] on span "Lead Generated" at bounding box center [125, 113] width 56 height 11
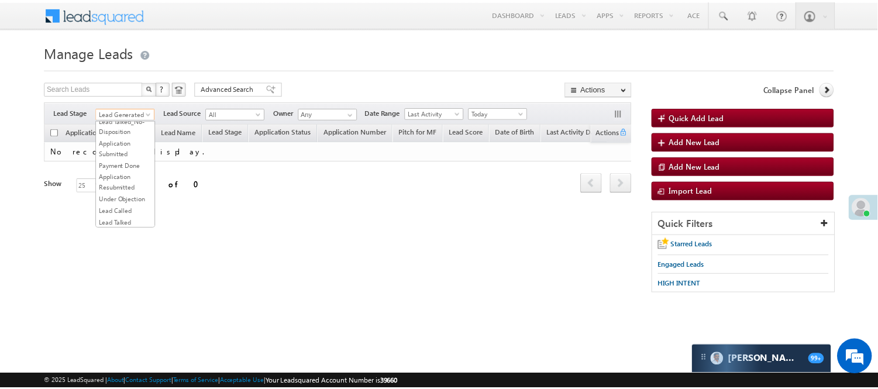
scroll to position [195, 0]
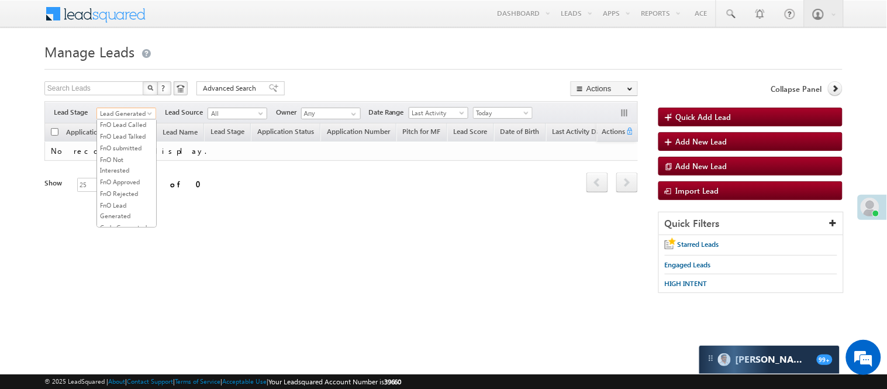
click at [126, 106] on link "Lead Talked" at bounding box center [126, 101] width 59 height 11
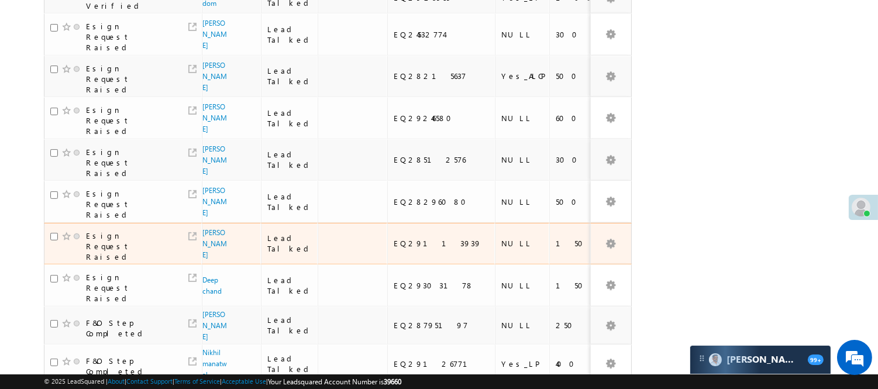
scroll to position [769, 0]
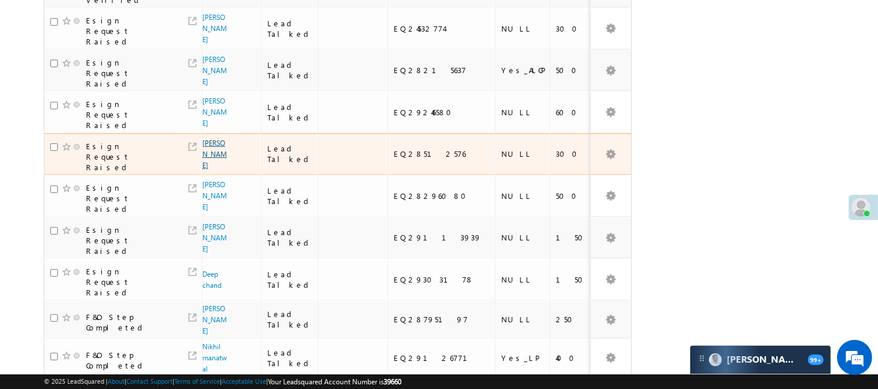
click at [209, 163] on link "Anita Dangi" at bounding box center [214, 154] width 25 height 31
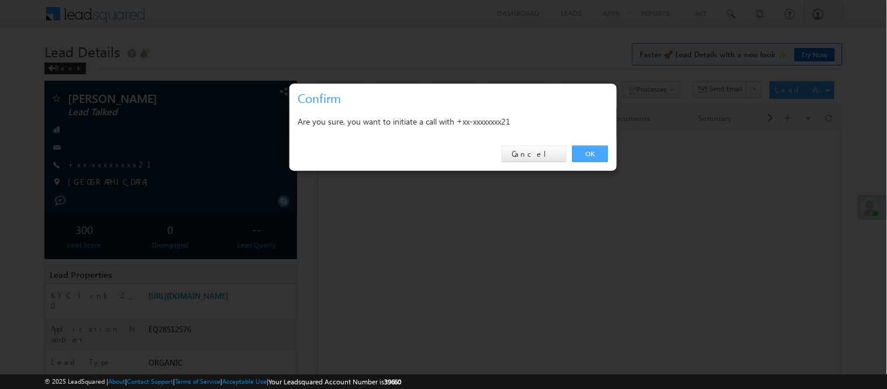
click at [602, 152] on link "OK" at bounding box center [591, 154] width 36 height 16
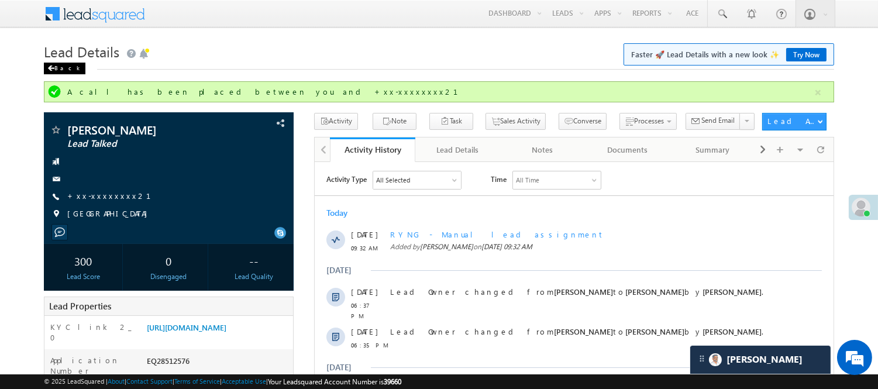
click at [55, 65] on div "Back" at bounding box center [65, 69] width 42 height 12
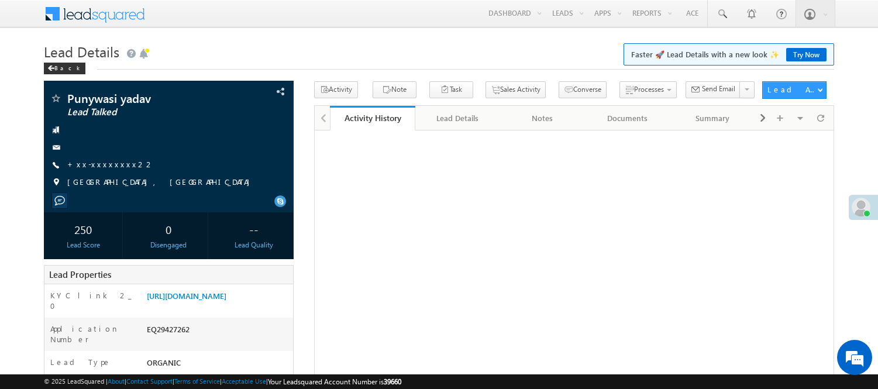
scroll to position [1, 0]
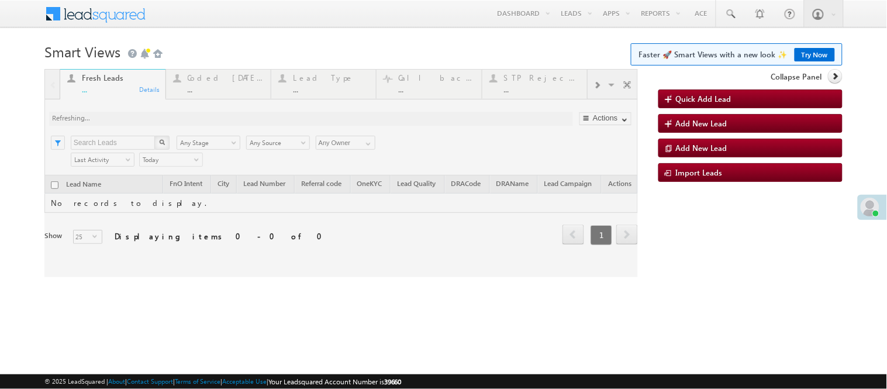
click at [220, 84] on div at bounding box center [341, 173] width 594 height 208
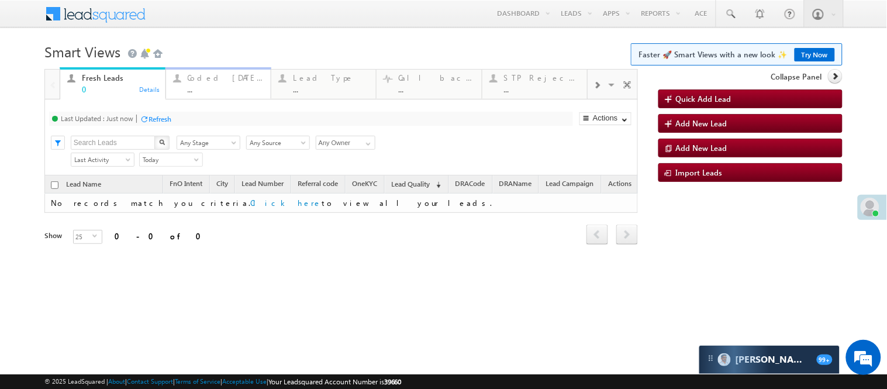
click at [225, 89] on div "..." at bounding box center [226, 89] width 76 height 9
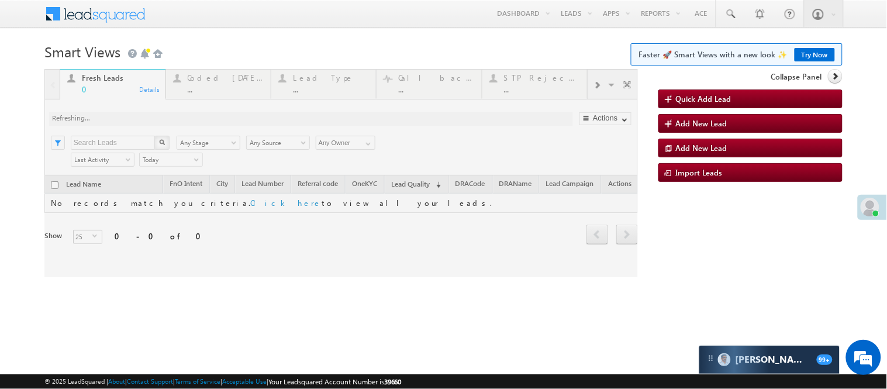
click at [226, 87] on div at bounding box center [341, 173] width 594 height 208
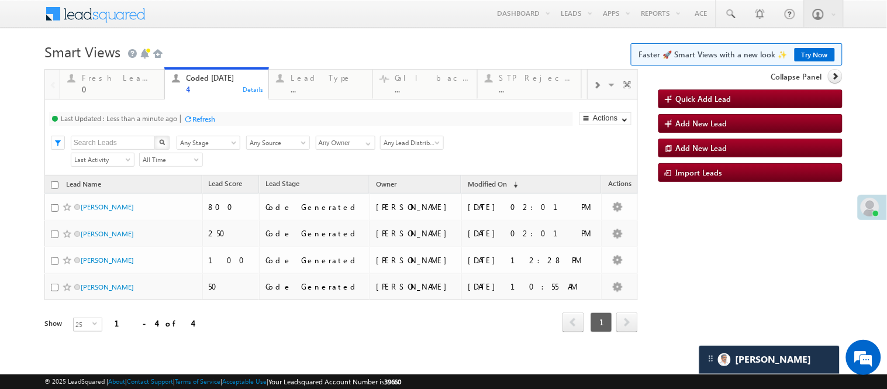
click at [309, 56] on h1 "Smart Views Getting Started Faster 🚀 Smart Views with a new look ✨ Try Now" at bounding box center [443, 50] width 798 height 23
click at [405, 40] on h1 "Smart Views Getting Started Faster 🚀 Smart Views with a new look ✨ Try Now" at bounding box center [443, 50] width 798 height 23
click at [392, 45] on h1 "Smart Views Getting Started Faster 🚀 Smart Views with a new look ✨ Try Now" at bounding box center [443, 50] width 798 height 23
click at [363, 42] on h1 "Smart Views Getting Started Faster 🚀 Smart Views with a new look ✨ Try Now" at bounding box center [443, 50] width 798 height 23
click at [235, 22] on div "Menu Nisha Anand Yadav Nisha .Yada v@ang elbro king. com Angel Broki" at bounding box center [443, 14] width 798 height 29
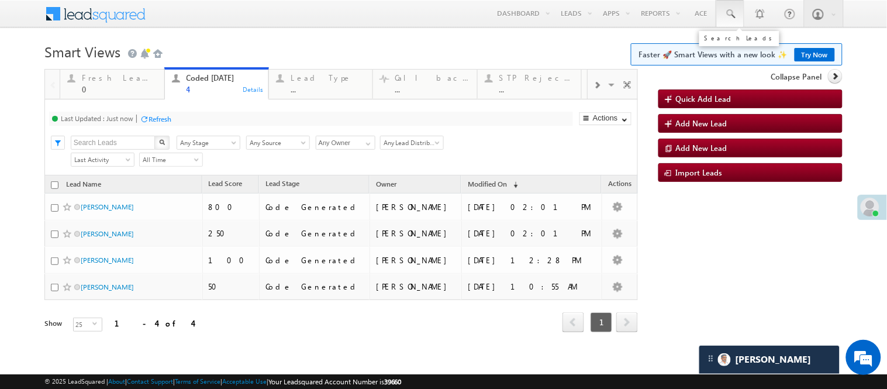
click at [720, 21] on link at bounding box center [730, 13] width 28 height 27
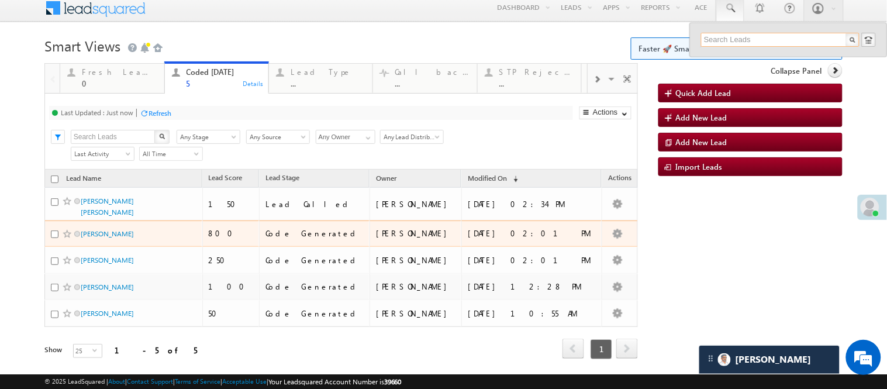
scroll to position [2, 0]
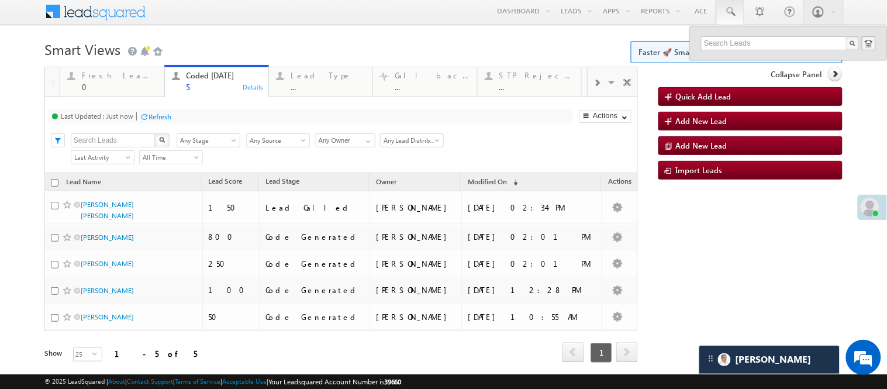
click at [242, 50] on h1 "Smart Views Getting Started Faster 🚀 Smart Views with a new look ✨ Try Now" at bounding box center [443, 48] width 798 height 23
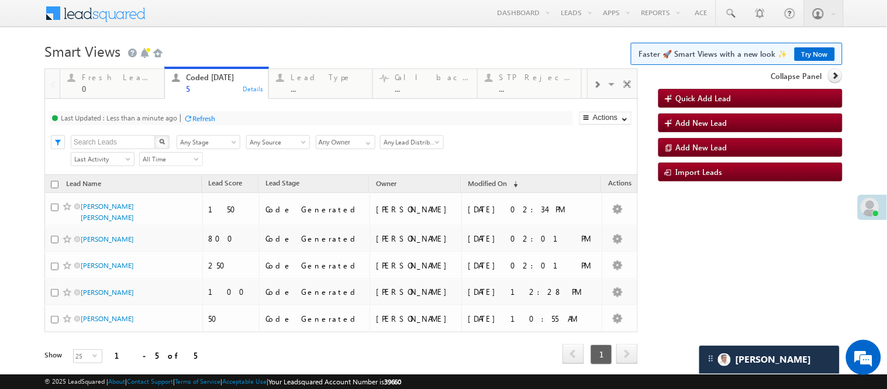
scroll to position [0, 0]
click at [239, 53] on h1 "Smart Views Getting Started Faster 🚀 Smart Views with a new look ✨ Try Now" at bounding box center [443, 50] width 798 height 23
click at [322, 19] on div "Menu Nisha Anand Yadav Nisha .Yada v@ang elbro king. com Angel Broki" at bounding box center [443, 14] width 798 height 29
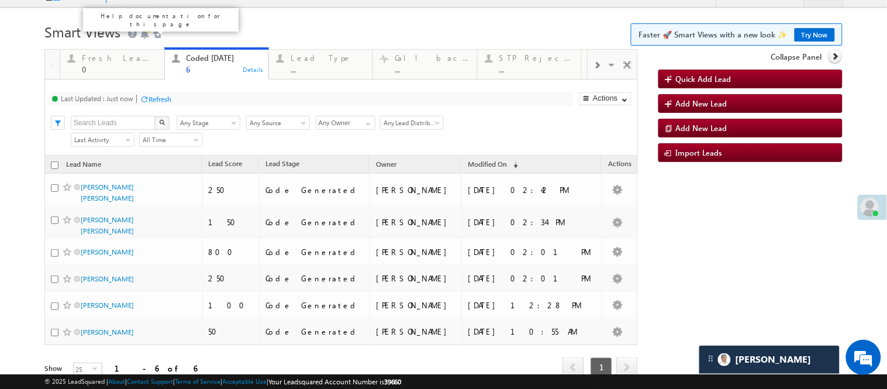
scroll to position [2, 0]
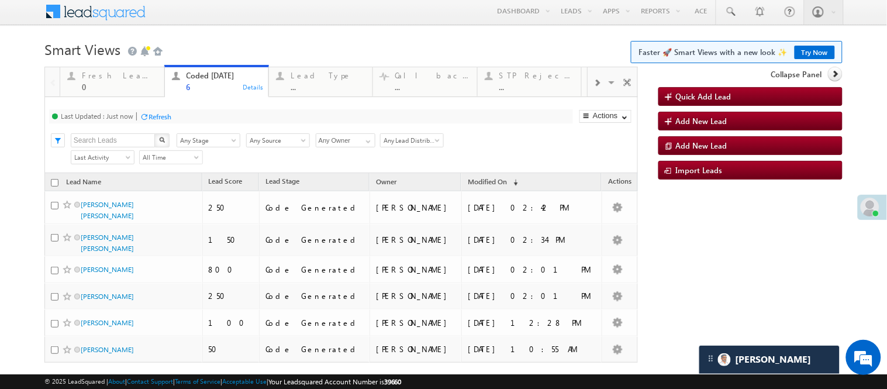
click at [249, 45] on h1 "Smart Views Getting Started Faster 🚀 Smart Views with a new look ✨ Try Now" at bounding box center [443, 48] width 798 height 23
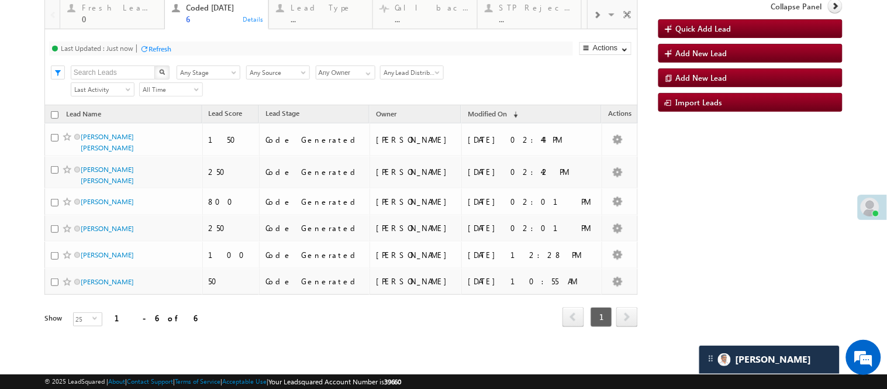
scroll to position [0, 0]
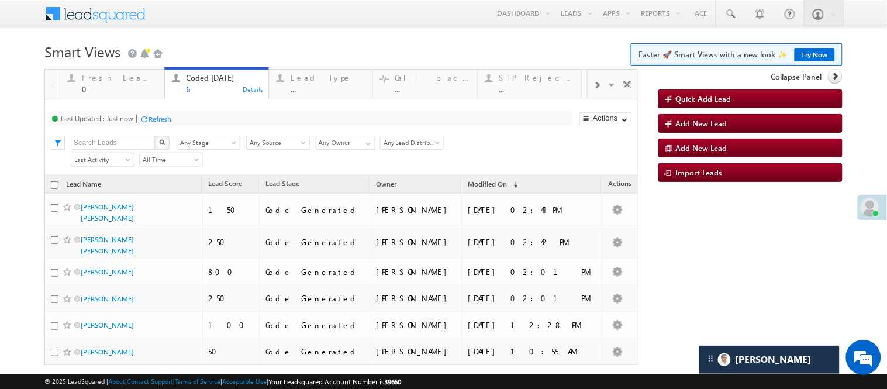
click at [282, 37] on body "Menu Nisha Anand Yadav Nisha .Yada v@ang elbro king. com" at bounding box center [443, 215] width 887 height 430
click at [319, 36] on body "Menu Nisha Anand Yadav Nisha .Yada v@ang elbro king. com" at bounding box center [443, 215] width 887 height 430
click at [214, 24] on div "Menu Nisha Anand Yadav Nisha .Yada v@ang elbro king. com Angel Broki" at bounding box center [443, 14] width 798 height 29
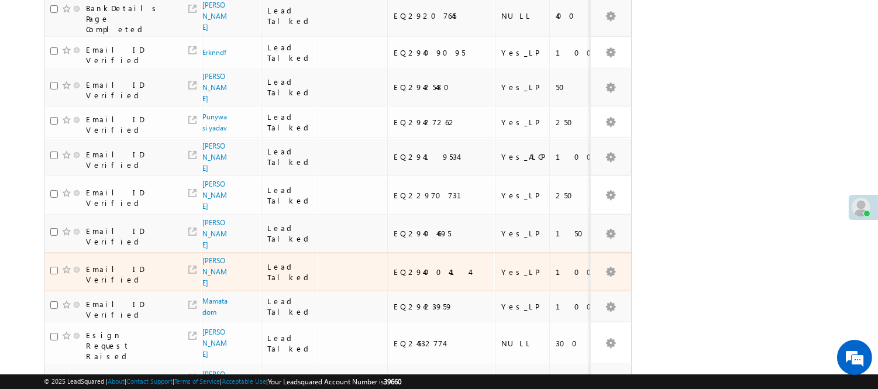
scroll to position [585, 0]
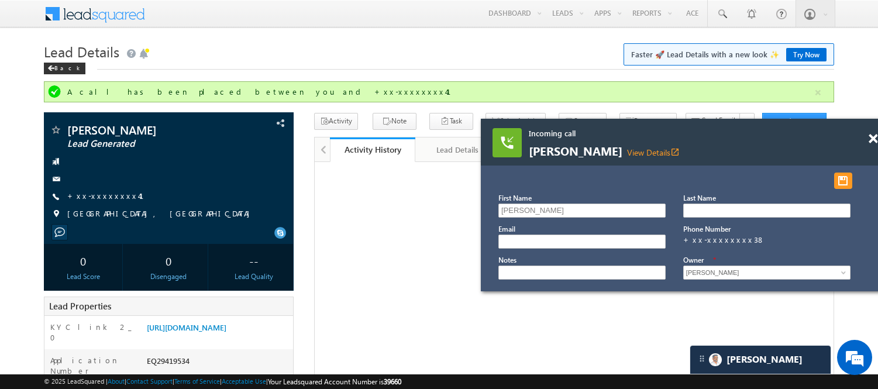
click at [870, 138] on span at bounding box center [873, 139] width 9 height 10
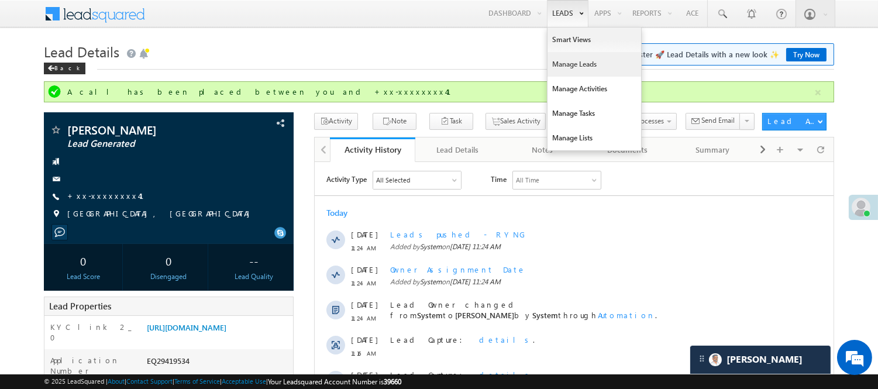
click at [564, 66] on link "Manage Leads" at bounding box center [594, 64] width 94 height 25
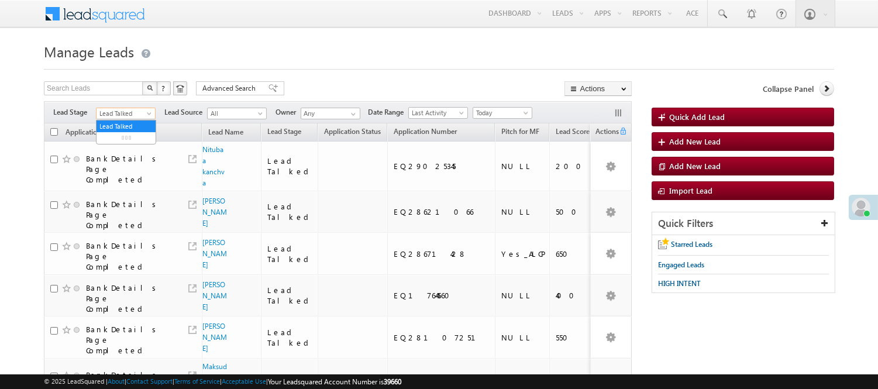
click at [113, 116] on span "Lead Talked" at bounding box center [125, 113] width 56 height 11
click at [129, 140] on link "Lead Generated" at bounding box center [126, 138] width 59 height 11
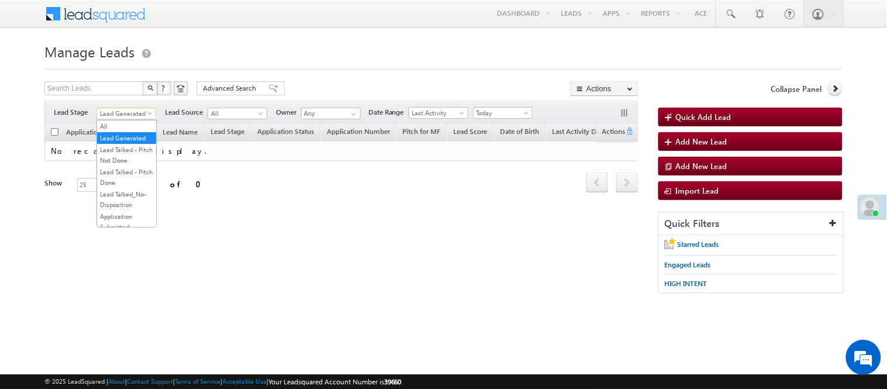
click at [129, 111] on span "Lead Generated" at bounding box center [125, 113] width 56 height 11
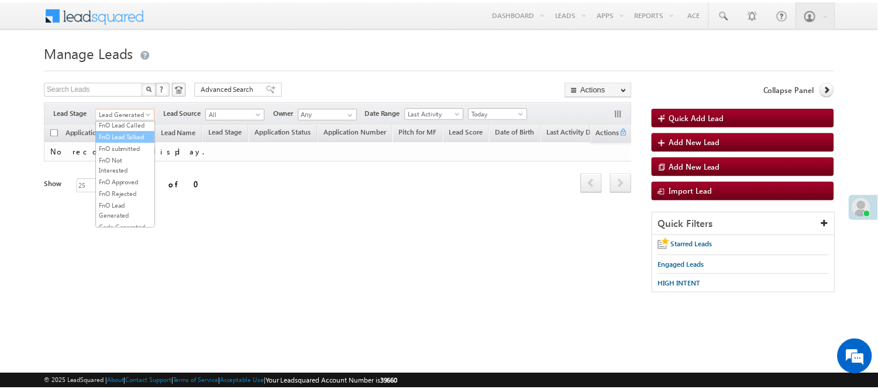
scroll to position [290, 0]
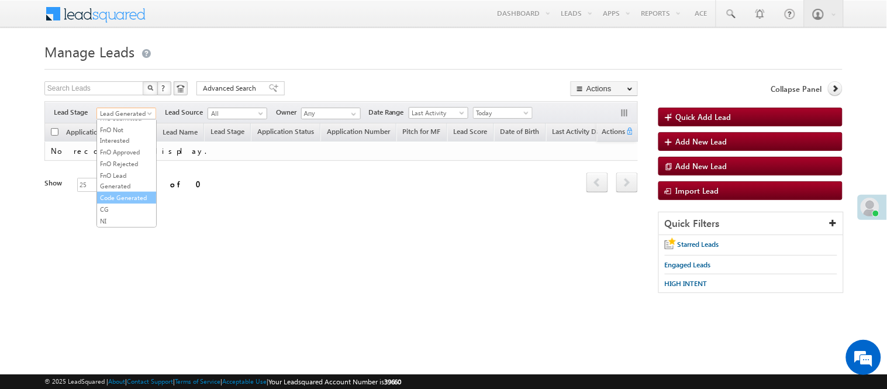
click at [123, 199] on link "Code Generated" at bounding box center [126, 197] width 59 height 11
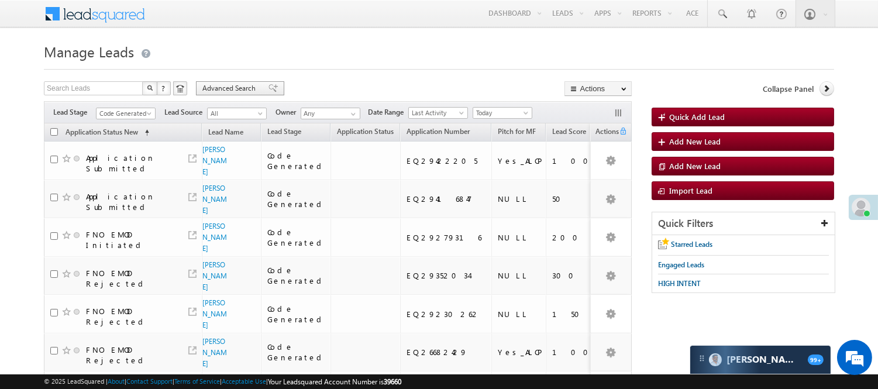
scroll to position [0, 0]
click at [132, 111] on span "Code Generated" at bounding box center [125, 113] width 56 height 11
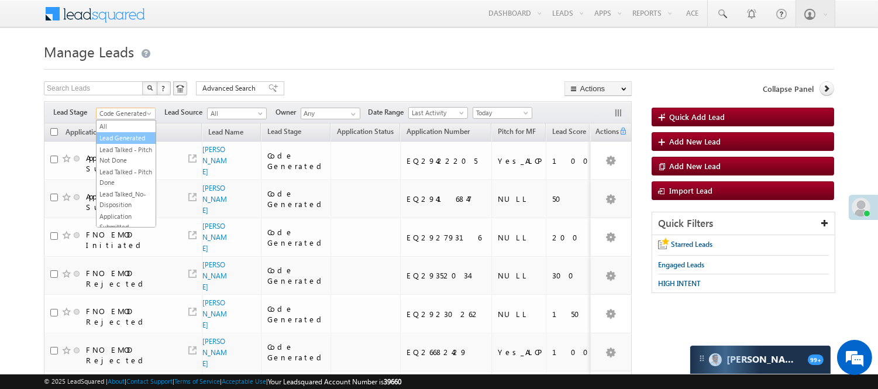
click at [115, 142] on link "Lead Generated" at bounding box center [126, 138] width 59 height 11
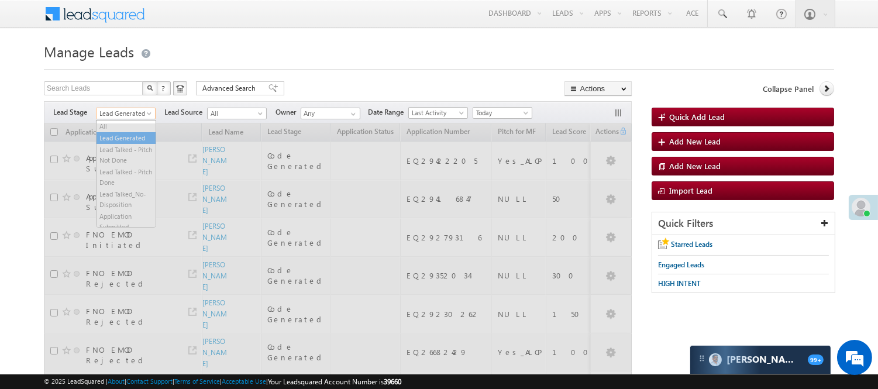
click at [142, 111] on span "Lead Generated" at bounding box center [125, 113] width 56 height 11
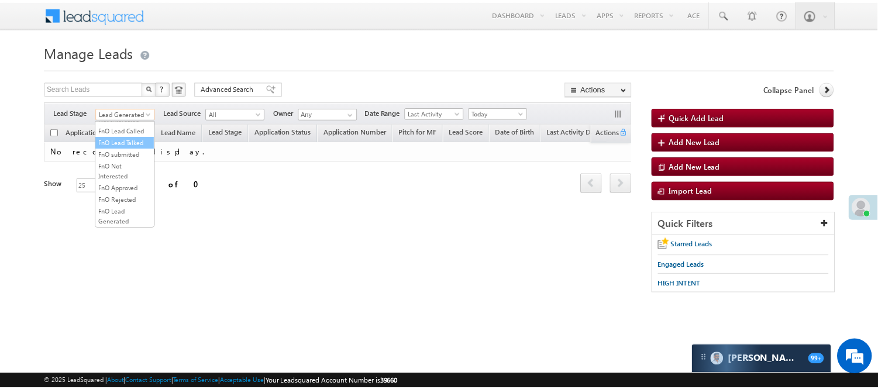
scroll to position [195, 0]
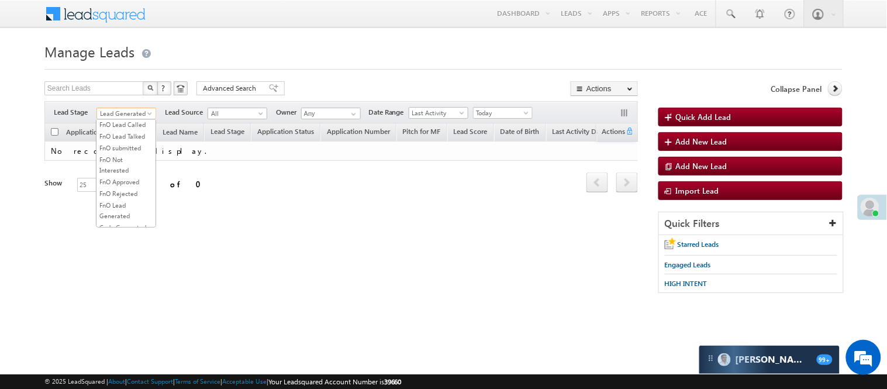
click at [132, 95] on link "Lead Called" at bounding box center [126, 89] width 59 height 11
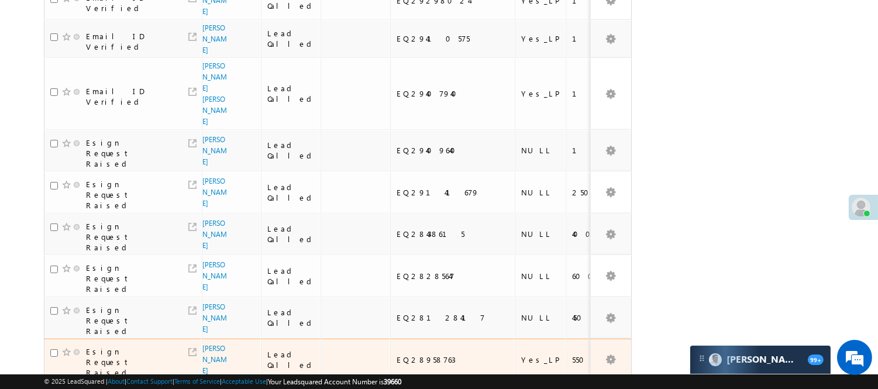
scroll to position [585, 0]
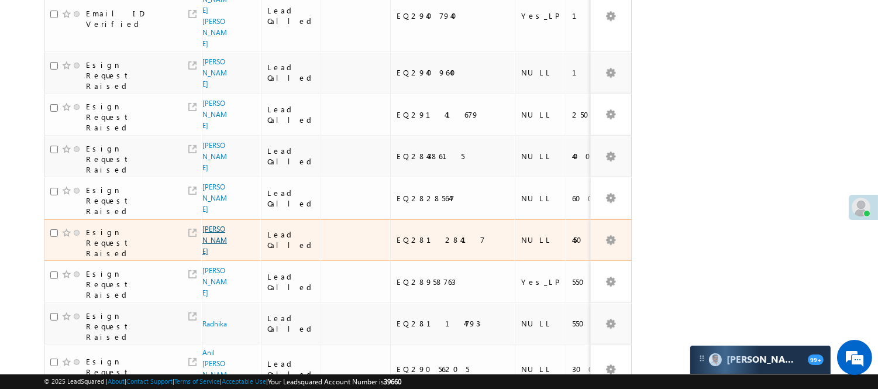
click at [211, 225] on link "Suraj Kumar" at bounding box center [214, 240] width 25 height 31
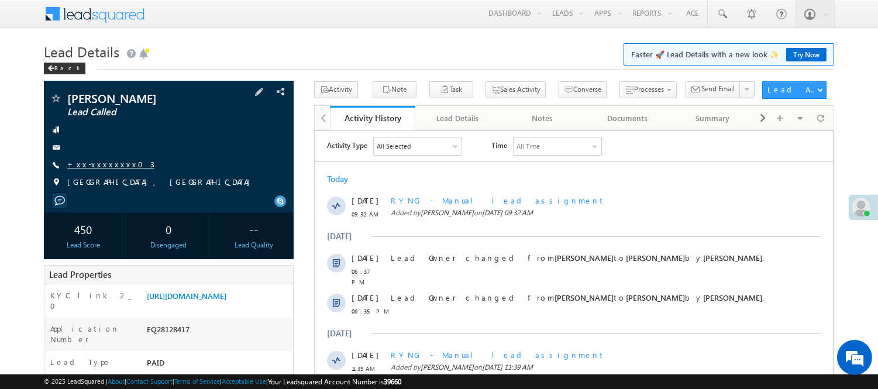
click at [89, 164] on link "+xx-xxxxxxxx03" at bounding box center [110, 164] width 87 height 10
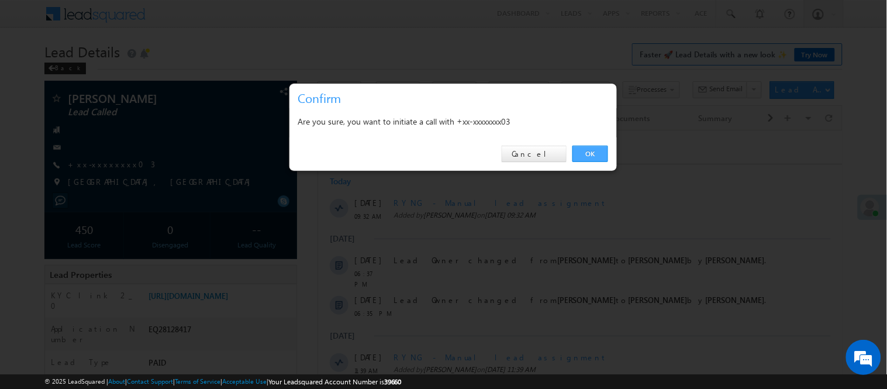
click at [597, 154] on link "OK" at bounding box center [591, 154] width 36 height 16
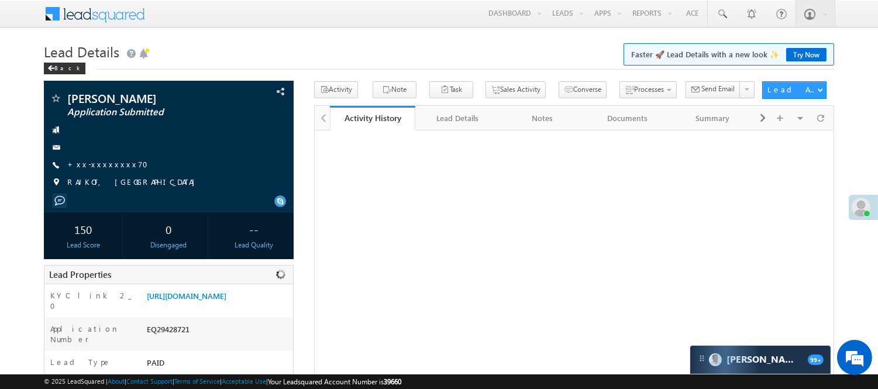
click at [167, 337] on div "EQ29428721" at bounding box center [218, 331] width 149 height 16
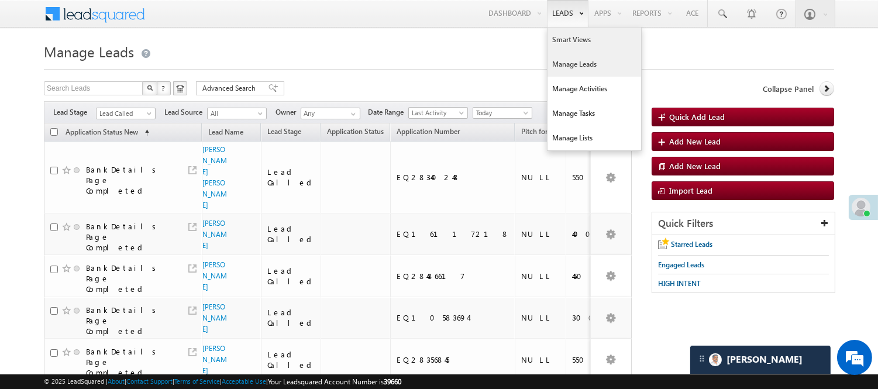
click at [571, 43] on link "Smart Views" at bounding box center [594, 39] width 94 height 25
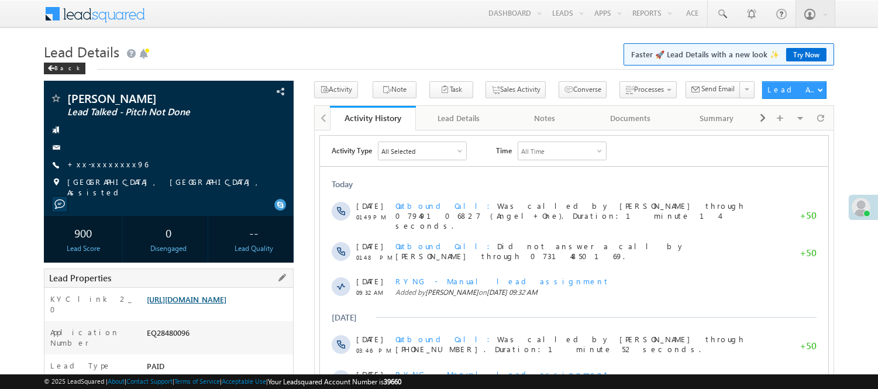
click at [164, 295] on link "https://angelbroking1-pk3em7sa.customui-test.leadsquared.com?leadId=48133cf8-13…" at bounding box center [187, 299] width 80 height 10
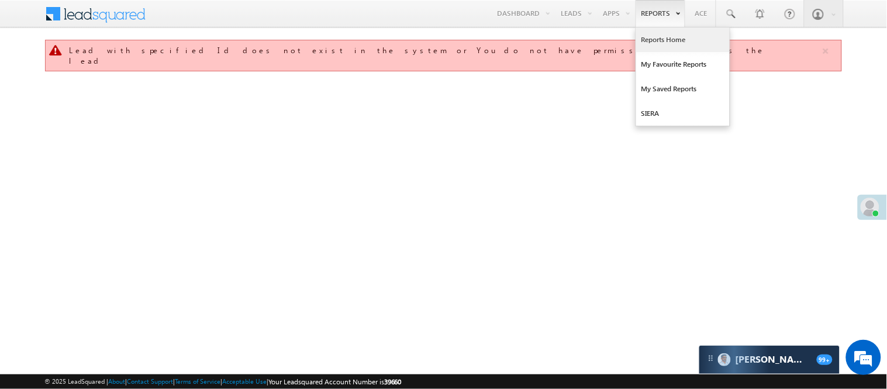
click at [663, 36] on link "Reports Home" at bounding box center [683, 39] width 94 height 25
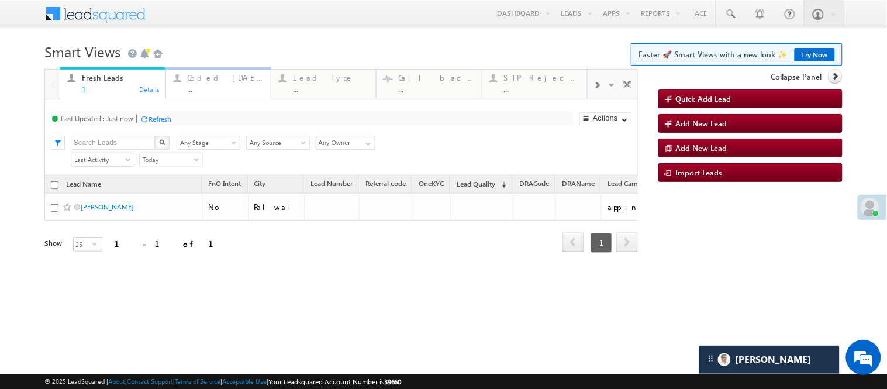
click at [215, 87] on div "..." at bounding box center [226, 89] width 76 height 9
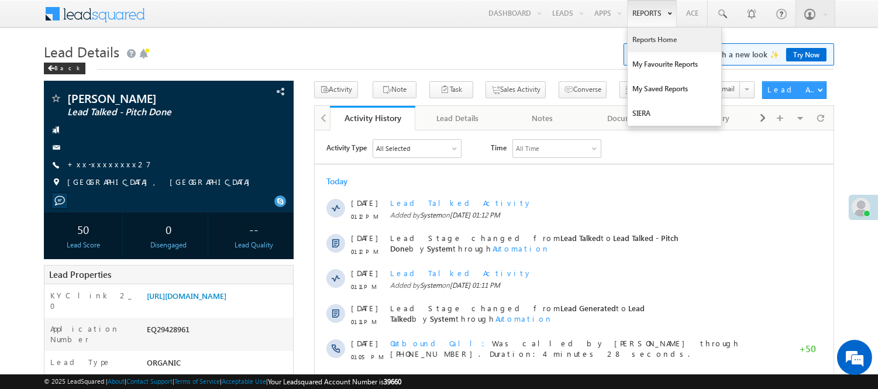
click at [660, 40] on link "Reports Home" at bounding box center [675, 39] width 94 height 25
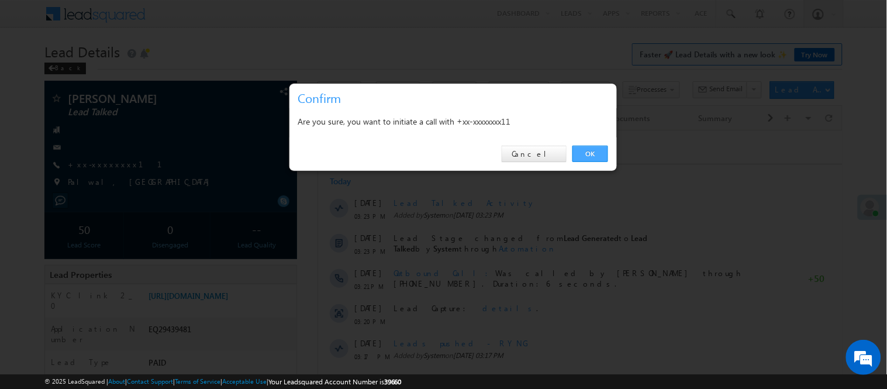
click at [574, 152] on link "OK" at bounding box center [591, 154] width 36 height 16
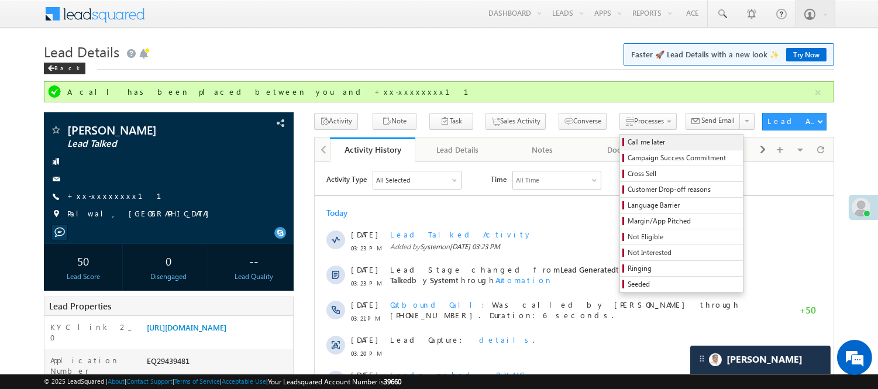
click at [628, 140] on span "Call me later" at bounding box center [683, 142] width 111 height 11
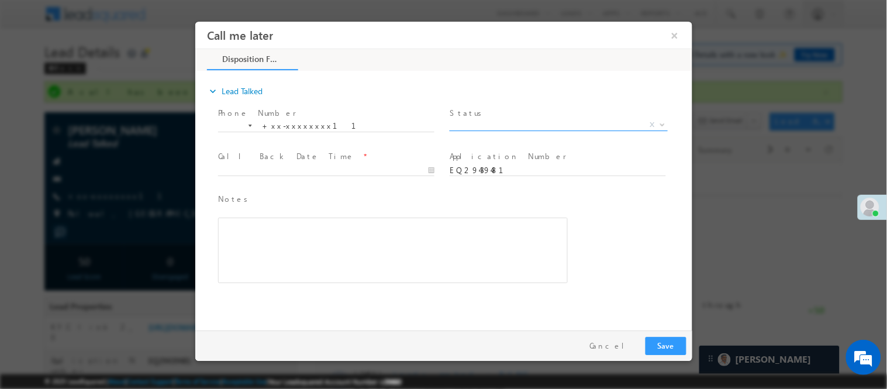
click at [480, 125] on span "X" at bounding box center [558, 125] width 218 height 12
select select "Pitch Done"
type input "09/23/25 3:37 PM"
click at [351, 168] on input "09/23/25 3:37 PM" at bounding box center [326, 170] width 216 height 12
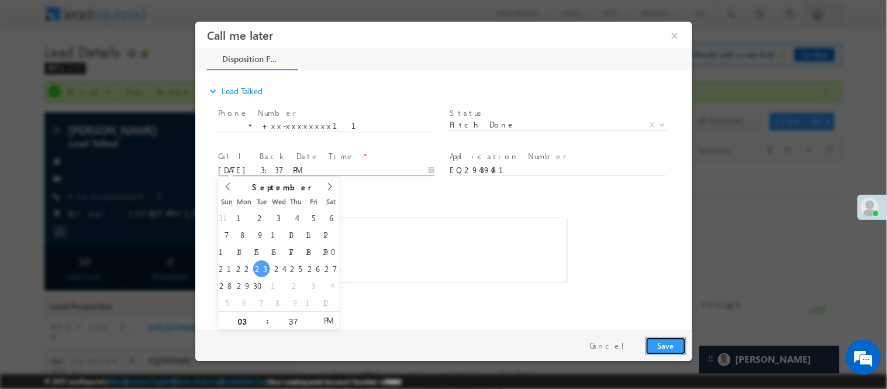
click at [658, 344] on button "Save" at bounding box center [665, 345] width 41 height 18
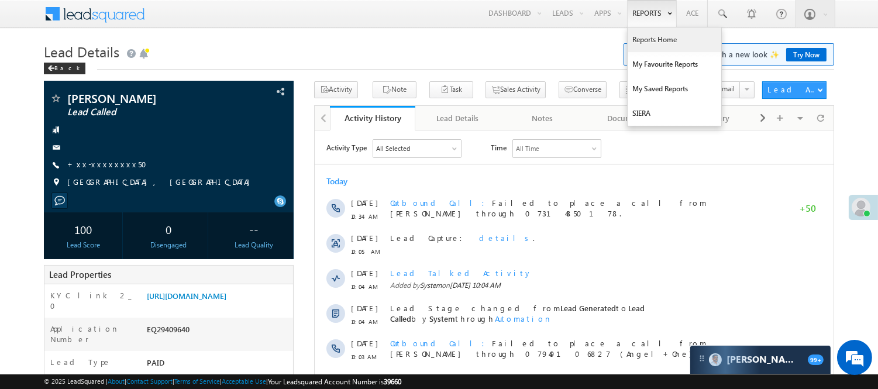
click at [653, 40] on link "Reports Home" at bounding box center [675, 39] width 94 height 25
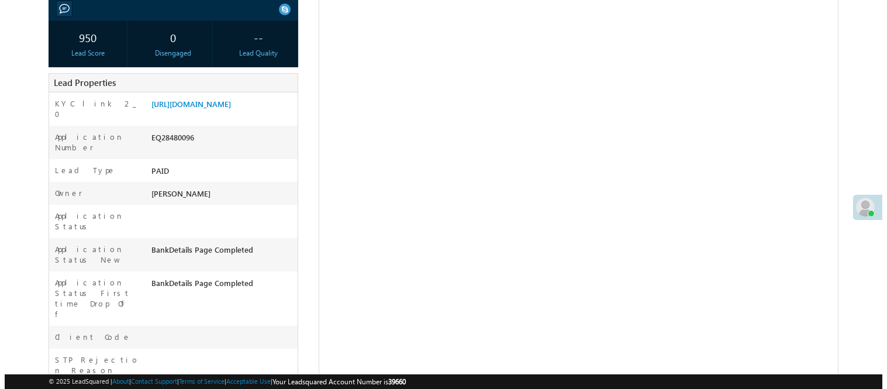
scroll to position [66, 0]
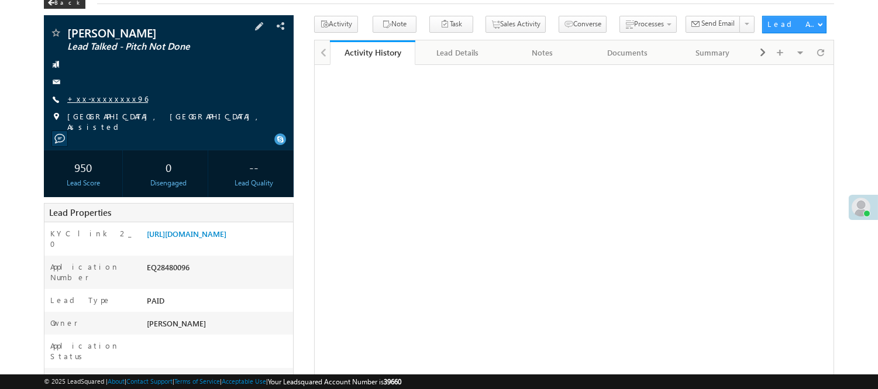
click at [102, 97] on link "+xx-xxxxxxxx96" at bounding box center [107, 99] width 81 height 10
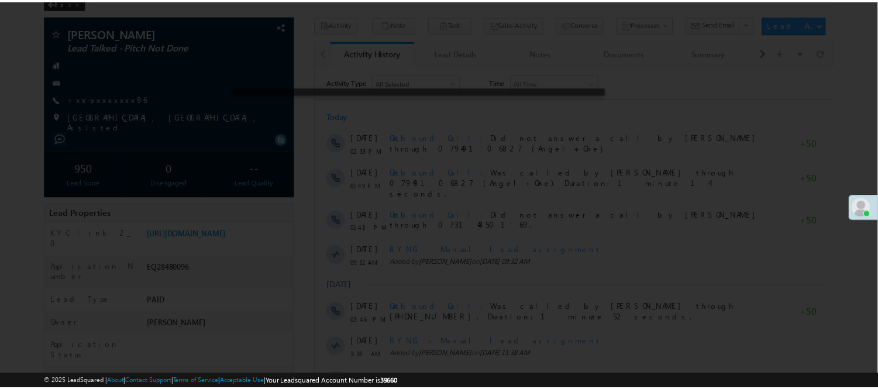
scroll to position [0, 0]
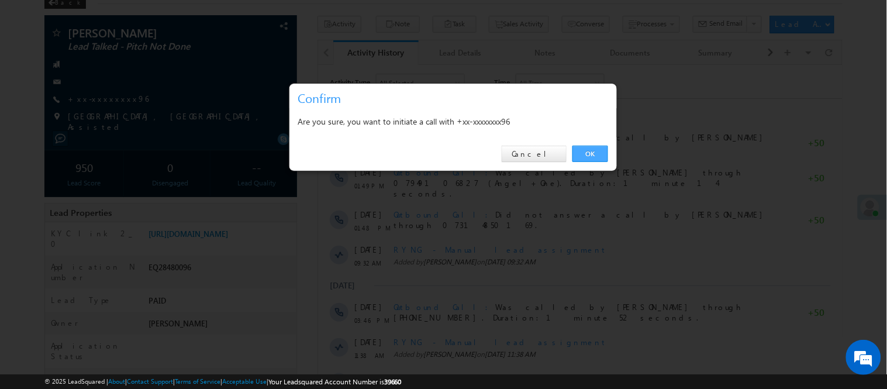
click at [586, 156] on link "OK" at bounding box center [591, 154] width 36 height 16
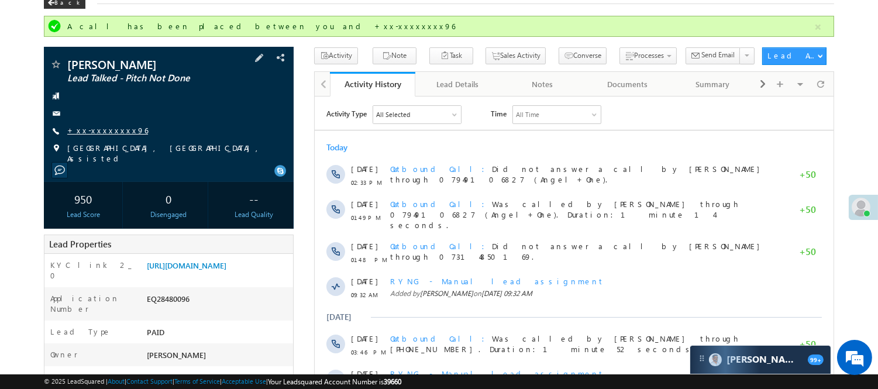
click at [95, 133] on link "+xx-xxxxxxxx96" at bounding box center [107, 130] width 81 height 10
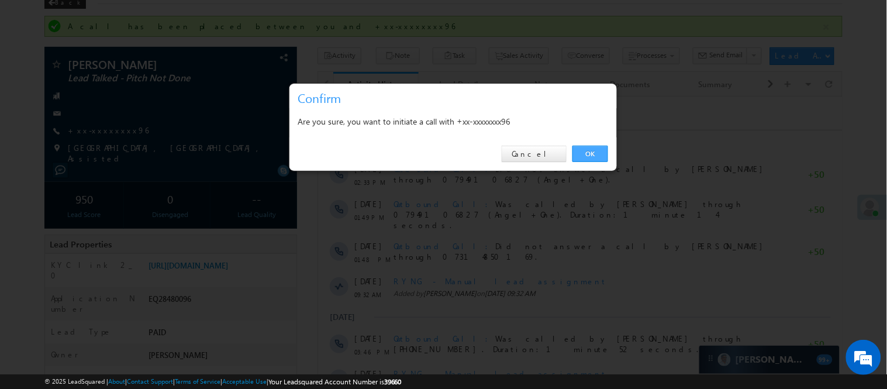
click at [591, 150] on link "OK" at bounding box center [591, 154] width 36 height 16
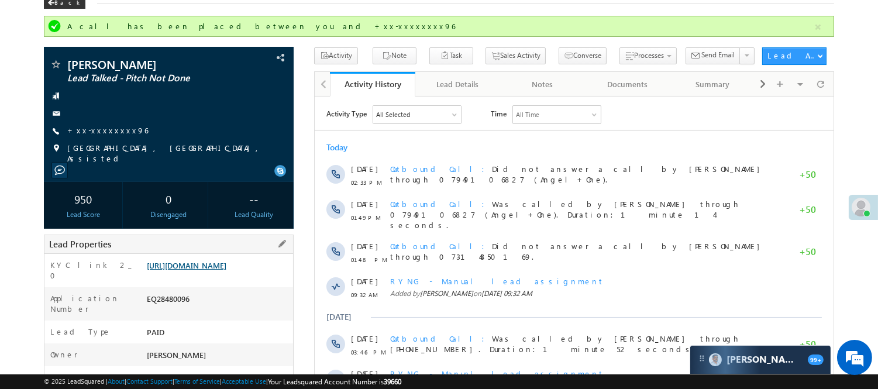
click at [208, 269] on link "[URL][DOMAIN_NAME]" at bounding box center [187, 265] width 80 height 10
click at [176, 306] on div "EQ28480096" at bounding box center [218, 301] width 149 height 16
copy div "EQ28480096"
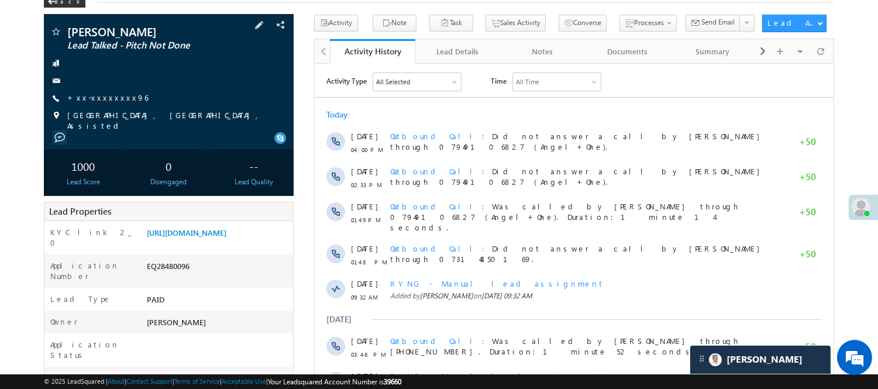
scroll to position [66, 0]
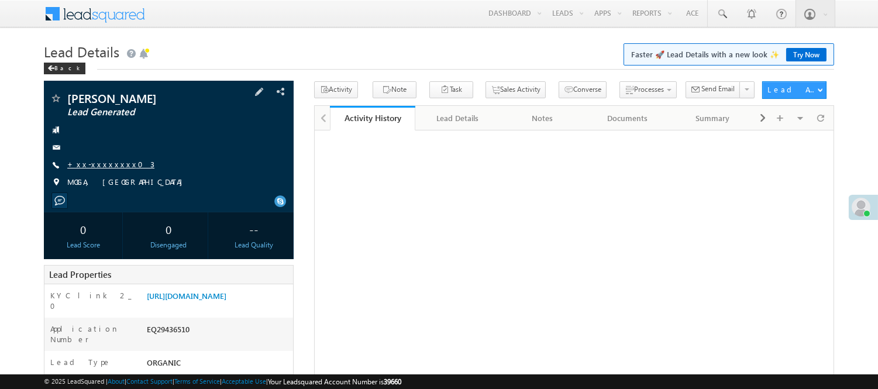
click at [94, 165] on link "+xx-xxxxxxxx03" at bounding box center [110, 164] width 87 height 10
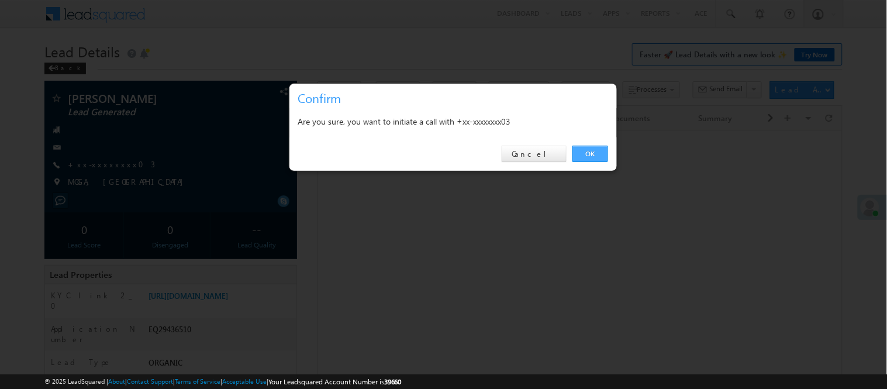
click at [600, 150] on link "OK" at bounding box center [591, 154] width 36 height 16
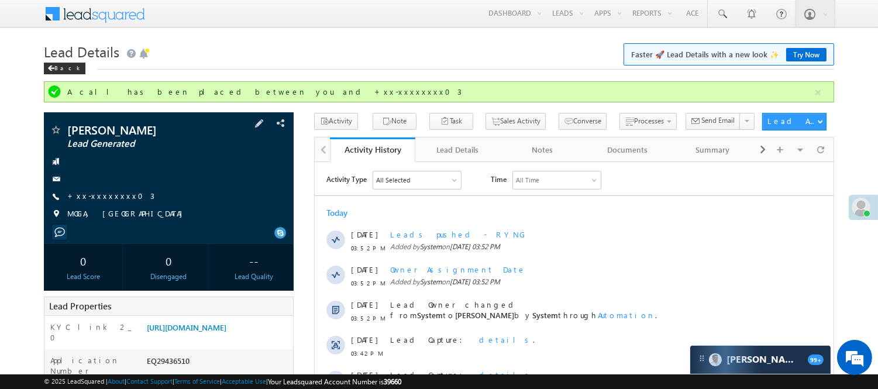
scroll to position [130, 0]
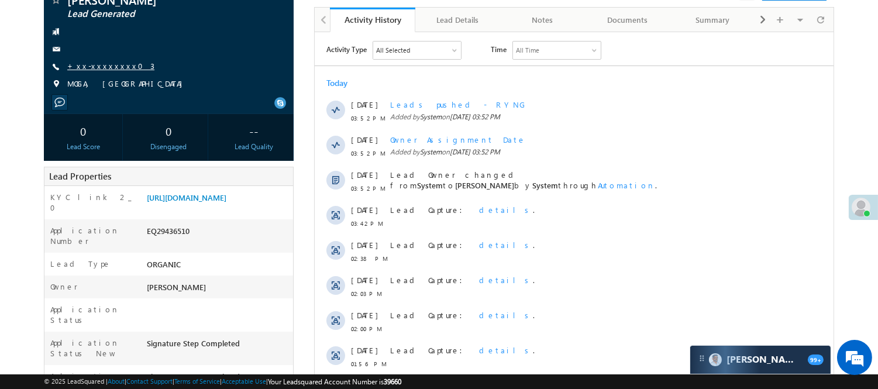
click at [102, 66] on link "+xx-xxxxxxxx03" at bounding box center [110, 66] width 87 height 10
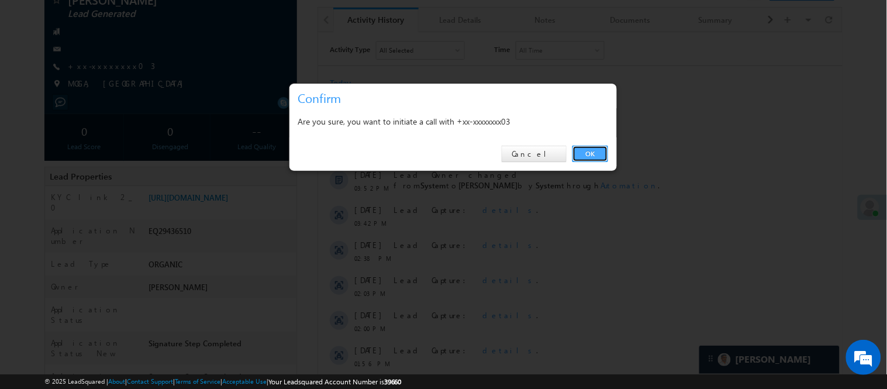
click at [591, 148] on link "OK" at bounding box center [591, 154] width 36 height 16
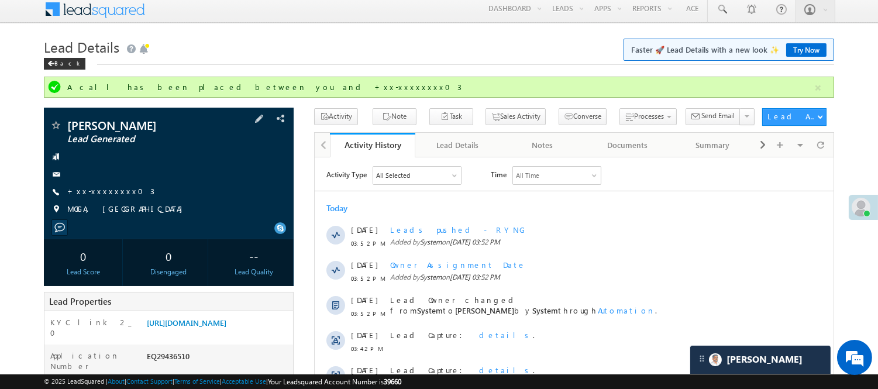
scroll to position [65, 0]
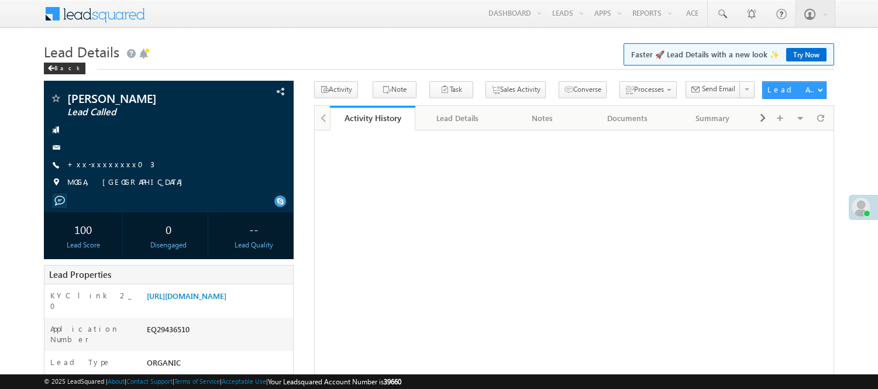
scroll to position [195, 0]
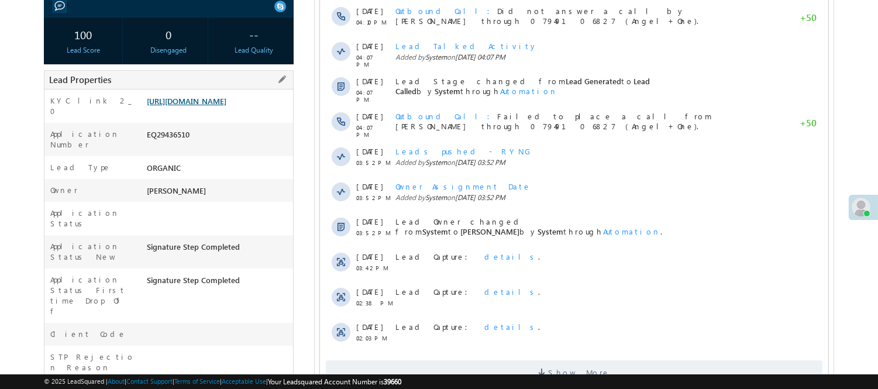
click at [199, 106] on link "[URL][DOMAIN_NAME]" at bounding box center [187, 101] width 80 height 10
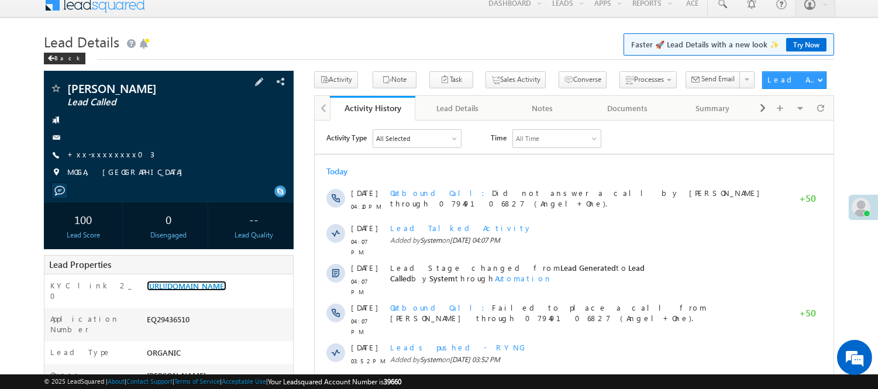
scroll to position [0, 0]
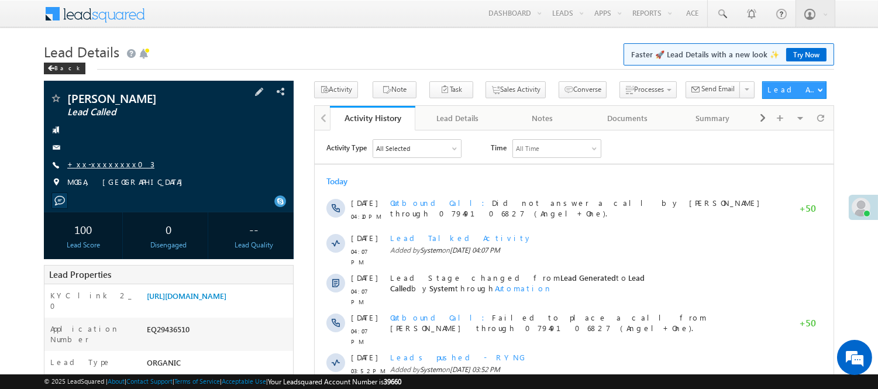
click at [98, 163] on link "+xx-xxxxxxxx03" at bounding box center [110, 164] width 87 height 10
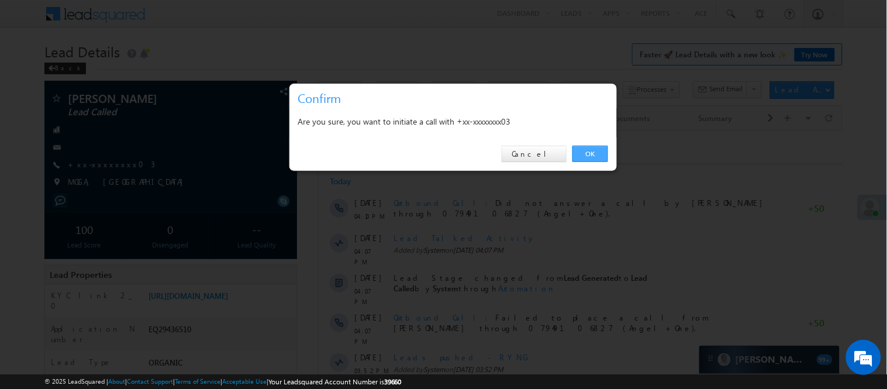
click at [602, 156] on link "OK" at bounding box center [591, 154] width 36 height 16
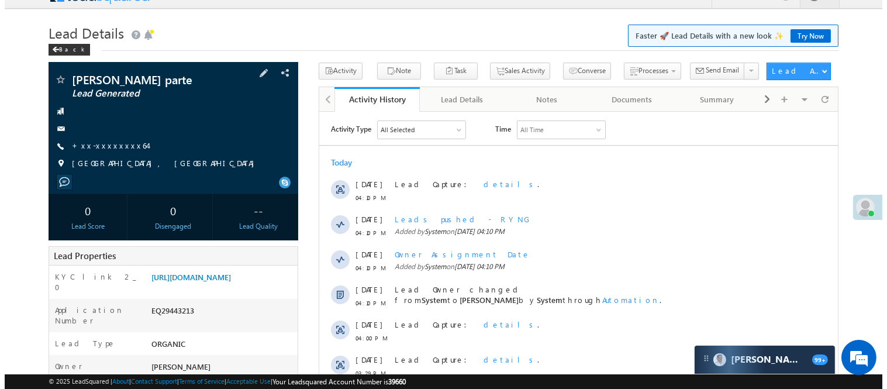
scroll to position [65, 0]
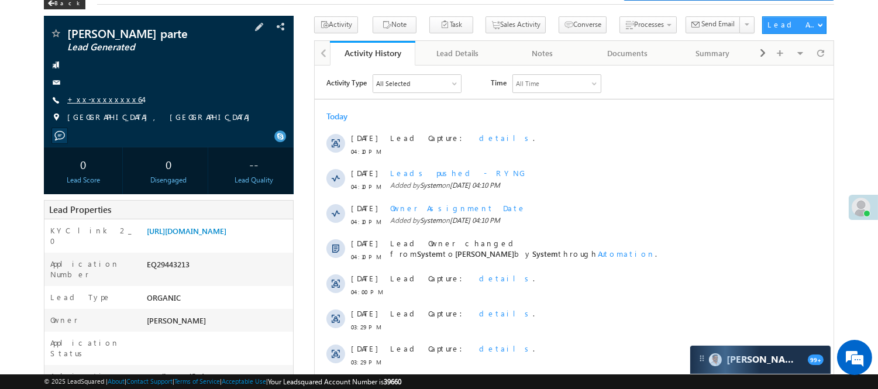
click at [99, 99] on link "+xx-xxxxxxxx64" at bounding box center [104, 99] width 75 height 10
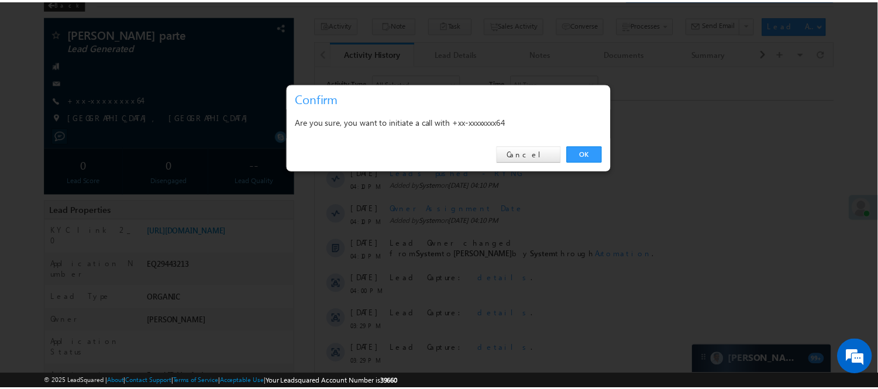
scroll to position [0, 0]
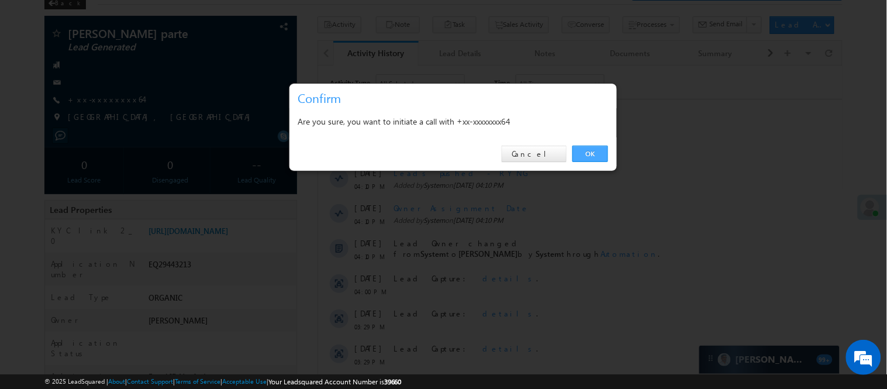
click at [580, 158] on link "OK" at bounding box center [591, 154] width 36 height 16
